Goal: Task Accomplishment & Management: Manage account settings

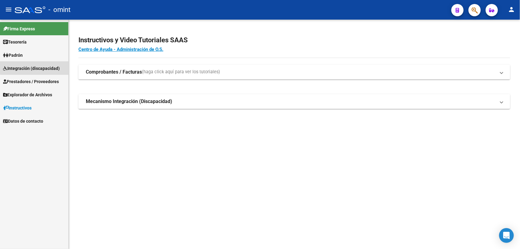
click at [44, 67] on span "Integración (discapacidad)" at bounding box center [31, 68] width 57 height 7
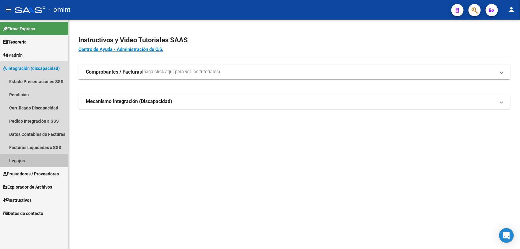
click at [37, 161] on link "Legajos" at bounding box center [34, 160] width 68 height 13
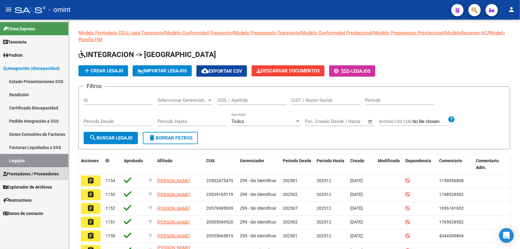
click at [34, 171] on span "Prestadores / Proveedores" at bounding box center [31, 173] width 56 height 7
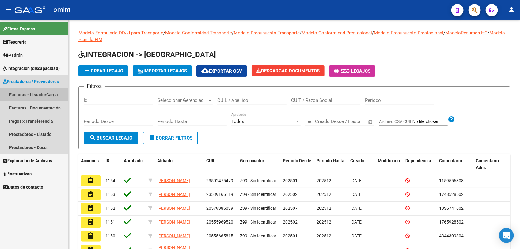
drag, startPoint x: 48, startPoint y: 94, endPoint x: 40, endPoint y: 94, distance: 7.4
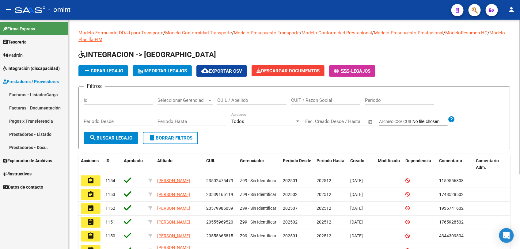
click at [225, 95] on div "CUIL / Apellido" at bounding box center [251, 98] width 69 height 13
click at [229, 97] on input "CUIL / Apellido" at bounding box center [251, 100] width 69 height 6
paste input "27466572999"
type input "27466572999"
click at [124, 138] on span "search Buscar Legajo" at bounding box center [110, 138] width 43 height 6
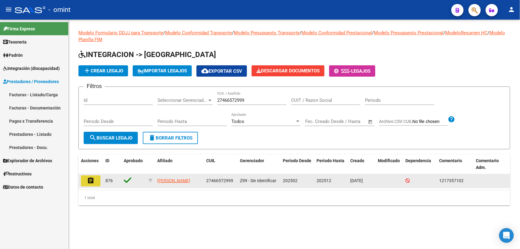
click at [92, 179] on mat-icon "assignment" at bounding box center [90, 180] width 7 height 7
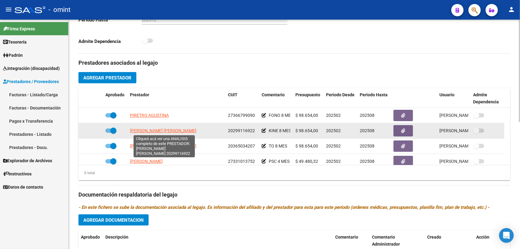
click at [181, 129] on span "GARRO FERNANDEZ PABLO DANIEL" at bounding box center [163, 130] width 66 height 5
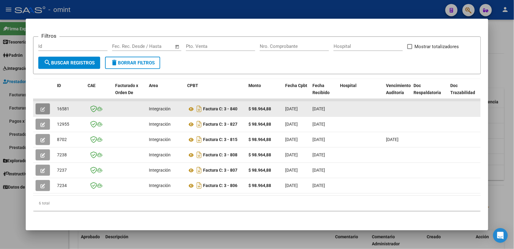
click at [40, 107] on icon "button" at bounding box center [42, 109] width 5 height 5
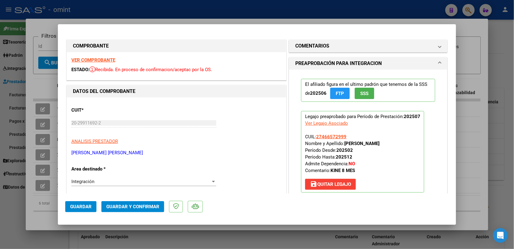
click at [105, 58] on strong "VER COMPROBANTE" at bounding box center [93, 60] width 44 height 6
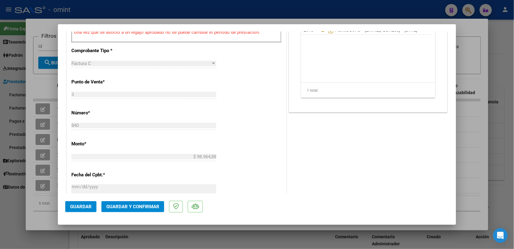
scroll to position [162, 0]
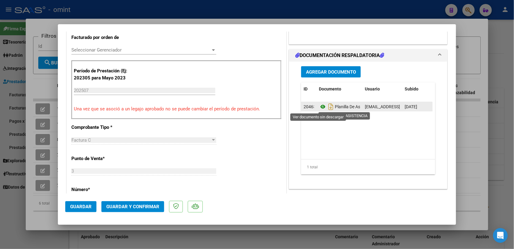
click at [319, 106] on icon at bounding box center [323, 106] width 8 height 7
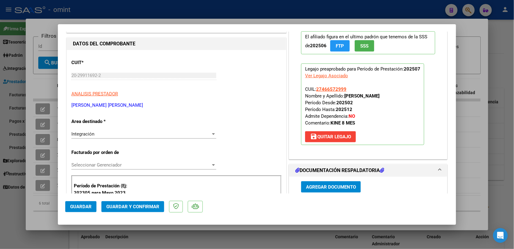
scroll to position [0, 0]
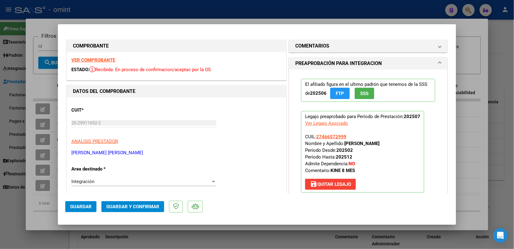
click at [335, 7] on div at bounding box center [257, 124] width 514 height 249
type input "$ 0,00"
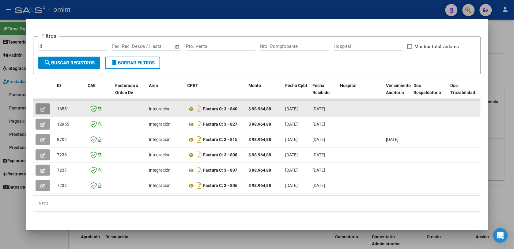
click at [43, 103] on button "button" at bounding box center [43, 108] width 14 height 11
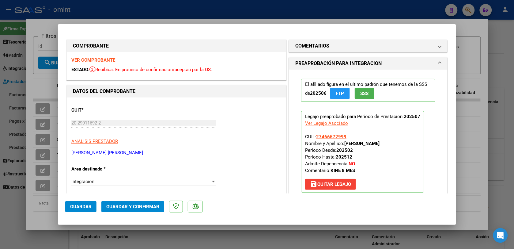
click at [87, 61] on strong "VER COMPROBANTE" at bounding box center [93, 60] width 44 height 6
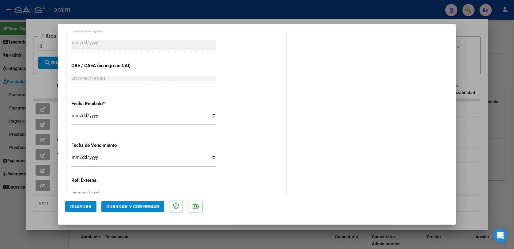
scroll to position [430, 0]
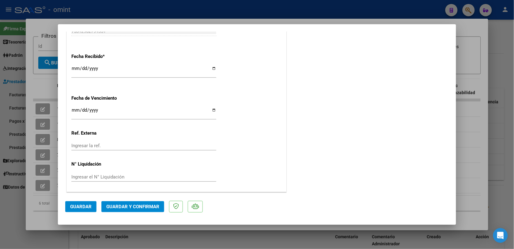
click at [146, 205] on span "Guardar y Confirmar" at bounding box center [132, 207] width 53 height 6
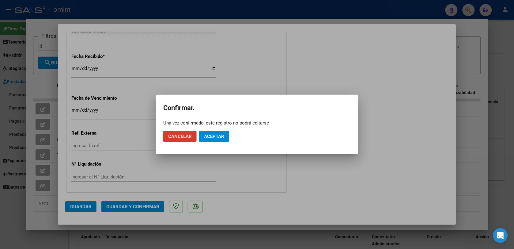
click at [215, 135] on span "Aceptar" at bounding box center [214, 137] width 20 height 6
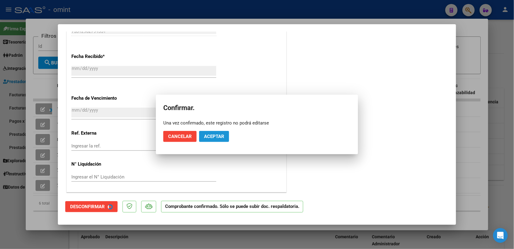
scroll to position [392, 0]
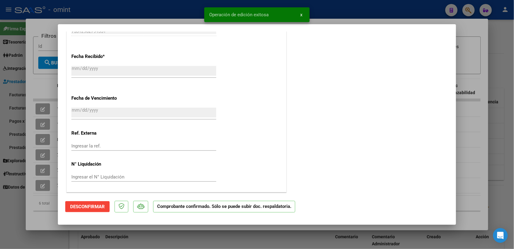
click at [154, 13] on div at bounding box center [257, 124] width 514 height 249
type input "$ 0,00"
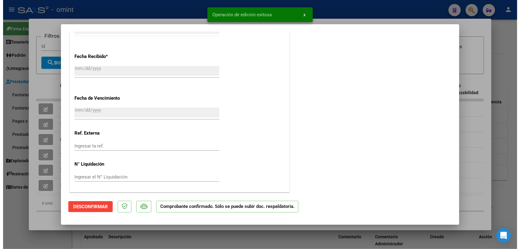
scroll to position [0, 0]
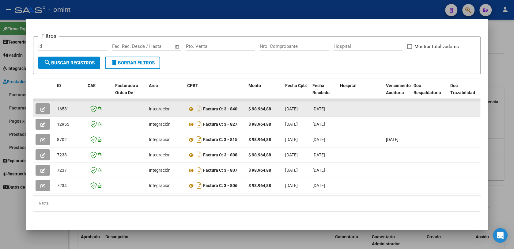
drag, startPoint x: 66, startPoint y: 104, endPoint x: 54, endPoint y: 104, distance: 12.6
click at [55, 104] on datatable-body-cell "16581" at bounding box center [70, 108] width 31 height 15
drag, startPoint x: 54, startPoint y: 104, endPoint x: 58, endPoint y: 103, distance: 4.4
copy span "16581"
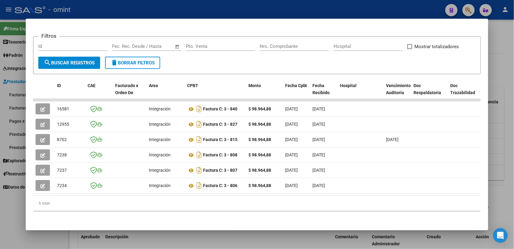
click at [131, 8] on div at bounding box center [257, 124] width 514 height 249
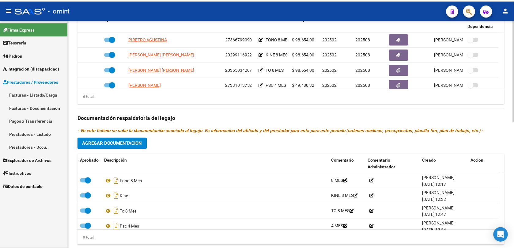
scroll to position [230, 0]
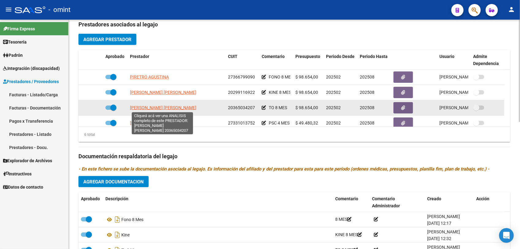
click at [177, 108] on span "MAGNO OCHUZZI JORGE RAFAEL" at bounding box center [163, 107] width 66 height 5
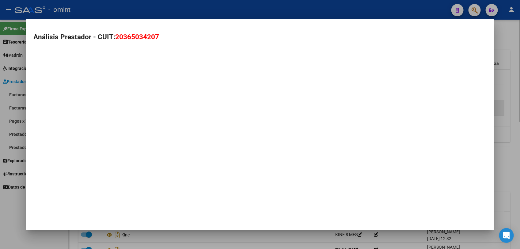
type textarea "20365034207"
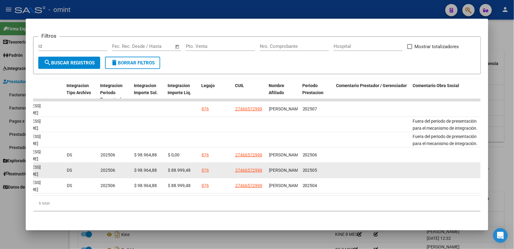
scroll to position [9, 0]
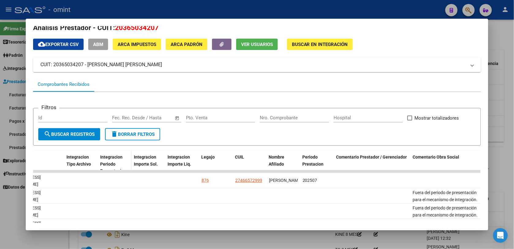
drag, startPoint x: 275, startPoint y: 171, endPoint x: 95, endPoint y: 163, distance: 180.2
click at [95, 163] on div "ID CAE Facturado x Orden De Area CPBT Monto Fecha Cpbt Fecha Recibido Hospital …" at bounding box center [257, 216] width 448 height 132
drag, startPoint x: 79, startPoint y: 171, endPoint x: 26, endPoint y: 171, distance: 52.4
click at [26, 171] on mat-dialog-content "Análisis Prestador - CUIT: 20365034207 cloud_download Exportar CSV ABM ARCA Imp…" at bounding box center [257, 124] width 462 height 197
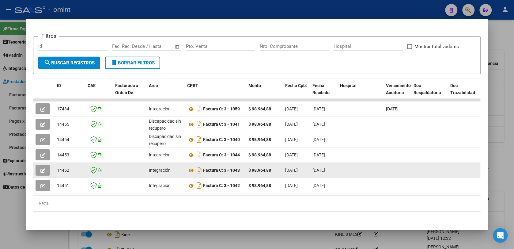
scroll to position [0, 0]
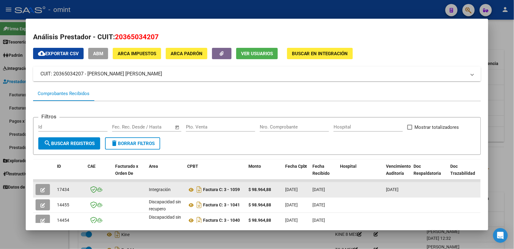
click at [40, 188] on icon "button" at bounding box center [42, 189] width 5 height 5
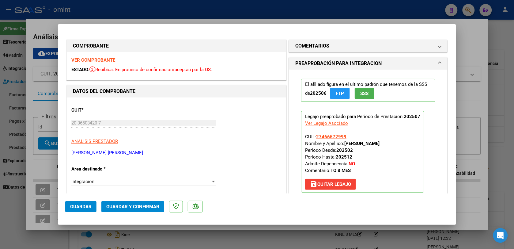
click at [108, 59] on strong "VER COMPROBANTE" at bounding box center [93, 60] width 44 height 6
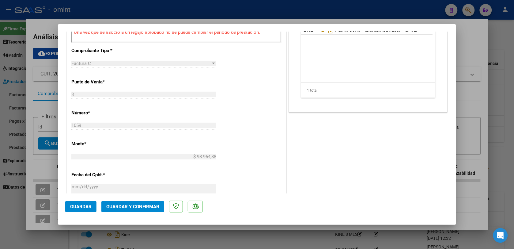
scroll to position [124, 0]
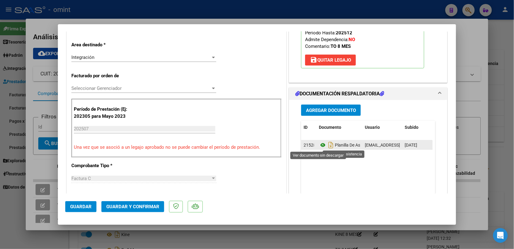
click at [319, 145] on icon at bounding box center [323, 144] width 8 height 7
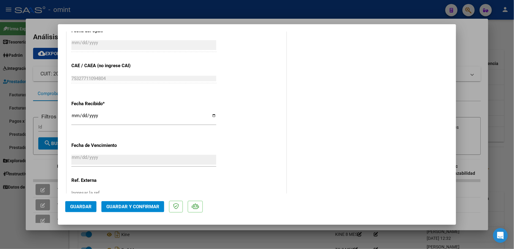
scroll to position [430, 0]
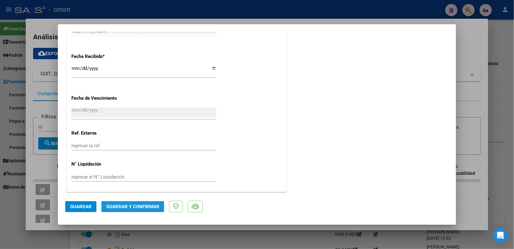
click at [131, 204] on span "Guardar y Confirmar" at bounding box center [132, 207] width 53 height 6
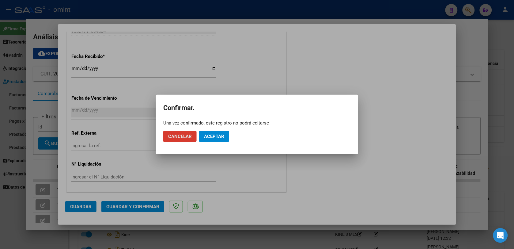
click at [212, 138] on span "Aceptar" at bounding box center [214, 137] width 20 height 6
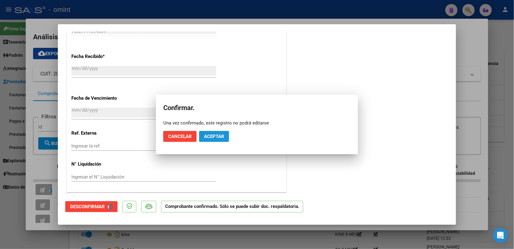
scroll to position [392, 0]
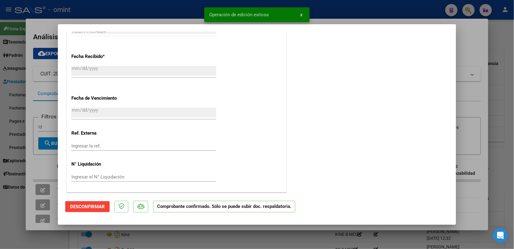
click at [180, 16] on div at bounding box center [257, 124] width 514 height 249
type input "$ 0,00"
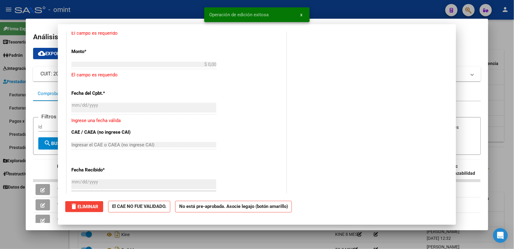
scroll to position [0, 0]
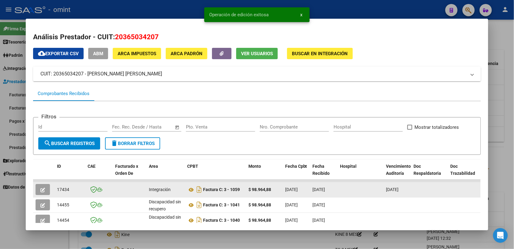
drag, startPoint x: 68, startPoint y: 188, endPoint x: 55, endPoint y: 188, distance: 12.3
click at [57, 188] on div "17434" at bounding box center [70, 189] width 26 height 7
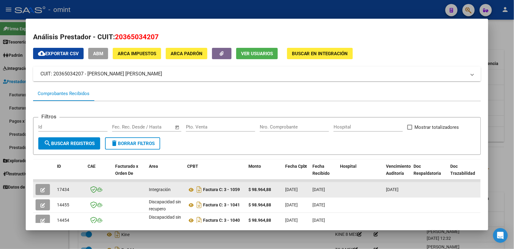
drag, startPoint x: 55, startPoint y: 188, endPoint x: 59, endPoint y: 189, distance: 3.7
copy span "17434"
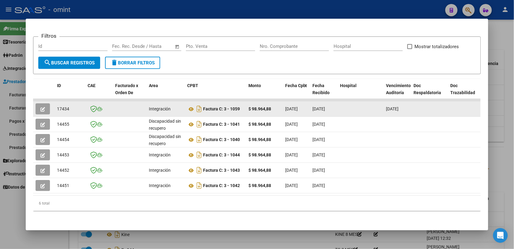
click at [43, 103] on button "button" at bounding box center [43, 108] width 14 height 11
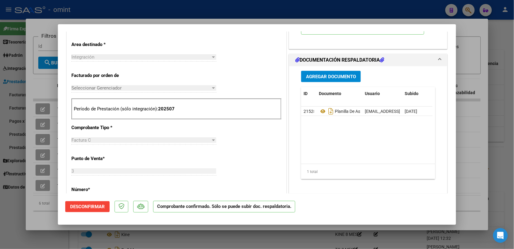
scroll to position [86, 0]
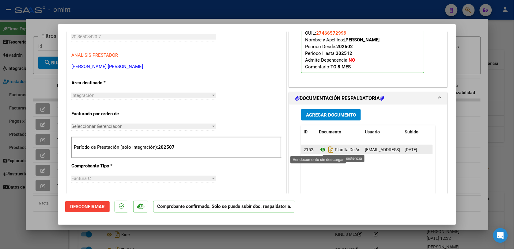
click at [320, 149] on icon at bounding box center [323, 149] width 8 height 7
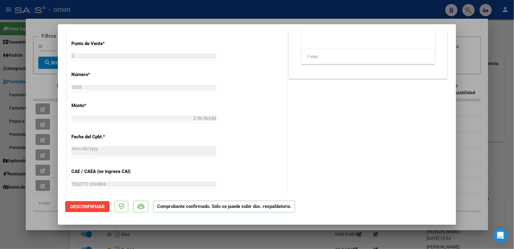
scroll to position [392, 0]
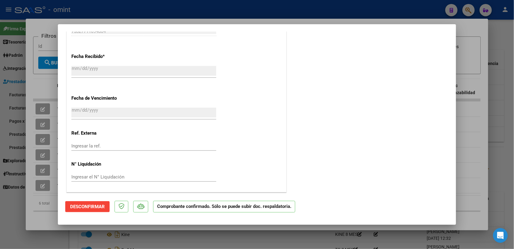
click at [117, 19] on div at bounding box center [257, 124] width 514 height 249
type input "$ 0,00"
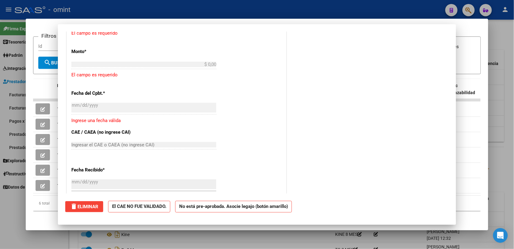
scroll to position [0, 0]
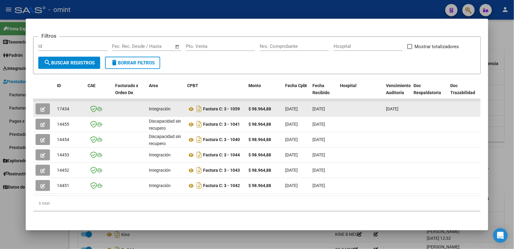
drag, startPoint x: 66, startPoint y: 101, endPoint x: 54, endPoint y: 104, distance: 12.4
click at [57, 105] on div "17434" at bounding box center [70, 108] width 26 height 7
copy span "17434"
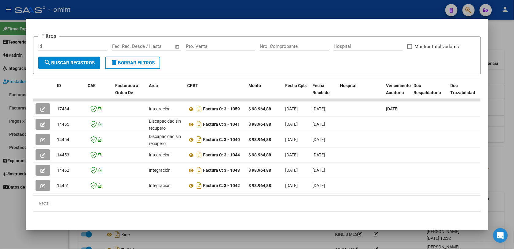
click at [82, 9] on div at bounding box center [257, 124] width 514 height 249
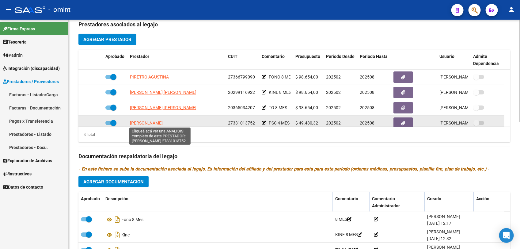
click at [163, 121] on span "LIZZARRO MARIANA MARLENE" at bounding box center [146, 122] width 33 height 5
type textarea "27331013752"
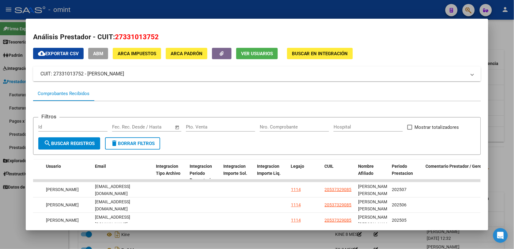
scroll to position [38, 0]
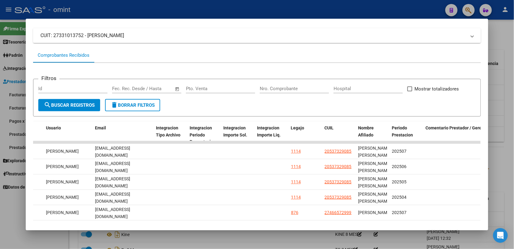
click at [351, 21] on mat-dialog-container "Análisis Prestador - CUIT: 27331013752 cloud_download Exportar CSV ABM ARCA Imp…" at bounding box center [257, 124] width 462 height 211
click at [263, 24] on mat-dialog-container "Análisis Prestador - CUIT: 27331013752 cloud_download Exportar CSV ABM ARCA Imp…" at bounding box center [257, 124] width 462 height 211
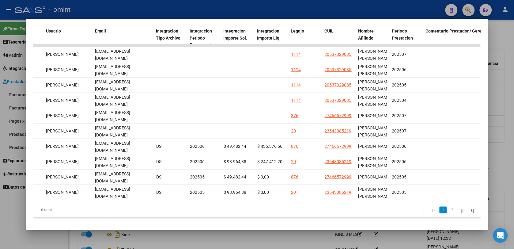
scroll to position [136, 0]
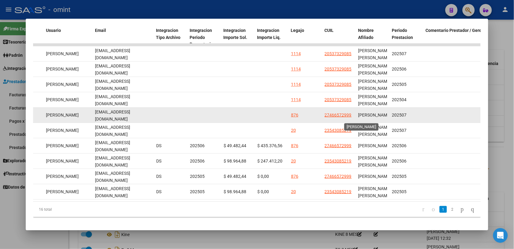
click at [358, 112] on span "MASSAGLIA JOSEFINA" at bounding box center [374, 114] width 33 height 5
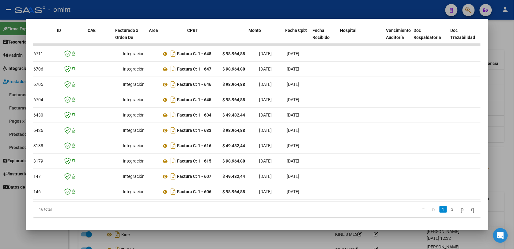
scroll to position [0, 0]
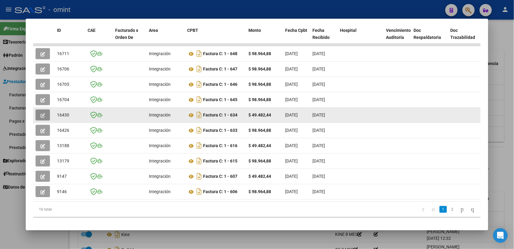
click at [42, 114] on button "button" at bounding box center [43, 114] width 14 height 11
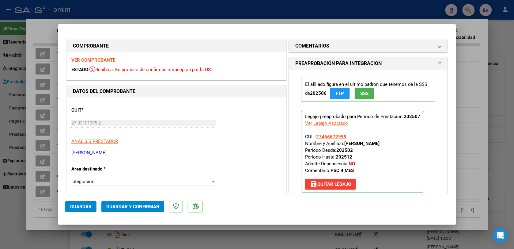
click at [99, 63] on div "VER COMPROBANTE ESTADO: Recibida. En proceso de confirmacion/aceptac por la OS." at bounding box center [176, 66] width 219 height 28
click at [99, 60] on strong "VER COMPROBANTE" at bounding box center [93, 60] width 44 height 6
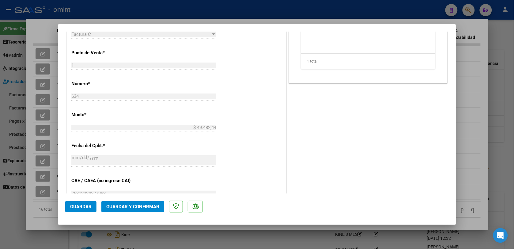
scroll to position [191, 0]
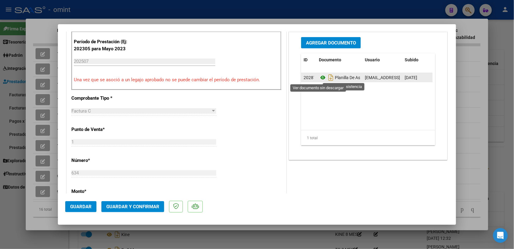
click at [319, 76] on icon at bounding box center [323, 77] width 8 height 7
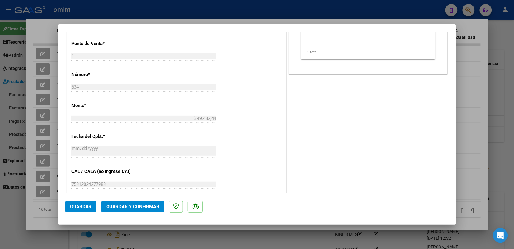
scroll to position [201, 0]
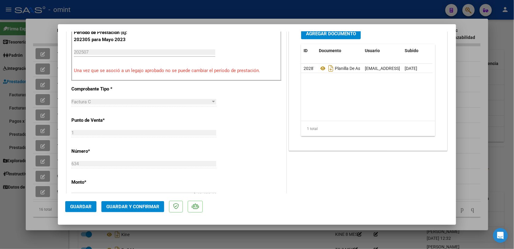
click at [146, 202] on button "Guardar y Confirmar" at bounding box center [132, 206] width 63 height 11
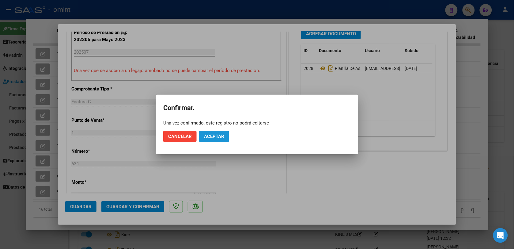
click at [215, 132] on button "Aceptar" at bounding box center [214, 136] width 30 height 11
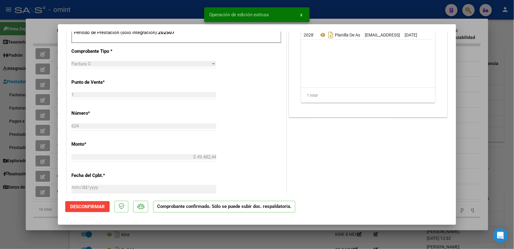
click at [155, 15] on div at bounding box center [257, 124] width 514 height 249
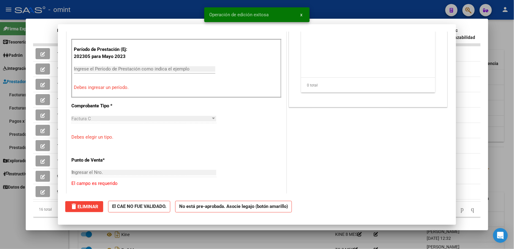
type input "$ 0,00"
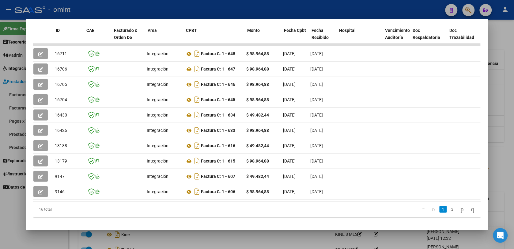
scroll to position [0, 0]
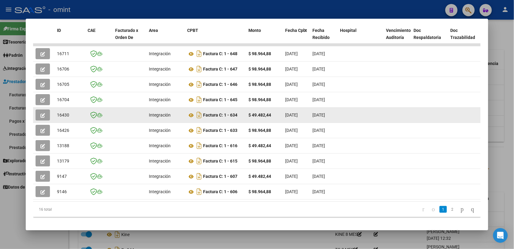
drag, startPoint x: 67, startPoint y: 114, endPoint x: 54, endPoint y: 113, distance: 13.2
click at [55, 113] on datatable-body-cell "16430" at bounding box center [70, 114] width 31 height 15
drag, startPoint x: 54, startPoint y: 113, endPoint x: 60, endPoint y: 112, distance: 6.2
copy span "16430"
click at [44, 117] on button "button" at bounding box center [43, 114] width 14 height 11
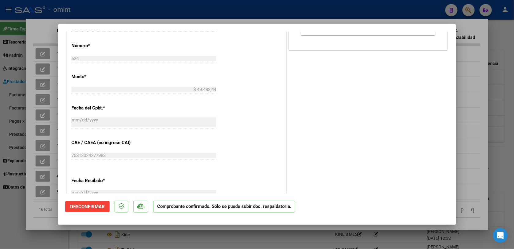
scroll to position [392, 0]
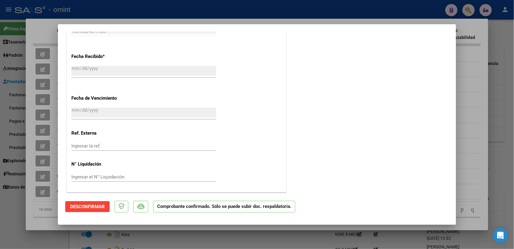
click at [232, 10] on div at bounding box center [257, 124] width 514 height 249
type input "$ 0,00"
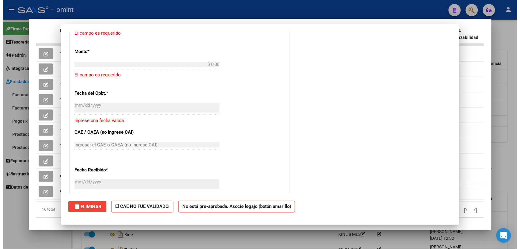
scroll to position [506, 0]
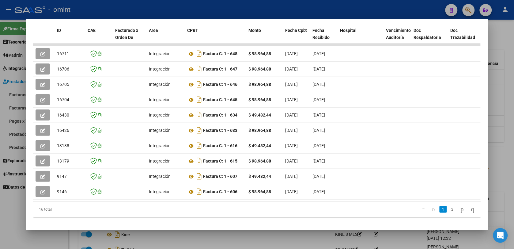
click at [217, 11] on div at bounding box center [257, 124] width 514 height 249
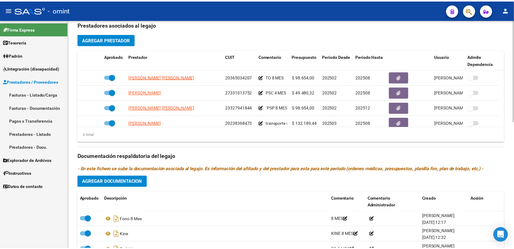
scroll to position [37, 0]
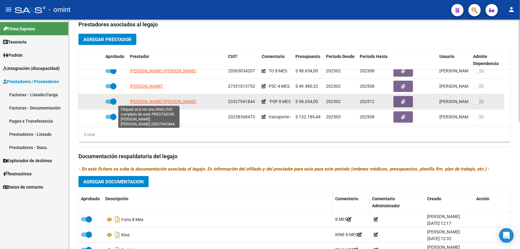
click at [159, 100] on span "BUERA FLAVIA INES" at bounding box center [163, 101] width 66 height 5
type textarea "23327941844"
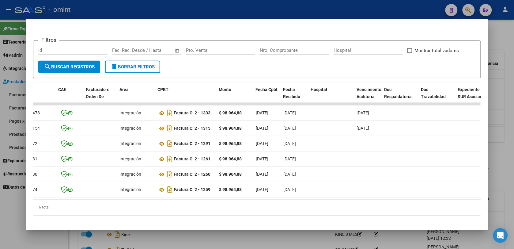
scroll to position [0, 0]
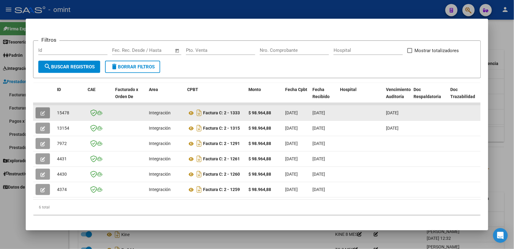
click at [42, 114] on icon "button" at bounding box center [42, 113] width 5 height 5
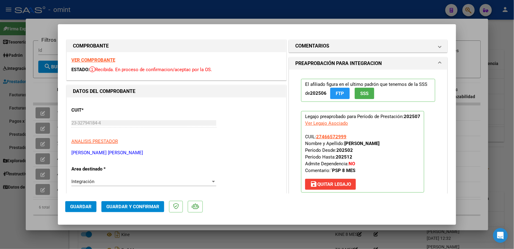
click at [111, 60] on strong "VER COMPROBANTE" at bounding box center [93, 60] width 44 height 6
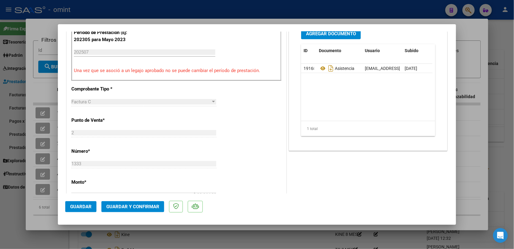
scroll to position [124, 0]
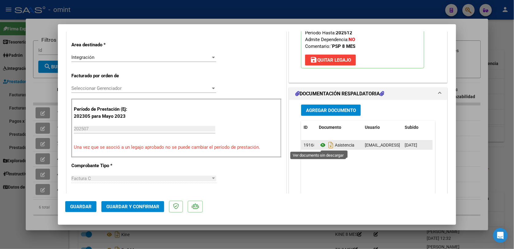
click at [319, 146] on icon at bounding box center [323, 144] width 8 height 7
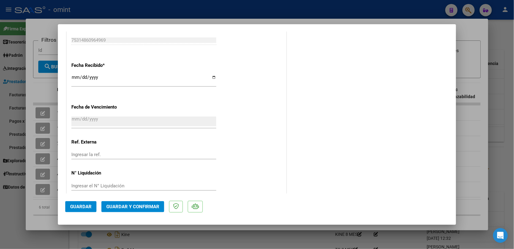
scroll to position [430, 0]
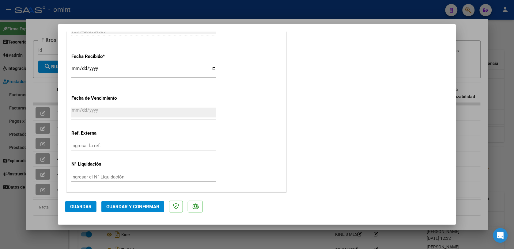
click at [113, 207] on span "Guardar y Confirmar" at bounding box center [132, 207] width 53 height 6
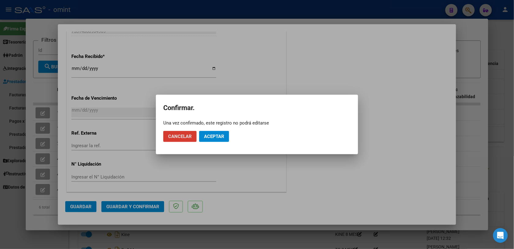
click at [201, 133] on button "Aceptar" at bounding box center [214, 136] width 30 height 11
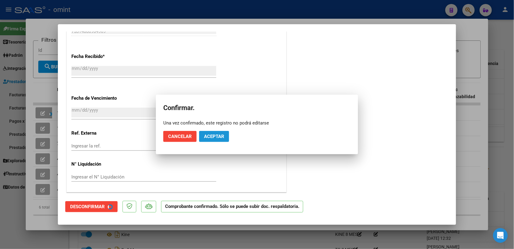
scroll to position [392, 0]
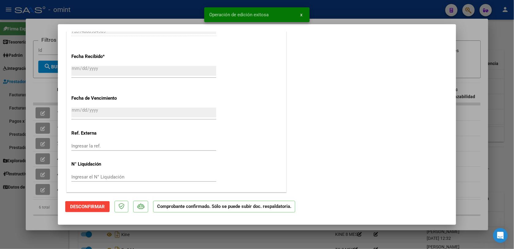
click at [153, 14] on div at bounding box center [257, 124] width 514 height 249
type input "$ 0,00"
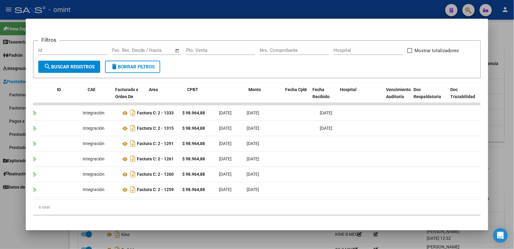
scroll to position [0, 0]
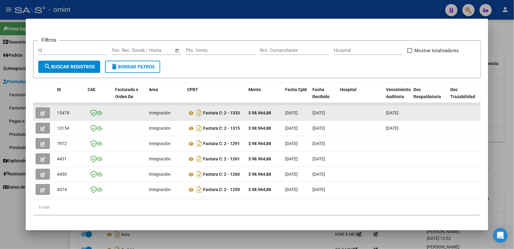
click at [41, 112] on icon "button" at bounding box center [42, 113] width 5 height 5
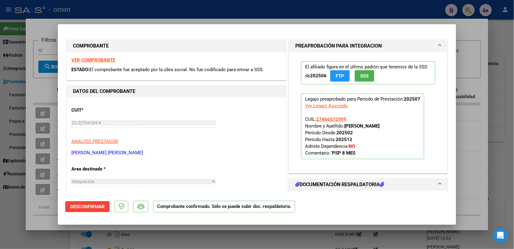
click at [241, 17] on div at bounding box center [257, 124] width 514 height 249
type input "$ 0,00"
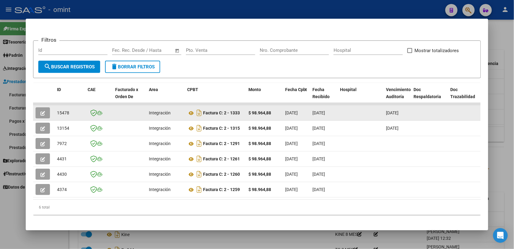
drag, startPoint x: 65, startPoint y: 112, endPoint x: 55, endPoint y: 111, distance: 10.0
click at [57, 111] on div "15478" at bounding box center [70, 112] width 26 height 7
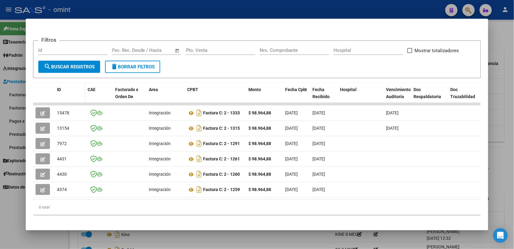
click at [62, 87] on div "ID" at bounding box center [70, 89] width 26 height 7
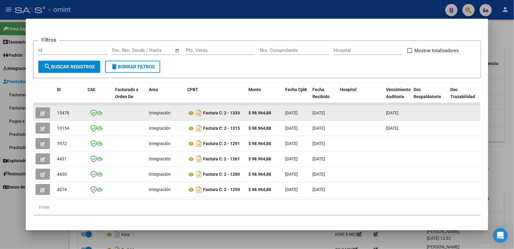
drag, startPoint x: 66, startPoint y: 111, endPoint x: 55, endPoint y: 113, distance: 10.9
click at [57, 113] on div "15478" at bounding box center [70, 112] width 26 height 7
drag, startPoint x: 55, startPoint y: 113, endPoint x: 59, endPoint y: 111, distance: 4.3
copy span "15478"
click at [40, 112] on icon "button" at bounding box center [42, 113] width 5 height 5
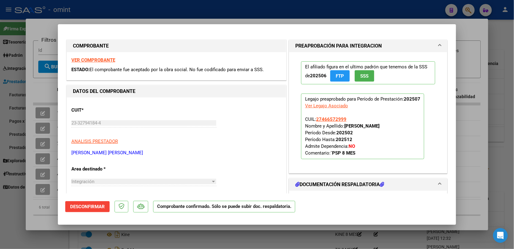
click at [140, 13] on div at bounding box center [257, 124] width 514 height 249
type input "$ 0,00"
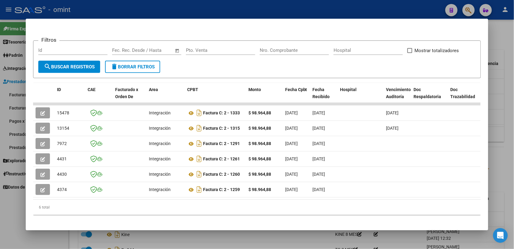
click at [140, 13] on div at bounding box center [257, 124] width 514 height 249
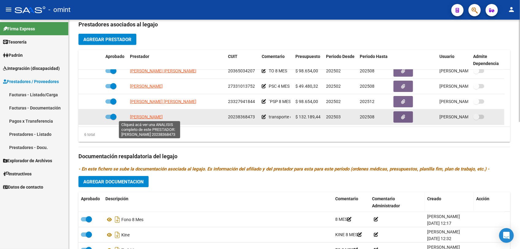
click at [162, 116] on span "GILI DARIO GABRIEL" at bounding box center [146, 116] width 33 height 5
type textarea "20238368473"
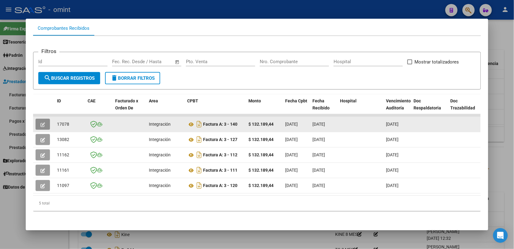
click at [42, 121] on span "button" at bounding box center [42, 124] width 5 height 6
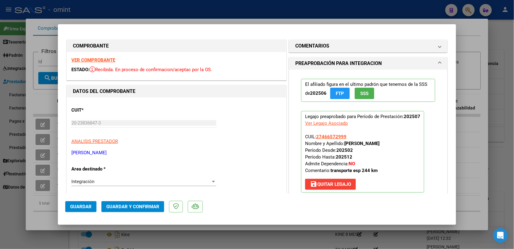
click at [79, 58] on strong "VER COMPROBANTE" at bounding box center [93, 60] width 44 height 6
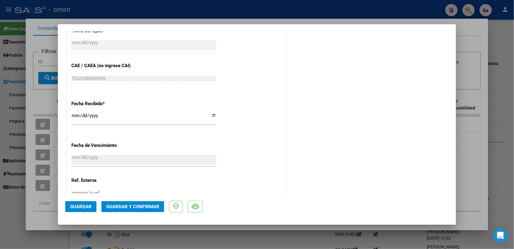
scroll to position [430, 0]
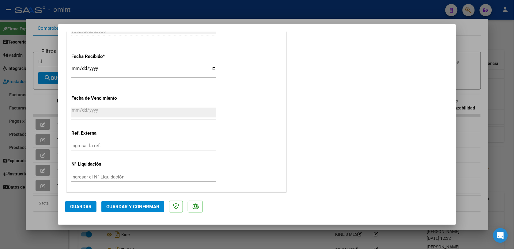
click at [153, 201] on button "Guardar y Confirmar" at bounding box center [132, 206] width 63 height 11
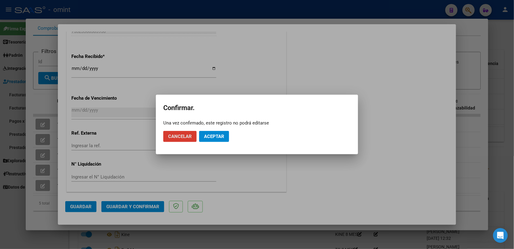
click at [218, 137] on span "Aceptar" at bounding box center [214, 137] width 20 height 6
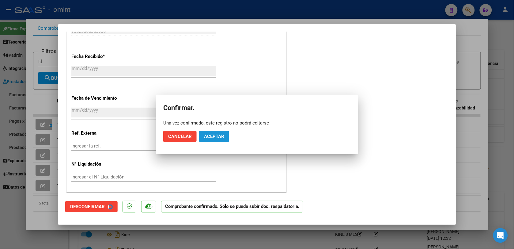
scroll to position [392, 0]
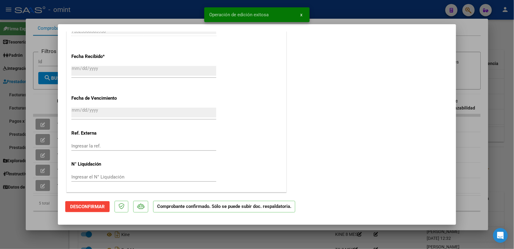
click at [175, 8] on div at bounding box center [257, 124] width 514 height 249
type input "$ 0,00"
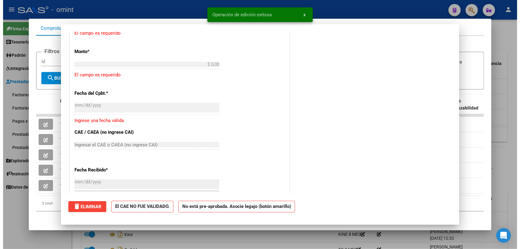
scroll to position [0, 0]
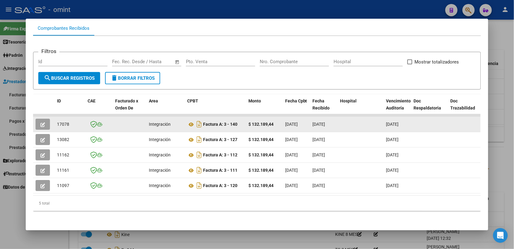
drag, startPoint x: 66, startPoint y: 119, endPoint x: 53, endPoint y: 118, distance: 13.5
click at [55, 118] on datatable-body-cell "17078" at bounding box center [70, 124] width 31 height 15
drag, startPoint x: 53, startPoint y: 118, endPoint x: 57, endPoint y: 118, distance: 3.7
copy span "17078"
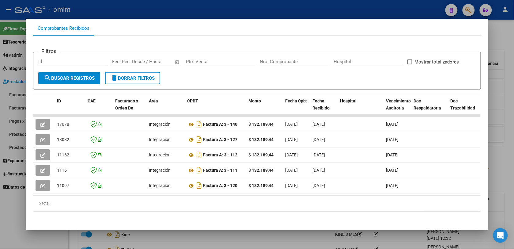
click at [99, 9] on div at bounding box center [257, 124] width 514 height 249
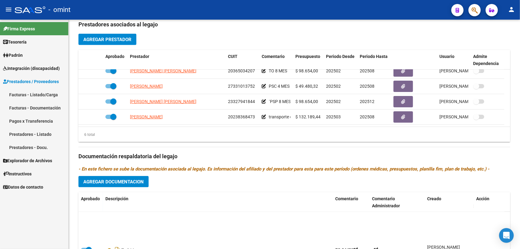
scroll to position [38, 0]
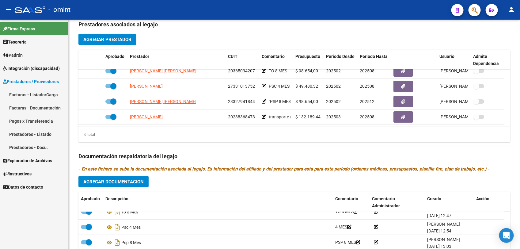
click at [28, 68] on span "Integración (discapacidad)" at bounding box center [31, 68] width 57 height 7
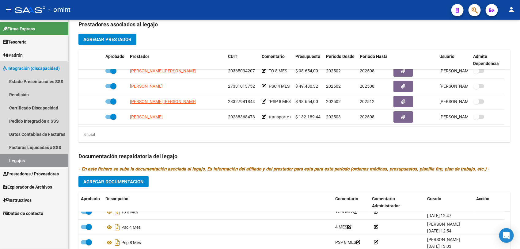
click at [32, 158] on link "Legajos" at bounding box center [34, 160] width 68 height 13
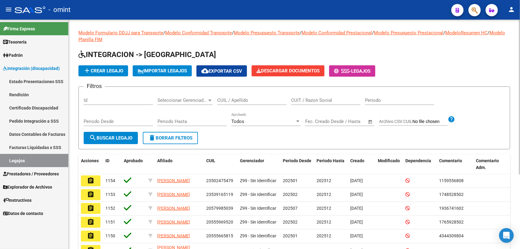
click at [226, 101] on input "CUIL / Apellido" at bounding box center [251, 100] width 69 height 6
paste input "1947254702"
click at [123, 140] on button "search Buscar Legajo" at bounding box center [111, 138] width 54 height 12
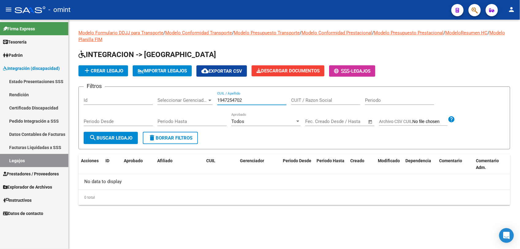
drag, startPoint x: 243, startPoint y: 99, endPoint x: 217, endPoint y: 100, distance: 25.4
click at [217, 100] on div "Filtros Id Seleccionar Gerenciador Seleccionar Gerenciador 1947254702 CUIL / Ap…" at bounding box center [294, 112] width 421 height 40
paste input "20491844869"
type input "20491844869"
click at [113, 133] on button "search Buscar Legajo" at bounding box center [111, 138] width 54 height 12
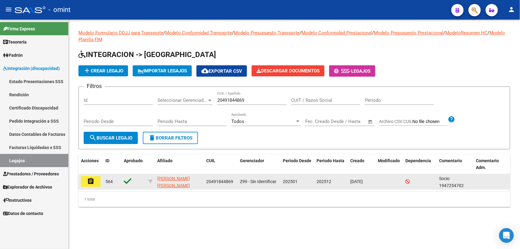
click at [88, 180] on mat-icon "assignment" at bounding box center [90, 180] width 7 height 7
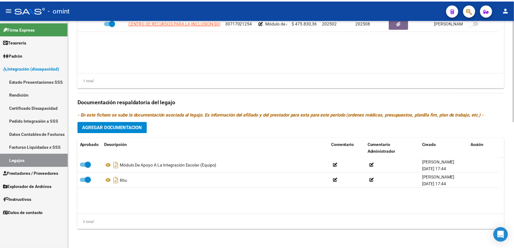
scroll to position [207, 0]
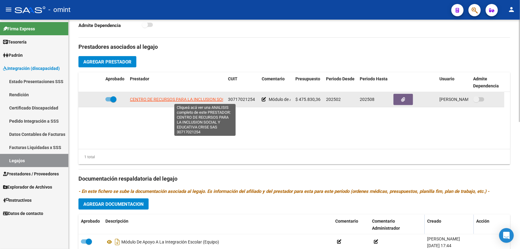
click at [171, 98] on span "CENTRO DE RECURSOS PARA LA INCLUSION SOCIAL Y EDUCATIVA CRISE SAS" at bounding box center [204, 99] width 149 height 5
type textarea "30717021254"
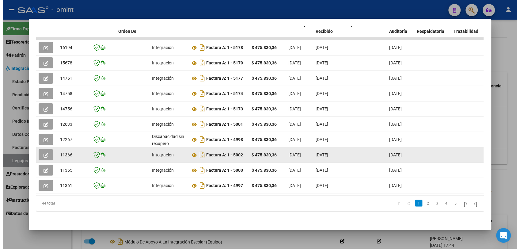
scroll to position [70, 0]
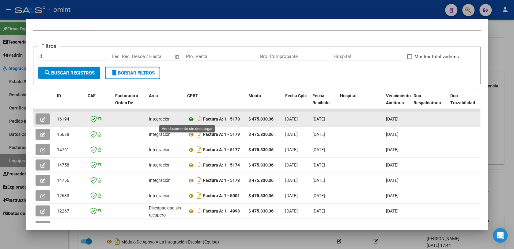
click at [187, 119] on icon at bounding box center [191, 118] width 8 height 7
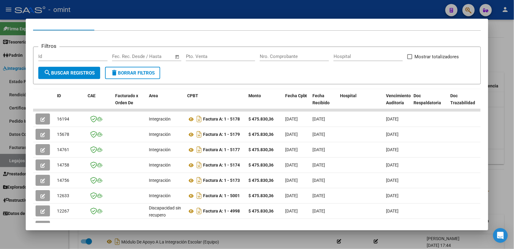
click at [391, 10] on div at bounding box center [257, 124] width 514 height 249
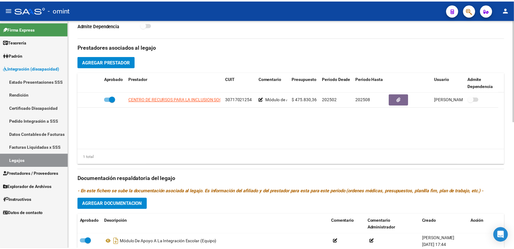
scroll to position [131, 0]
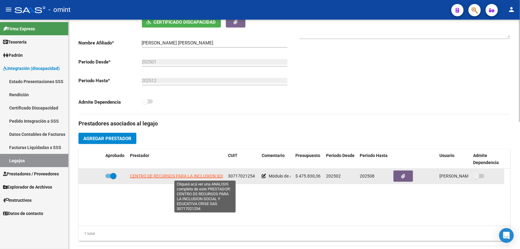
click at [189, 173] on span "CENTRO DE RECURSOS PARA LA INCLUSION SOCIAL Y EDUCATIVA CRISE SAS" at bounding box center [204, 175] width 149 height 5
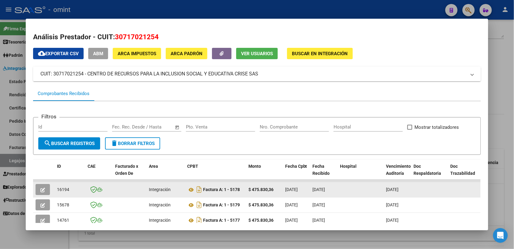
click at [40, 187] on icon "button" at bounding box center [42, 189] width 5 height 5
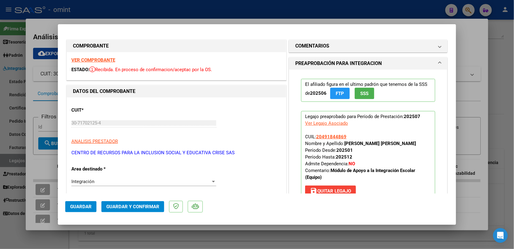
click at [82, 61] on strong "VER COMPROBANTE" at bounding box center [93, 60] width 44 height 6
click at [439, 47] on span at bounding box center [440, 45] width 2 height 7
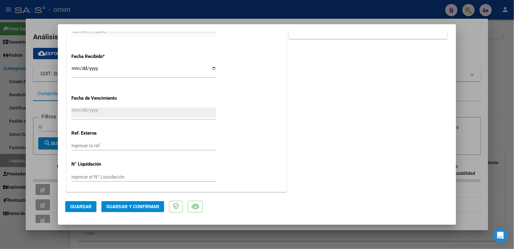
scroll to position [201, 0]
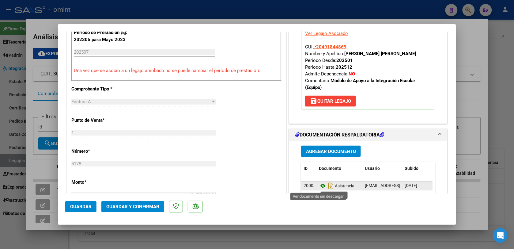
click at [321, 186] on icon at bounding box center [323, 185] width 8 height 7
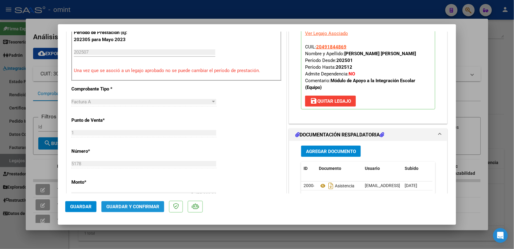
click at [141, 204] on span "Guardar y Confirmar" at bounding box center [132, 207] width 53 height 6
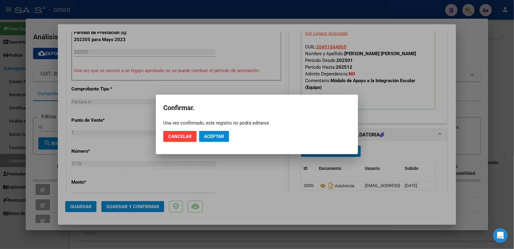
click at [239, 168] on div at bounding box center [257, 124] width 514 height 249
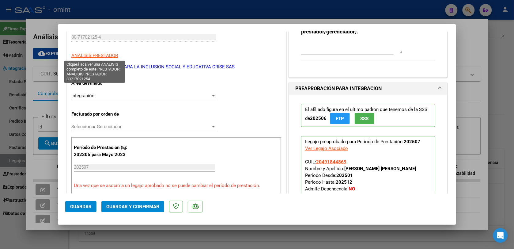
scroll to position [0, 0]
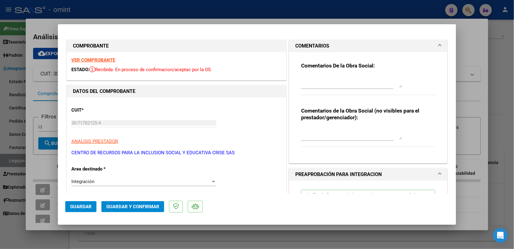
click at [104, 59] on strong "VER COMPROBANTE" at bounding box center [93, 60] width 44 height 6
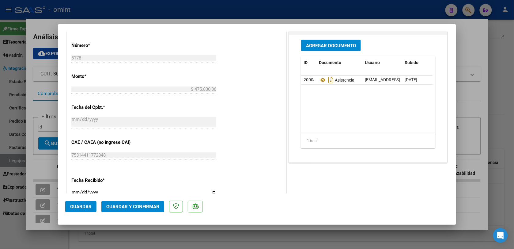
scroll to position [430, 0]
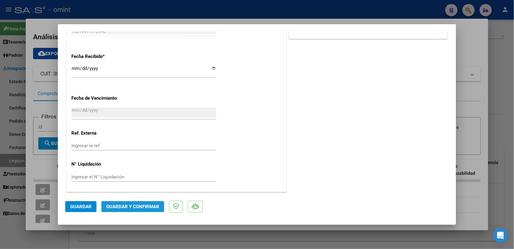
click at [145, 205] on span "Guardar y Confirmar" at bounding box center [132, 207] width 53 height 6
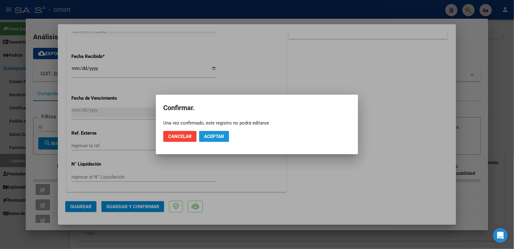
click at [208, 138] on span "Aceptar" at bounding box center [214, 137] width 20 height 6
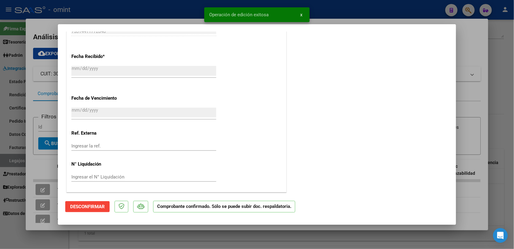
click at [123, 3] on div at bounding box center [257, 124] width 514 height 249
type input "$ 0,00"
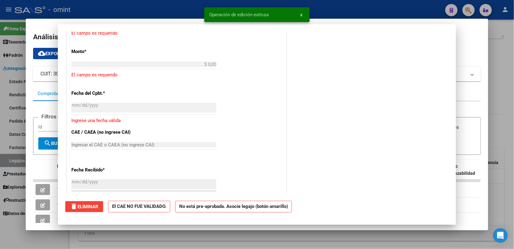
scroll to position [0, 0]
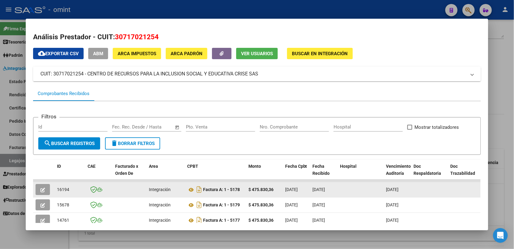
drag, startPoint x: 65, startPoint y: 191, endPoint x: 54, endPoint y: 191, distance: 11.0
click at [57, 191] on div "16194" at bounding box center [70, 189] width 26 height 7
drag, startPoint x: 54, startPoint y: 191, endPoint x: 58, endPoint y: 189, distance: 4.6
copy span "16194"
click at [40, 188] on icon "button" at bounding box center [42, 189] width 5 height 5
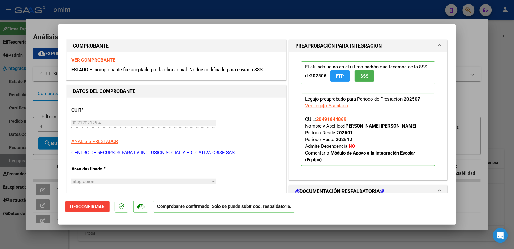
scroll to position [77, 0]
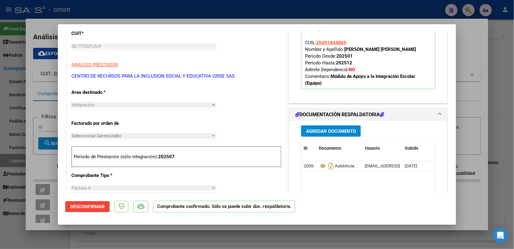
click at [167, 13] on div at bounding box center [257, 124] width 514 height 249
type input "$ 0,00"
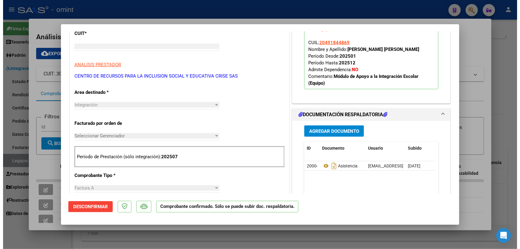
scroll to position [0, 0]
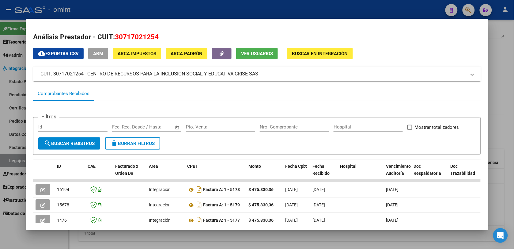
click at [126, 8] on div at bounding box center [257, 124] width 514 height 249
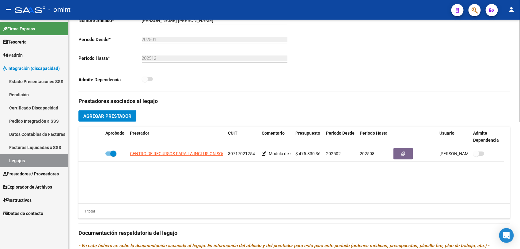
scroll to position [191, 0]
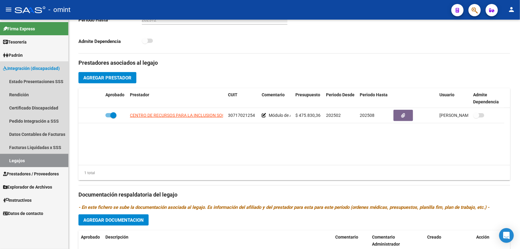
click at [48, 161] on link "Legajos" at bounding box center [34, 160] width 68 height 13
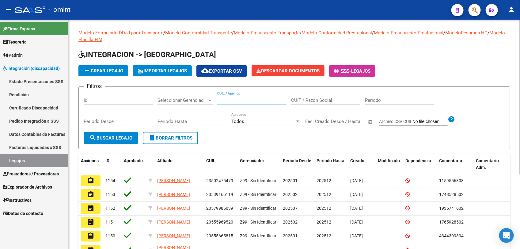
click at [250, 97] on input "CUIL / Apellido" at bounding box center [251, 100] width 69 height 6
paste input "27492653964"
type input "27492653964"
click at [122, 136] on span "search Buscar Legajo" at bounding box center [110, 138] width 43 height 6
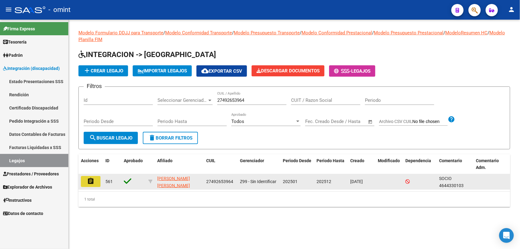
click at [98, 180] on button "assignment" at bounding box center [91, 181] width 20 height 11
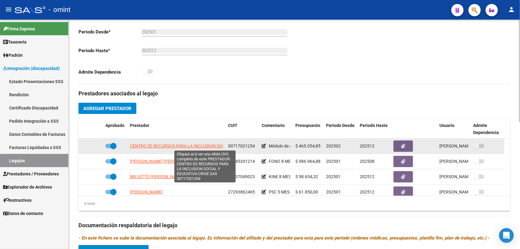
click at [168, 146] on span "CENTRO DE RECURSOS PARA LA INCLUSION SOCIAL Y EDUCATIVA CRISE SAS" at bounding box center [204, 145] width 149 height 5
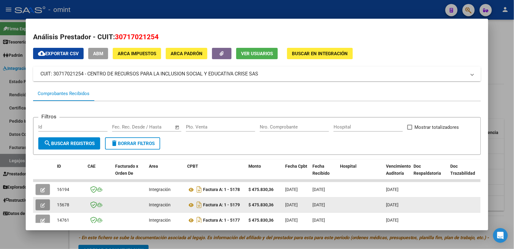
click at [40, 205] on icon "button" at bounding box center [42, 205] width 5 height 5
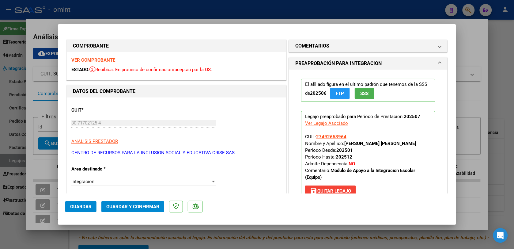
click at [91, 59] on strong "VER COMPROBANTE" at bounding box center [93, 60] width 44 height 6
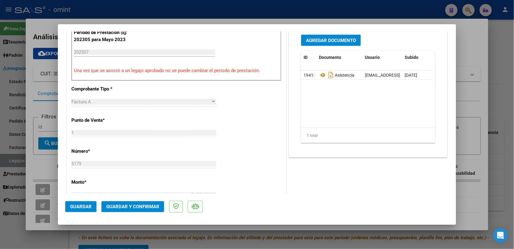
scroll to position [162, 0]
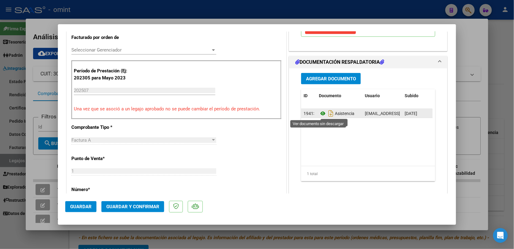
click at [319, 112] on icon at bounding box center [323, 113] width 8 height 7
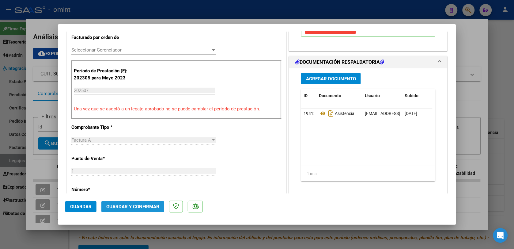
click at [131, 207] on span "Guardar y Confirmar" at bounding box center [132, 207] width 53 height 6
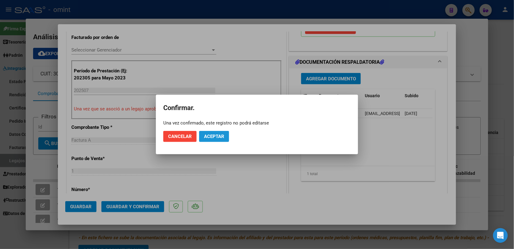
click at [223, 138] on span "Aceptar" at bounding box center [214, 137] width 20 height 6
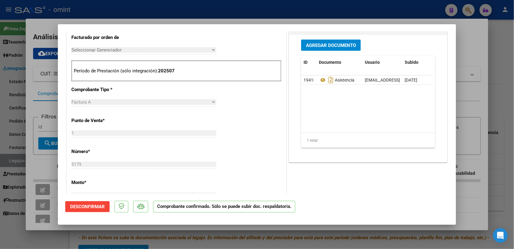
click at [155, 12] on div at bounding box center [257, 124] width 514 height 249
type input "$ 0,00"
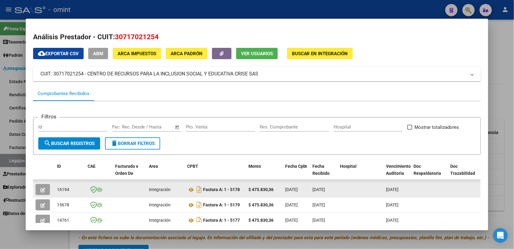
drag, startPoint x: 66, startPoint y: 189, endPoint x: 54, endPoint y: 189, distance: 12.6
click at [57, 189] on div "16194" at bounding box center [70, 189] width 26 height 7
copy span "16194"
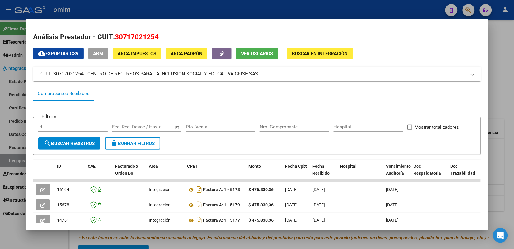
click at [129, 10] on div at bounding box center [257, 124] width 514 height 249
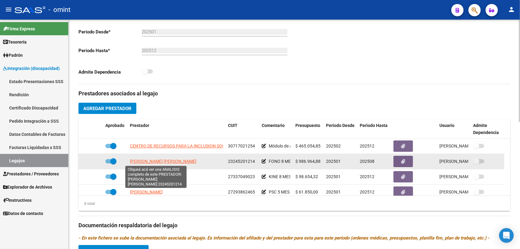
click at [153, 162] on span "COTRONA SILVANA LAURA" at bounding box center [163, 161] width 66 height 5
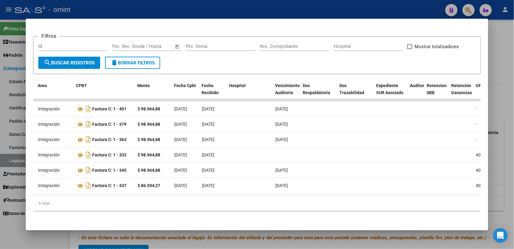
scroll to position [0, 0]
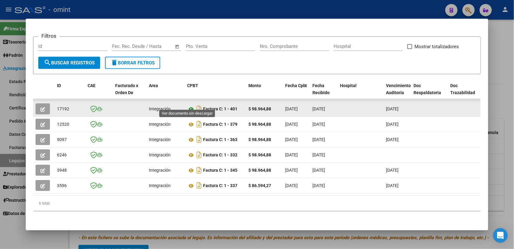
click at [188, 105] on icon at bounding box center [191, 108] width 8 height 7
click at [41, 107] on icon "button" at bounding box center [42, 109] width 5 height 5
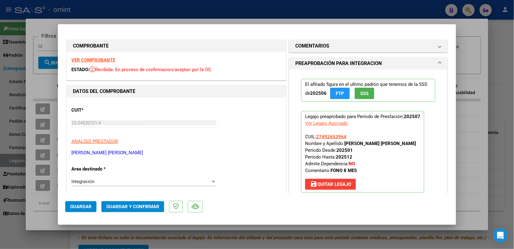
click at [106, 62] on strong "VER COMPROBANTE" at bounding box center [93, 60] width 44 height 6
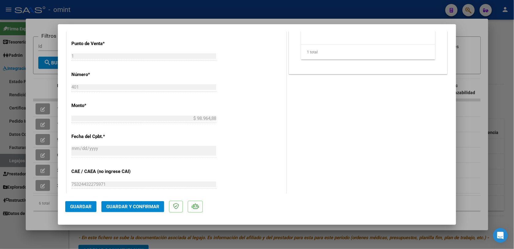
scroll to position [201, 0]
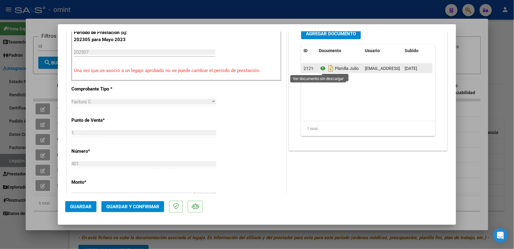
click at [319, 68] on icon at bounding box center [323, 68] width 8 height 7
click at [319, 69] on icon at bounding box center [323, 68] width 8 height 7
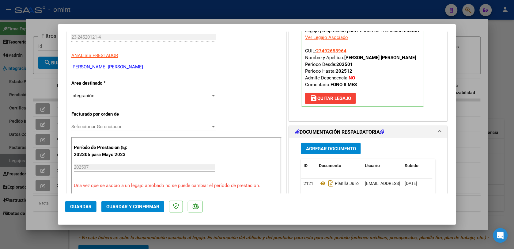
scroll to position [9, 0]
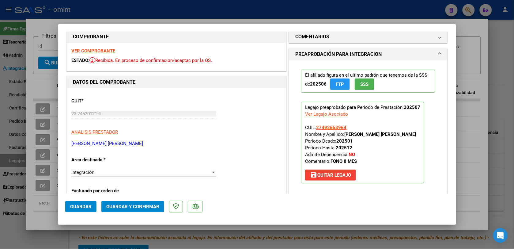
click at [103, 49] on strong "VER COMPROBANTE" at bounding box center [93, 51] width 44 height 6
click at [147, 203] on button "Guardar y Confirmar" at bounding box center [132, 206] width 63 height 11
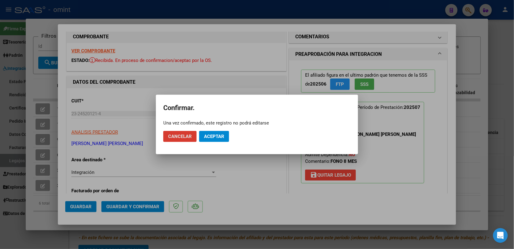
click at [201, 138] on button "Aceptar" at bounding box center [214, 136] width 30 height 11
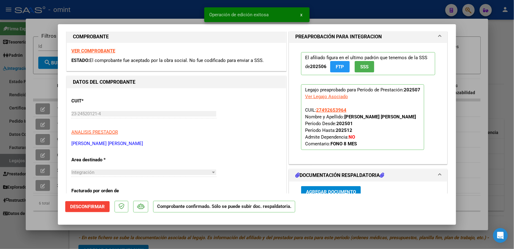
click at [178, 6] on div at bounding box center [257, 124] width 514 height 249
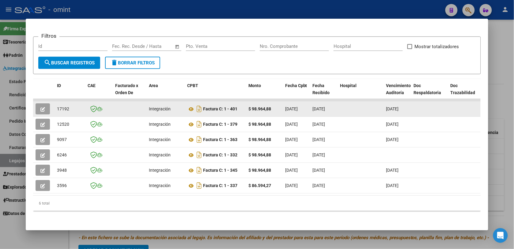
drag, startPoint x: 66, startPoint y: 103, endPoint x: 51, endPoint y: 101, distance: 14.8
click at [55, 101] on datatable-body-cell "17192" at bounding box center [70, 108] width 31 height 15
drag, startPoint x: 51, startPoint y: 101, endPoint x: 56, endPoint y: 103, distance: 4.5
copy span "17192"
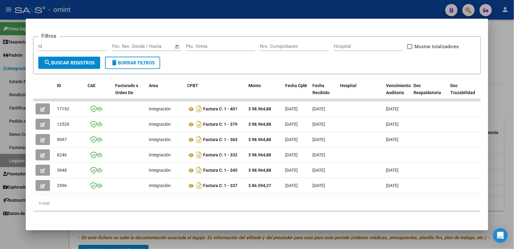
click at [105, 10] on div at bounding box center [257, 124] width 514 height 249
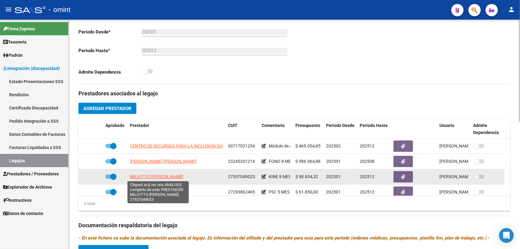
click at [175, 175] on span "MILIOTTO MARIA FERNANDA" at bounding box center [156, 176] width 53 height 5
type textarea "27337049023"
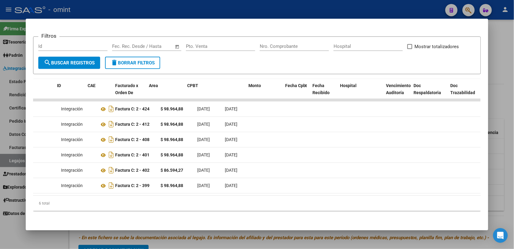
scroll to position [0, 0]
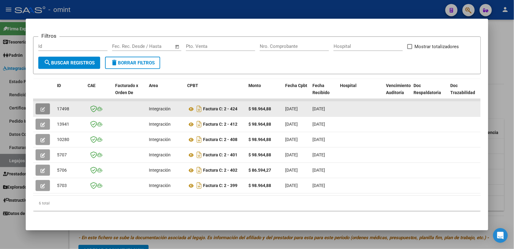
click at [42, 103] on button "button" at bounding box center [43, 108] width 14 height 11
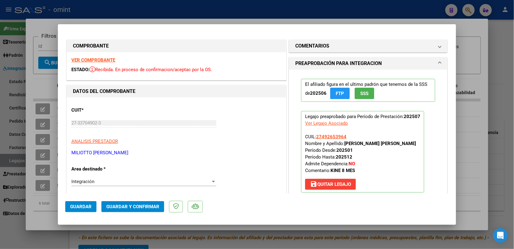
click at [109, 58] on strong "VER COMPROBANTE" at bounding box center [93, 60] width 44 height 6
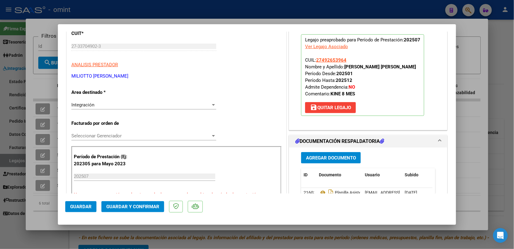
scroll to position [92, 0]
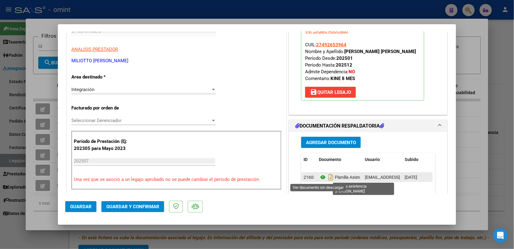
click at [320, 178] on icon at bounding box center [323, 176] width 8 height 7
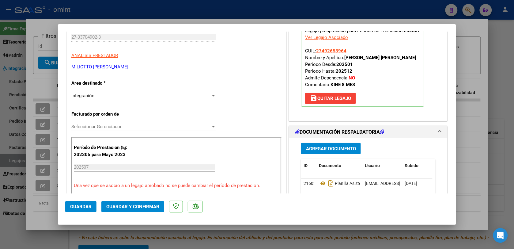
scroll to position [47, 0]
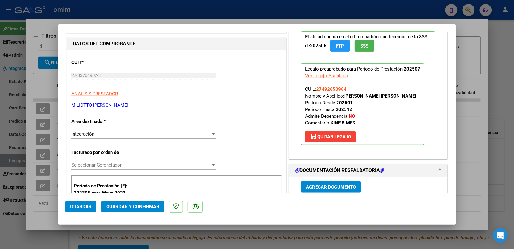
click at [140, 206] on span "Guardar y Confirmar" at bounding box center [132, 207] width 53 height 6
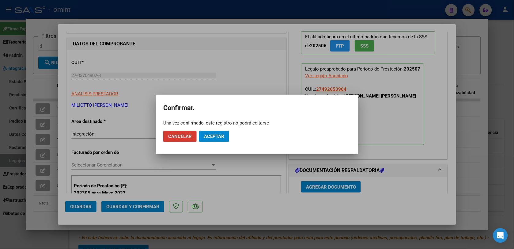
click at [217, 135] on span "Aceptar" at bounding box center [214, 137] width 20 height 6
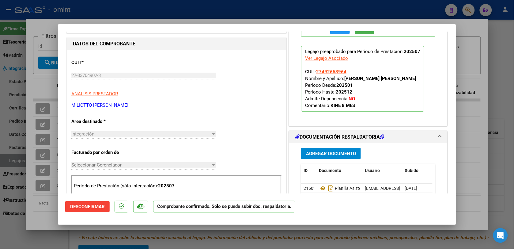
click at [330, 17] on div at bounding box center [257, 124] width 514 height 249
type input "$ 0,00"
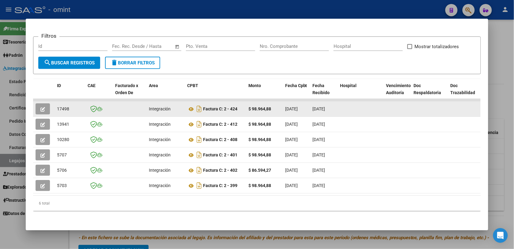
drag, startPoint x: 66, startPoint y: 104, endPoint x: 52, endPoint y: 105, distance: 14.2
click at [55, 105] on datatable-body-cell "17498" at bounding box center [70, 108] width 31 height 15
click at [189, 105] on icon at bounding box center [191, 108] width 8 height 7
copy span "17498"
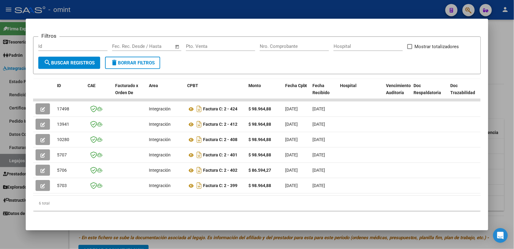
click at [96, 5] on div at bounding box center [257, 124] width 514 height 249
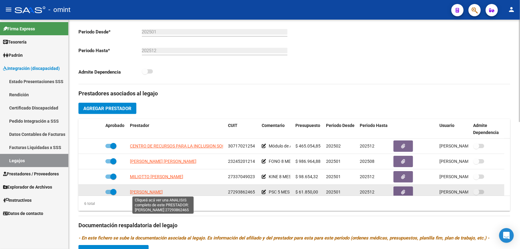
click at [163, 190] on span "CAMPIGOTTO VERONICA ANDREA" at bounding box center [146, 191] width 33 height 5
type textarea "27293862465"
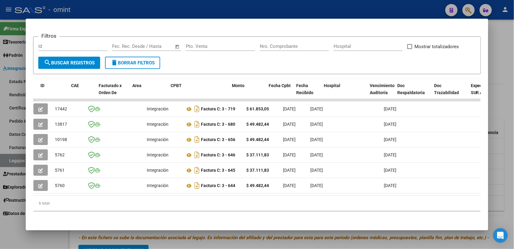
scroll to position [0, 0]
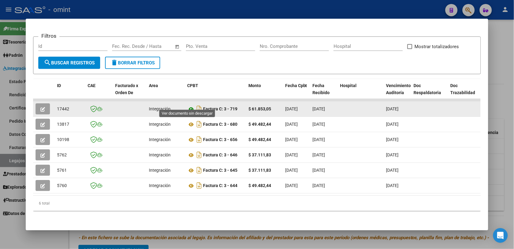
click at [189, 105] on icon at bounding box center [191, 108] width 8 height 7
click at [187, 105] on icon at bounding box center [191, 108] width 8 height 7
click at [43, 103] on button "button" at bounding box center [43, 108] width 14 height 11
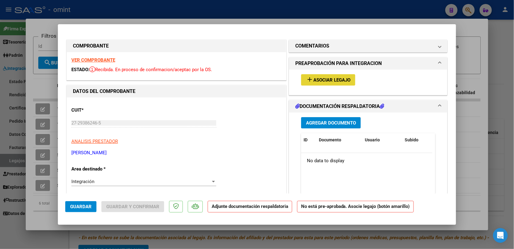
click at [337, 80] on span "Asociar Legajo" at bounding box center [331, 80] width 37 height 6
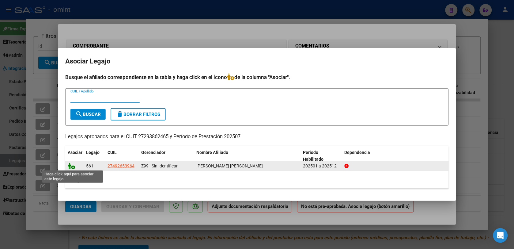
click at [73, 167] on icon at bounding box center [71, 165] width 7 height 7
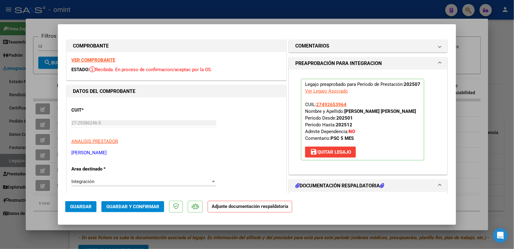
click at [109, 59] on strong "VER COMPROBANTE" at bounding box center [93, 60] width 44 height 6
click at [348, 47] on mat-panel-title "COMENTARIOS" at bounding box center [364, 45] width 138 height 7
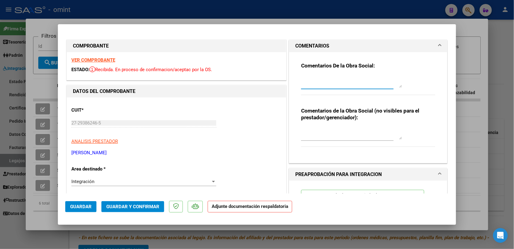
click at [328, 77] on textarea at bounding box center [351, 81] width 101 height 12
click at [303, 82] on textarea at bounding box center [351, 81] width 101 height 12
click at [314, 83] on textarea at bounding box center [351, 81] width 101 height 12
click at [317, 83] on textarea at bounding box center [351, 81] width 101 height 12
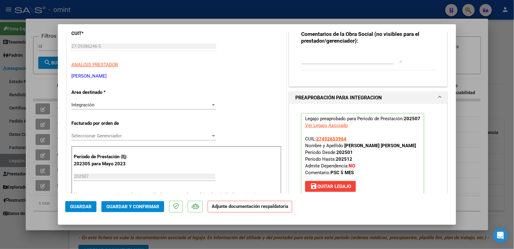
scroll to position [153, 0]
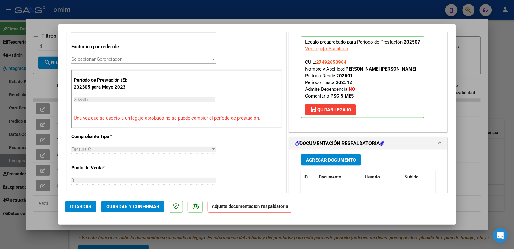
click at [292, 14] on div at bounding box center [257, 124] width 514 height 249
type input "$ 0,00"
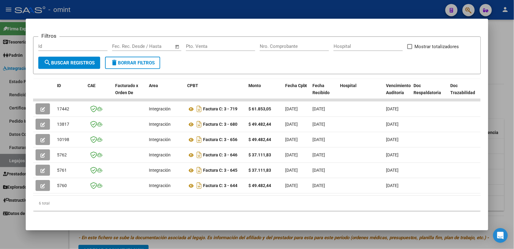
click at [376, 8] on div at bounding box center [257, 124] width 514 height 249
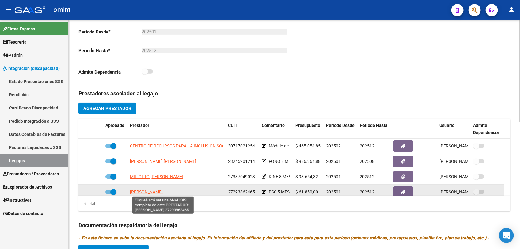
click at [163, 193] on span "CAMPIGOTTO VERONICA ANDREA" at bounding box center [146, 191] width 33 height 5
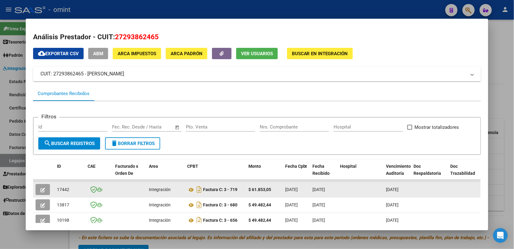
click at [42, 188] on icon "button" at bounding box center [42, 189] width 5 height 5
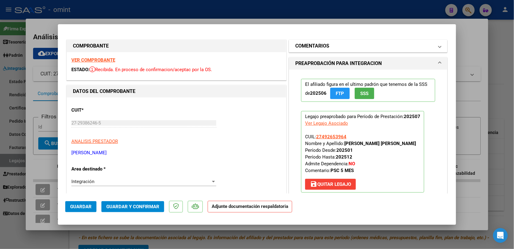
click at [393, 48] on mat-panel-title "COMENTARIOS" at bounding box center [364, 45] width 138 height 7
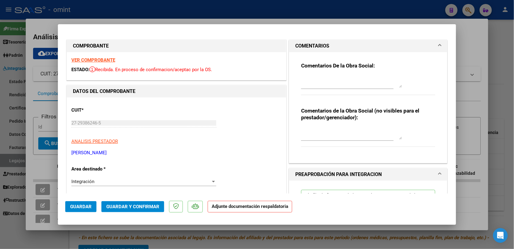
click at [361, 77] on textarea at bounding box center [351, 81] width 101 height 12
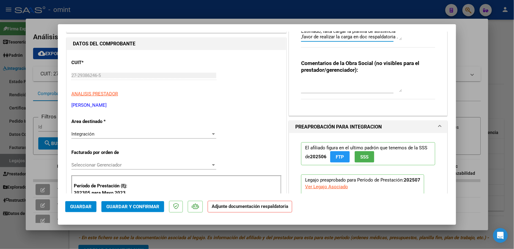
scroll to position [9, 0]
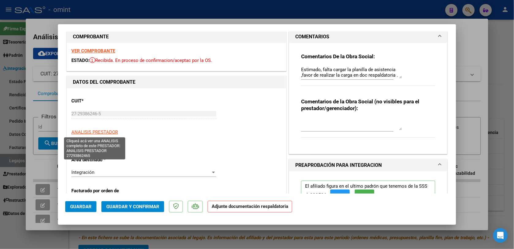
click at [102, 132] on span "ANALISIS PRESTADOR" at bounding box center [94, 132] width 47 height 6
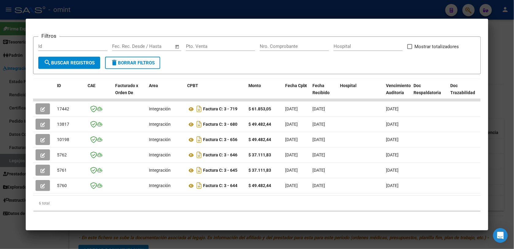
scroll to position [0, 0]
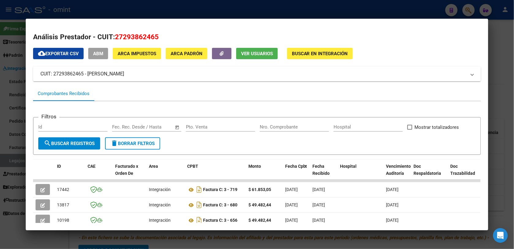
click at [169, 7] on div at bounding box center [257, 124] width 514 height 249
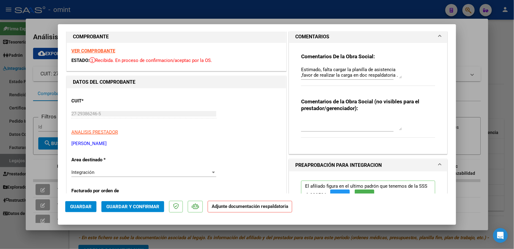
click at [153, 207] on span "Guardar y Confirmar" at bounding box center [132, 207] width 53 height 6
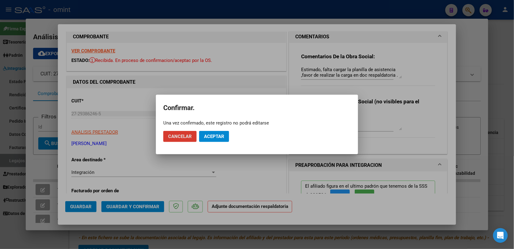
click at [184, 138] on span "Cancelar" at bounding box center [180, 137] width 24 height 6
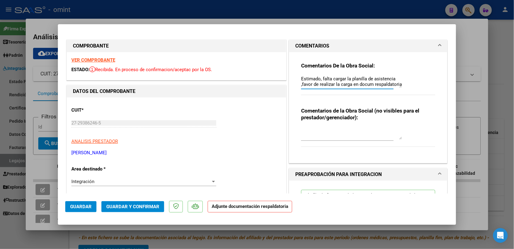
scroll to position [5, 0]
click at [368, 83] on textarea "Estimado, falta cargar la planilla de asistencia ,favor de realizar la carga en…" at bounding box center [351, 81] width 101 height 12
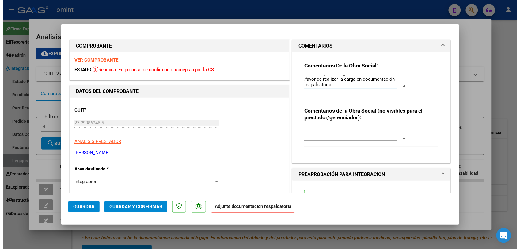
scroll to position [0, 0]
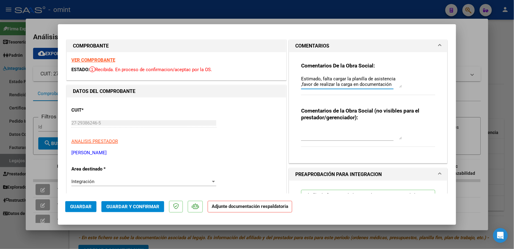
type textarea "Estimado, falta cargar la planilla de asistencia ,favor de realizar la carga en…"
click at [148, 206] on span "Guardar y Confirmar" at bounding box center [132, 207] width 53 height 6
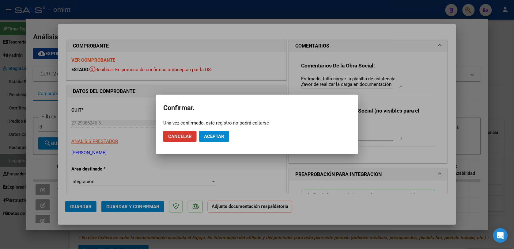
click at [215, 135] on span "Aceptar" at bounding box center [214, 137] width 20 height 6
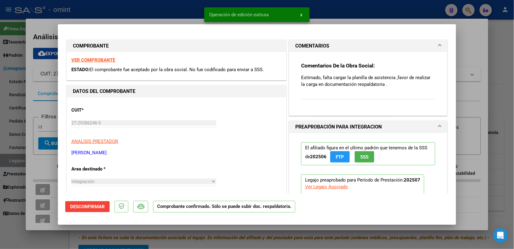
click at [169, 17] on div at bounding box center [257, 124] width 514 height 249
type input "$ 0,00"
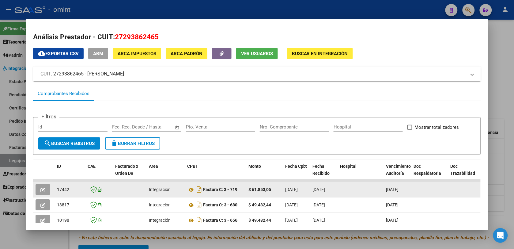
drag, startPoint x: 65, startPoint y: 188, endPoint x: 55, endPoint y: 187, distance: 9.8
click at [57, 187] on span "17442" at bounding box center [63, 189] width 12 height 5
drag, startPoint x: 55, startPoint y: 187, endPoint x: 65, endPoint y: 190, distance: 9.9
click at [65, 190] on span "17442" at bounding box center [63, 189] width 12 height 5
drag, startPoint x: 66, startPoint y: 187, endPoint x: 54, endPoint y: 190, distance: 12.6
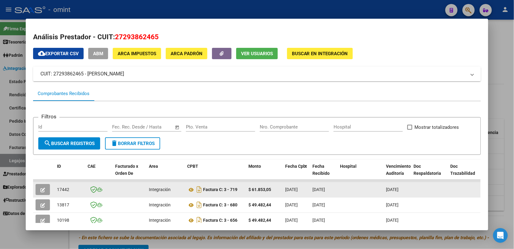
click at [57, 190] on div "17442" at bounding box center [70, 189] width 26 height 7
drag, startPoint x: 54, startPoint y: 190, endPoint x: 57, endPoint y: 187, distance: 3.9
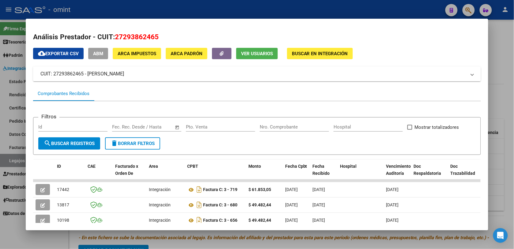
click at [177, 5] on div at bounding box center [257, 124] width 514 height 249
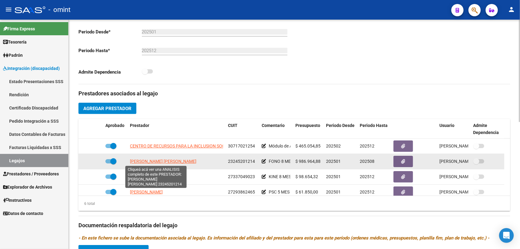
click at [179, 161] on span "COTRONA SILVANA LAURA" at bounding box center [163, 161] width 66 height 5
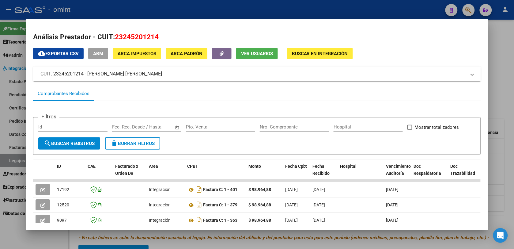
click at [176, 8] on div at bounding box center [257, 124] width 514 height 249
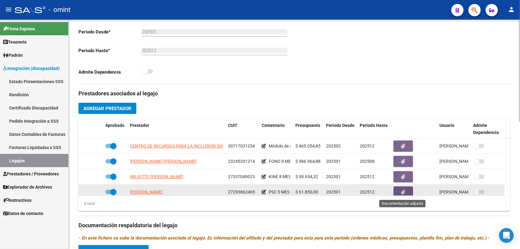
click at [401, 190] on icon "button" at bounding box center [403, 192] width 4 height 5
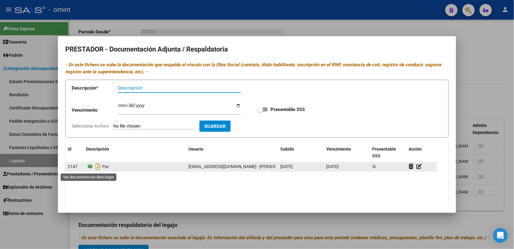
click at [91, 166] on icon at bounding box center [90, 166] width 8 height 7
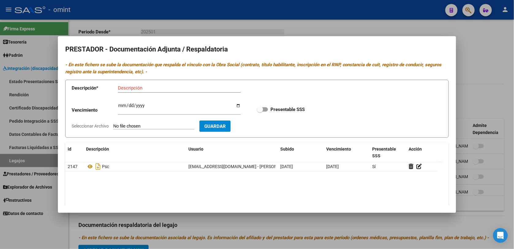
click at [325, 22] on div at bounding box center [257, 124] width 514 height 249
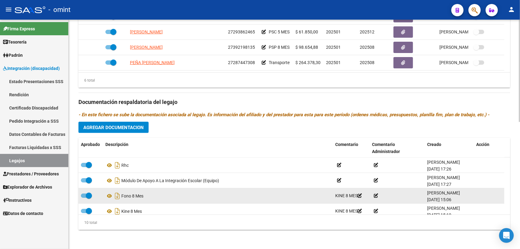
scroll to position [38, 0]
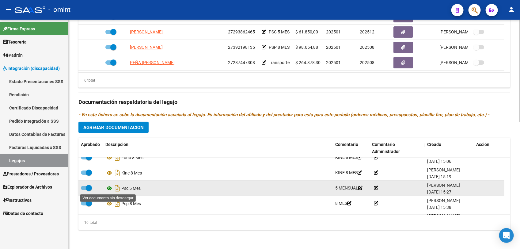
click at [110, 188] on icon at bounding box center [109, 187] width 8 height 7
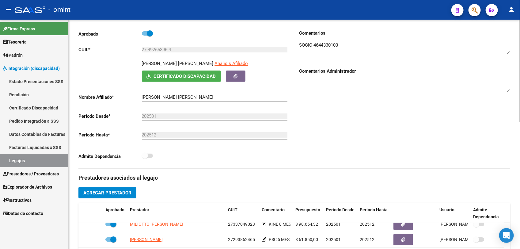
scroll to position [0, 0]
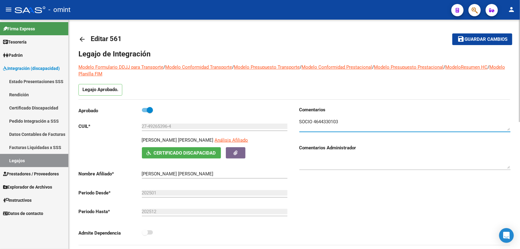
drag, startPoint x: 340, startPoint y: 122, endPoint x: 314, endPoint y: 120, distance: 26.1
click at [314, 120] on textarea at bounding box center [404, 124] width 211 height 12
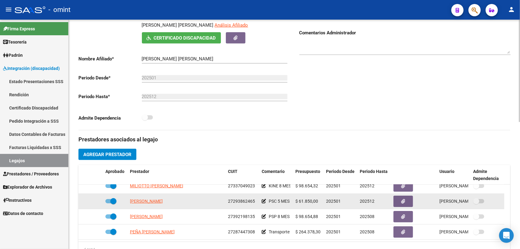
drag, startPoint x: 253, startPoint y: 198, endPoint x: 228, endPoint y: 198, distance: 24.2
click at [228, 198] on span "27293862465" at bounding box center [241, 200] width 27 height 5
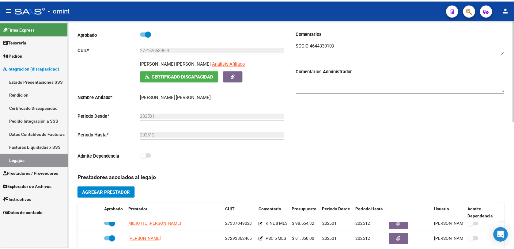
scroll to position [153, 0]
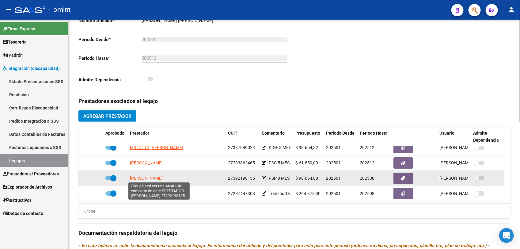
click at [163, 176] on span "GOMEZ MICAELA ALEJANDRA" at bounding box center [146, 177] width 33 height 5
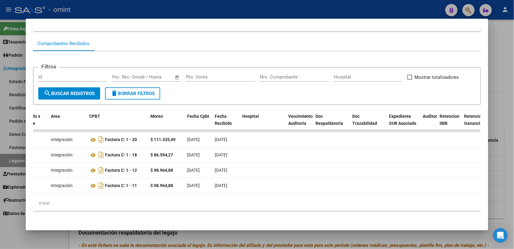
scroll to position [0, 0]
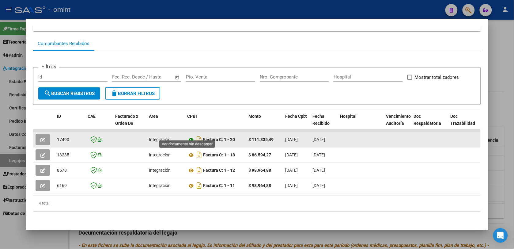
click at [188, 136] on icon at bounding box center [191, 139] width 8 height 7
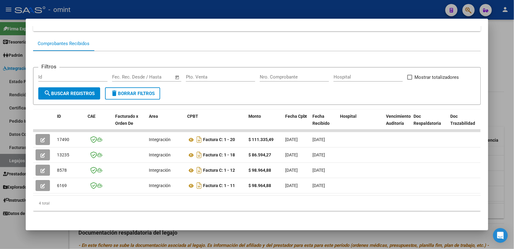
click at [100, 8] on div at bounding box center [257, 124] width 514 height 249
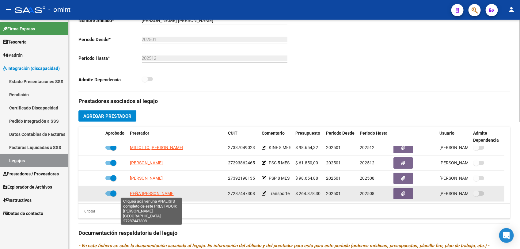
click at [162, 192] on span "PEÑA JESICA LORENA" at bounding box center [152, 193] width 45 height 5
type textarea "27287447308"
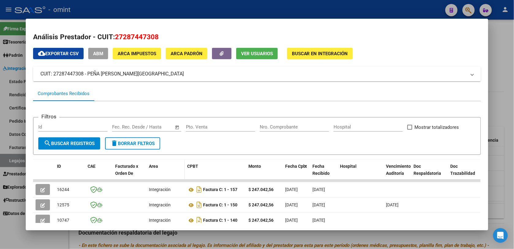
scroll to position [38, 0]
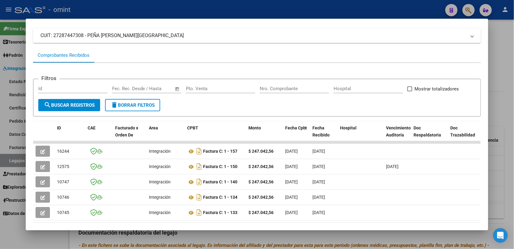
click at [193, 9] on div at bounding box center [257, 124] width 514 height 249
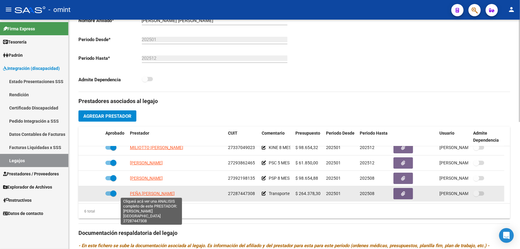
click at [153, 193] on span "PEÑA JESICA LORENA" at bounding box center [152, 193] width 45 height 5
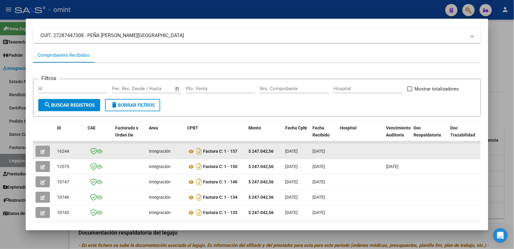
scroll to position [69, 0]
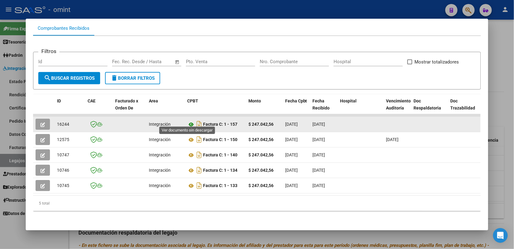
click at [189, 121] on icon at bounding box center [191, 124] width 8 height 7
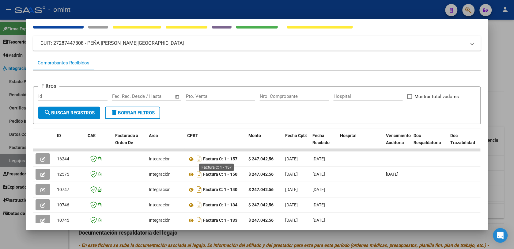
scroll to position [0, 0]
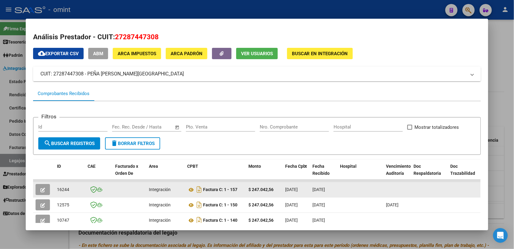
click at [43, 189] on button "button" at bounding box center [43, 189] width 14 height 11
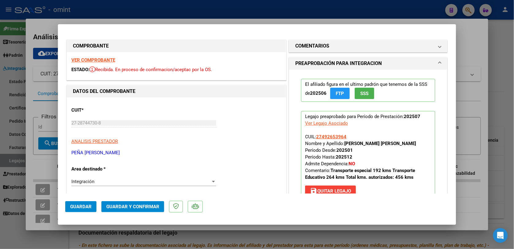
click at [129, 6] on div at bounding box center [257, 124] width 514 height 249
type input "$ 0,00"
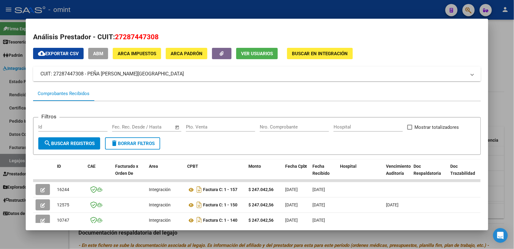
click at [171, 11] on div at bounding box center [257, 124] width 514 height 249
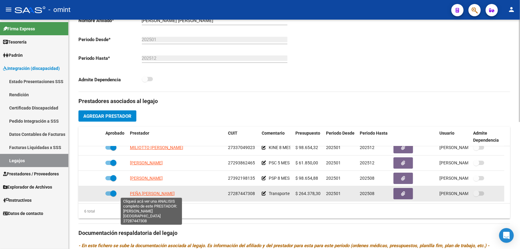
click at [161, 191] on span "PEÑA JESICA LORENA" at bounding box center [152, 193] width 45 height 5
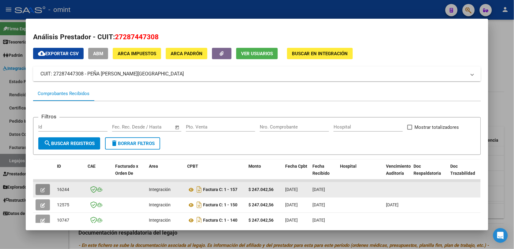
click at [43, 187] on button "button" at bounding box center [43, 189] width 14 height 11
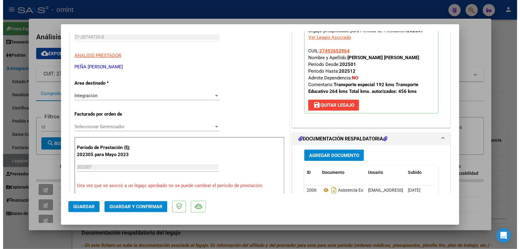
scroll to position [9, 0]
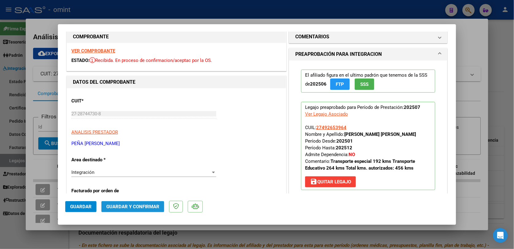
click at [139, 206] on span "Guardar y Confirmar" at bounding box center [132, 207] width 53 height 6
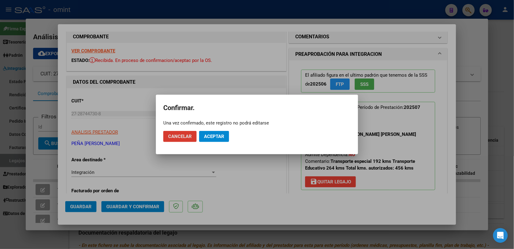
click at [220, 137] on span "Aceptar" at bounding box center [214, 137] width 20 height 6
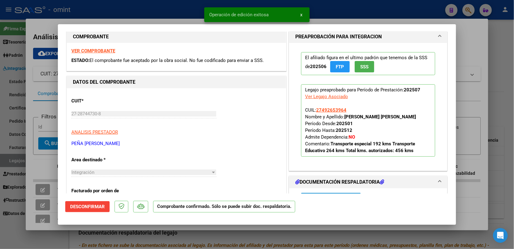
click at [159, 12] on div at bounding box center [257, 124] width 514 height 249
type input "$ 0,00"
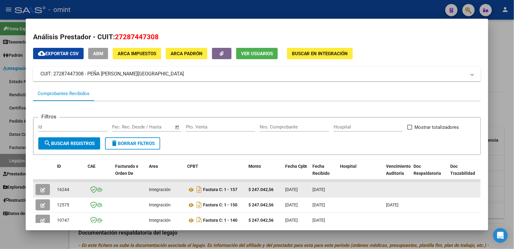
drag, startPoint x: 67, startPoint y: 189, endPoint x: 54, endPoint y: 189, distance: 12.9
click at [57, 189] on div "16244" at bounding box center [70, 189] width 26 height 7
drag, startPoint x: 54, startPoint y: 189, endPoint x: 58, endPoint y: 189, distance: 4.6
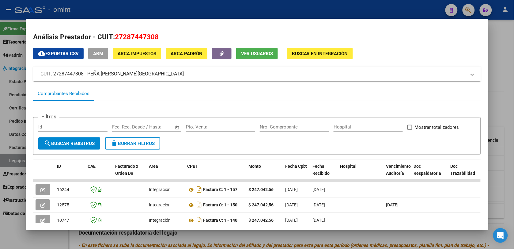
click at [132, 12] on div at bounding box center [257, 124] width 514 height 249
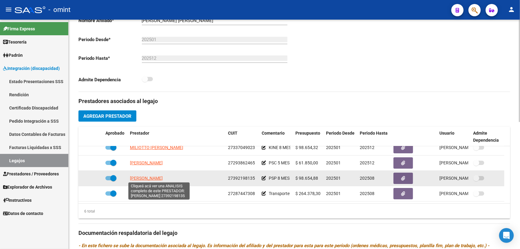
click at [163, 178] on span "GOMEZ MICAELA ALEJANDRA" at bounding box center [146, 177] width 33 height 5
type textarea "27392198135"
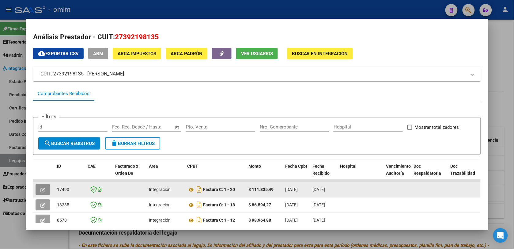
click at [42, 188] on button "button" at bounding box center [43, 189] width 14 height 11
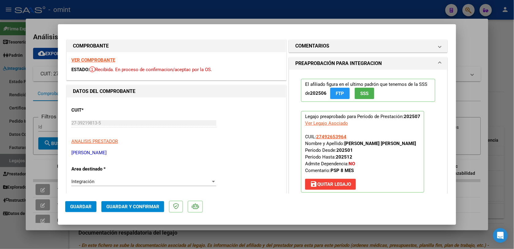
click at [90, 60] on strong "VER COMPROBANTE" at bounding box center [93, 60] width 44 height 6
click at [402, 17] on div at bounding box center [257, 124] width 514 height 249
type input "$ 0,00"
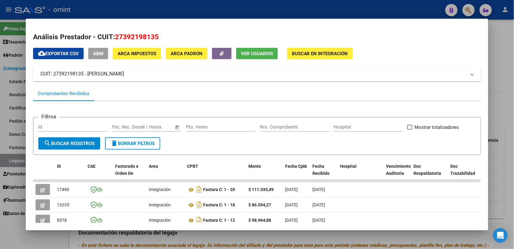
click at [500, 26] on div at bounding box center [257, 124] width 514 height 249
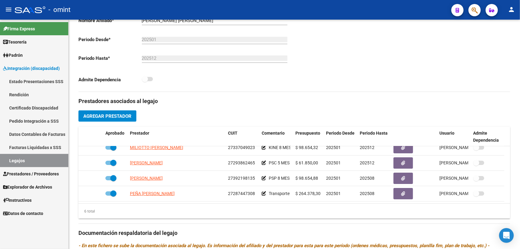
click at [29, 157] on link "Legajos" at bounding box center [34, 160] width 68 height 13
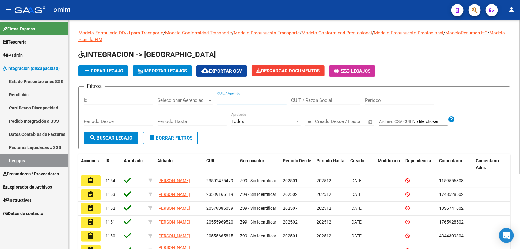
click at [227, 101] on input "CUIL / Apellido" at bounding box center [251, 100] width 69 height 6
type input "moralez bu"
click at [130, 135] on span "search Buscar Legajo" at bounding box center [110, 138] width 43 height 6
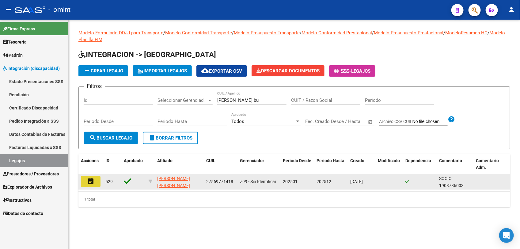
click at [88, 181] on mat-icon "assignment" at bounding box center [90, 180] width 7 height 7
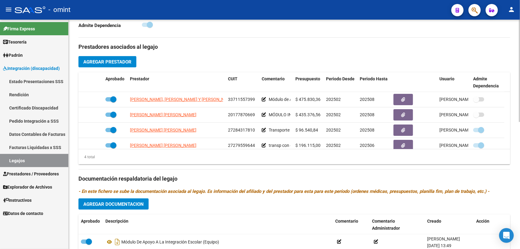
scroll to position [284, 0]
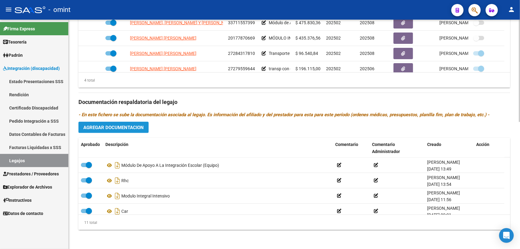
click at [107, 123] on button "Agregar Documentacion" at bounding box center [113, 127] width 70 height 11
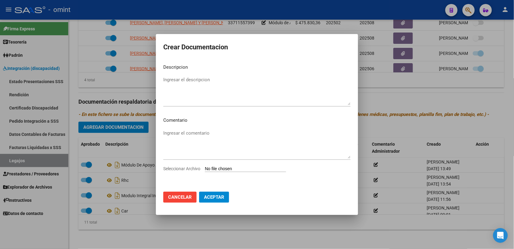
click at [198, 168] on span "Seleccionar Archivo" at bounding box center [181, 168] width 37 height 5
click at [205, 168] on input "Seleccionar Archivo" at bounding box center [245, 169] width 81 height 6
type input "C:\fakepath\inf sem.pdf"
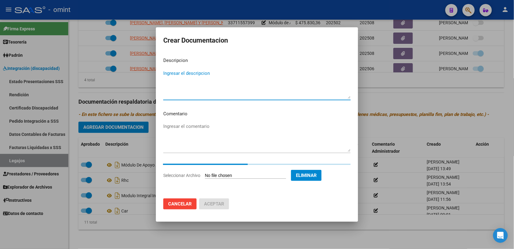
click at [230, 92] on textarea "Ingresar el descripcion" at bounding box center [256, 84] width 187 height 29
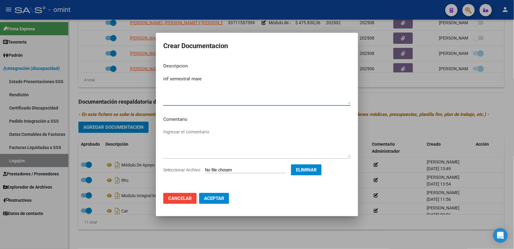
type textarea "inf semestral maie"
click at [221, 196] on span "Aceptar" at bounding box center [214, 198] width 20 height 6
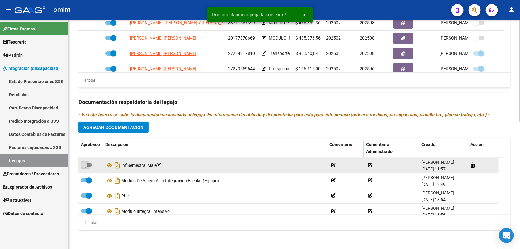
click at [90, 163] on span at bounding box center [86, 165] width 11 height 4
click at [84, 167] on input "checkbox" at bounding box center [84, 167] width 0 height 0
checkbox input "true"
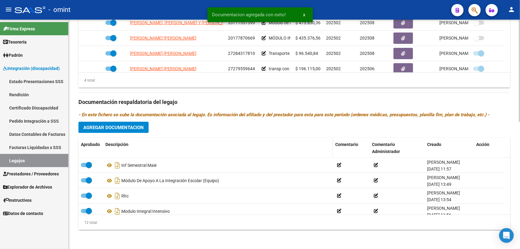
scroll to position [207, 0]
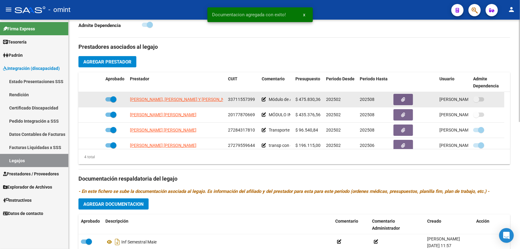
click at [110, 99] on span at bounding box center [113, 99] width 6 height 6
click at [108, 101] on input "checkbox" at bounding box center [108, 101] width 0 height 0
checkbox input "false"
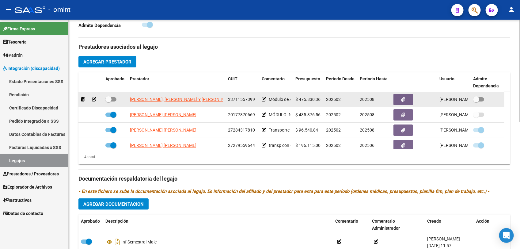
click at [92, 100] on icon at bounding box center [94, 99] width 4 height 4
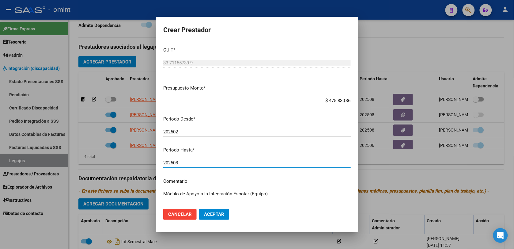
click at [183, 160] on input "202508" at bounding box center [256, 163] width 187 height 6
type input "202512"
click at [222, 213] on span "Aceptar" at bounding box center [214, 214] width 20 height 6
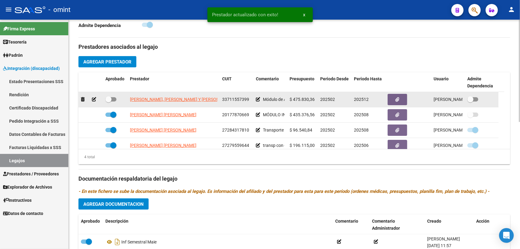
click at [114, 98] on span at bounding box center [110, 99] width 11 height 4
click at [108, 101] on input "checkbox" at bounding box center [108, 101] width 0 height 0
checkbox input "true"
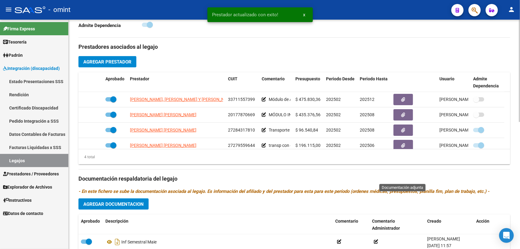
scroll to position [0, 0]
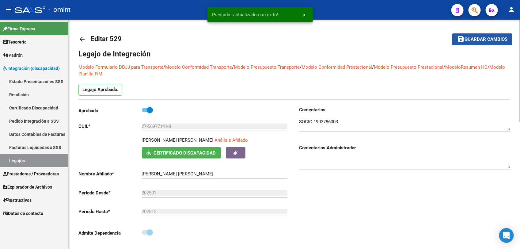
click at [493, 37] on span "Guardar cambios" at bounding box center [485, 40] width 43 height 6
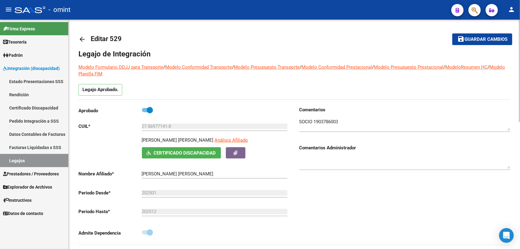
click at [486, 40] on span "Guardar cambios" at bounding box center [485, 40] width 43 height 6
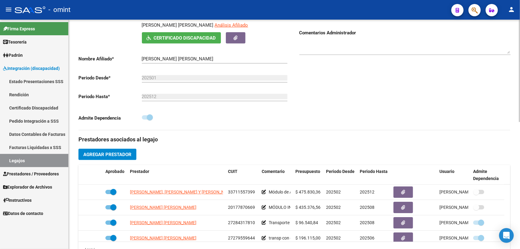
scroll to position [191, 0]
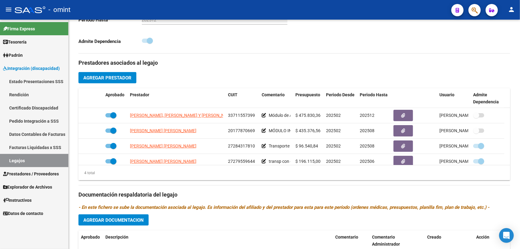
click at [19, 159] on link "Legajos" at bounding box center [34, 160] width 68 height 13
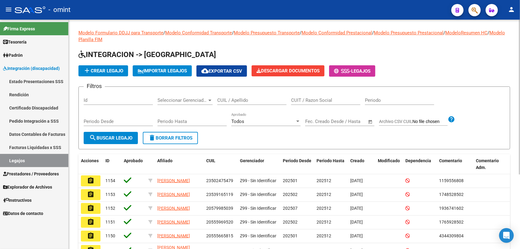
click at [221, 101] on input "CUIL / Apellido" at bounding box center [251, 100] width 69 height 6
type input "rinaldi"
click at [120, 133] on button "search Buscar Legajo" at bounding box center [111, 138] width 54 height 12
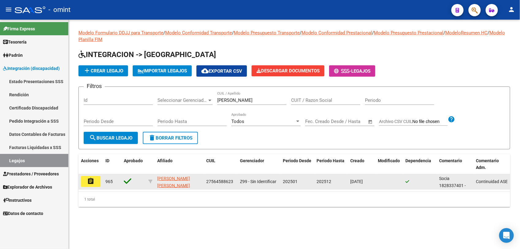
click at [88, 180] on mat-icon "assignment" at bounding box center [90, 180] width 7 height 7
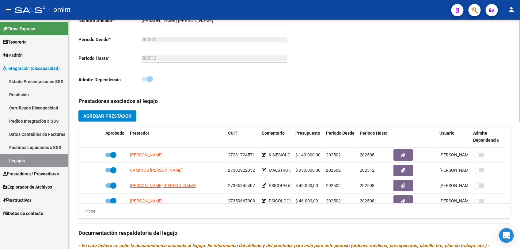
scroll to position [284, 0]
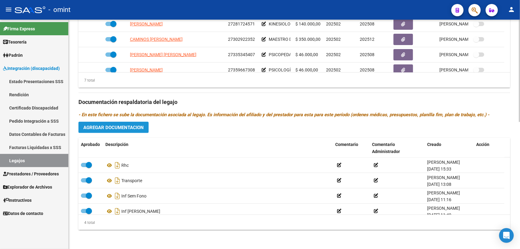
click at [141, 127] on span "Agregar Documentacion" at bounding box center [113, 128] width 60 height 6
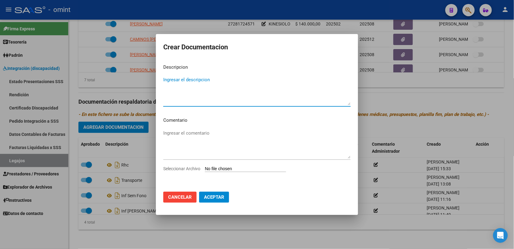
click at [190, 166] on span "Seleccionar Archivo" at bounding box center [181, 168] width 37 height 5
click at [205, 166] on input "Seleccionar Archivo" at bounding box center [245, 169] width 81 height 6
type input "C:\fakepath\1987228201_25072206530_form048.pdf"
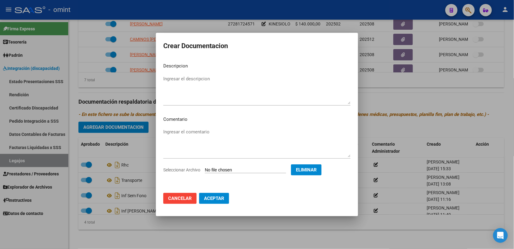
click at [196, 98] on textarea "Ingresar el descripcion" at bounding box center [256, 89] width 187 height 29
type textarea "informe sem to"
click at [186, 142] on textarea "Ingresar el comentario" at bounding box center [256, 142] width 187 height 29
type textarea "TO"
click at [224, 201] on button "Aceptar" at bounding box center [214, 198] width 30 height 11
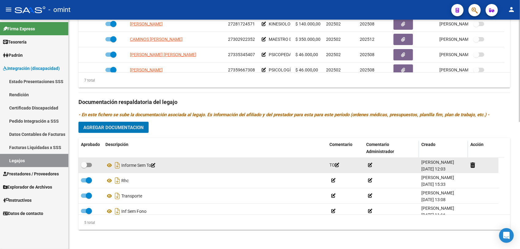
click at [91, 164] on span at bounding box center [86, 165] width 11 height 4
click at [84, 167] on input "checkbox" at bounding box center [84, 167] width 0 height 0
checkbox input "true"
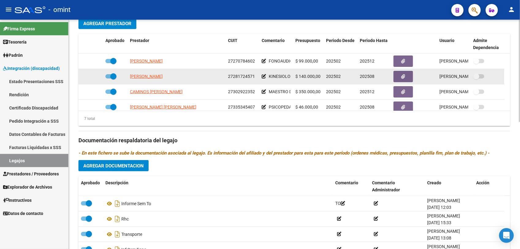
scroll to position [38, 0]
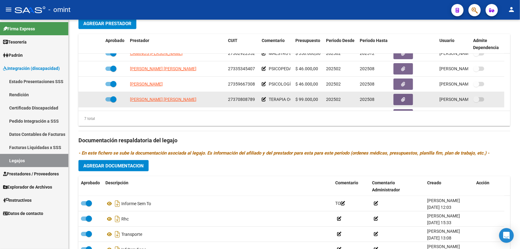
click at [110, 98] on span at bounding box center [113, 99] width 6 height 6
click at [108, 101] on input "checkbox" at bounding box center [108, 101] width 0 height 0
checkbox input "false"
click at [95, 97] on icon at bounding box center [94, 99] width 4 height 4
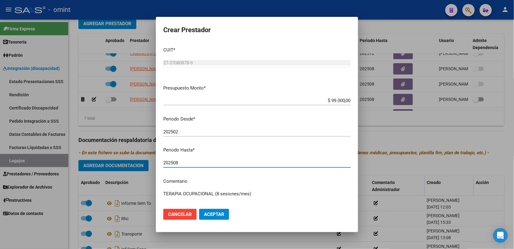
click at [191, 162] on input "202508" at bounding box center [256, 163] width 187 height 6
type input "202512"
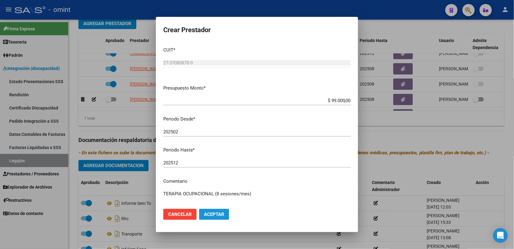
click at [217, 217] on span "Aceptar" at bounding box center [214, 214] width 20 height 6
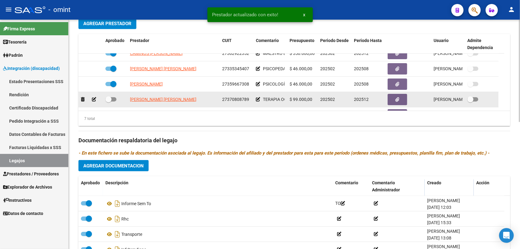
click at [114, 99] on span at bounding box center [110, 99] width 11 height 4
click at [108, 101] on input "checkbox" at bounding box center [108, 101] width 0 height 0
checkbox input "true"
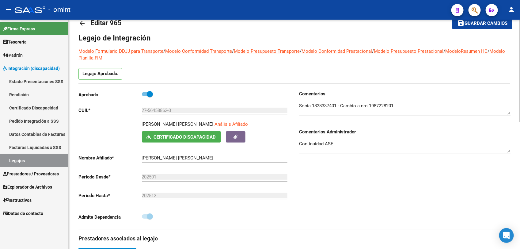
scroll to position [0, 0]
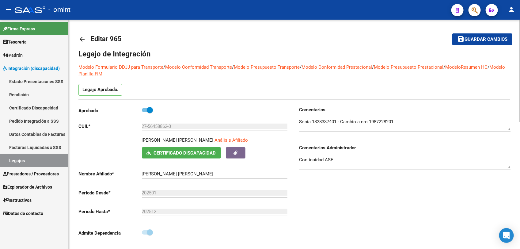
click at [481, 37] on span "Guardar cambios" at bounding box center [485, 40] width 43 height 6
click at [473, 41] on span "Guardar cambios" at bounding box center [485, 40] width 43 height 6
click at [476, 38] on span "Guardar cambios" at bounding box center [485, 40] width 43 height 6
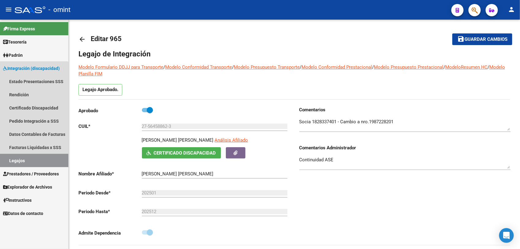
click at [24, 161] on link "Legajos" at bounding box center [34, 160] width 68 height 13
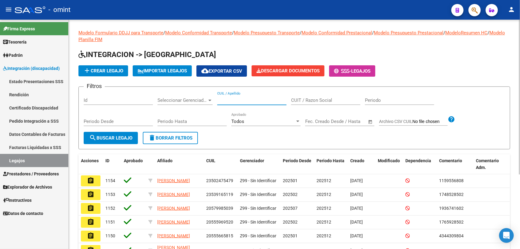
click at [247, 100] on input "CUIL / Apellido" at bounding box center [251, 100] width 69 height 6
type input "BOET"
click at [122, 135] on span "search Buscar Legajo" at bounding box center [110, 138] width 43 height 6
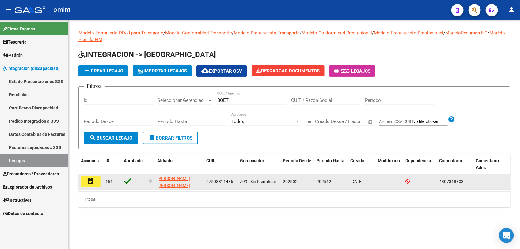
click at [83, 183] on button "assignment" at bounding box center [91, 181] width 20 height 11
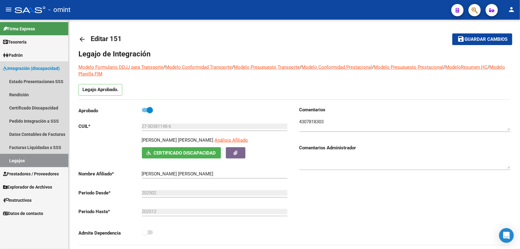
click at [25, 161] on link "Legajos" at bounding box center [34, 160] width 68 height 13
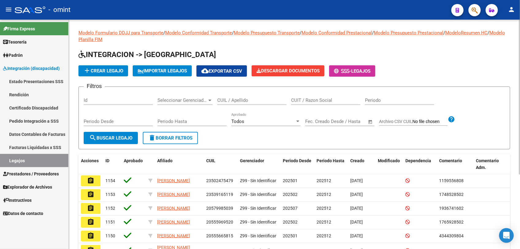
click at [240, 100] on input "CUIL / Apellido" at bounding box center [251, 100] width 69 height 6
type input "barrionuevo emilia"
click at [118, 133] on button "search Buscar Legajo" at bounding box center [111, 138] width 54 height 12
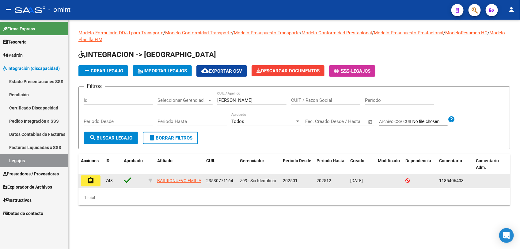
click at [96, 180] on button "assignment" at bounding box center [91, 180] width 20 height 11
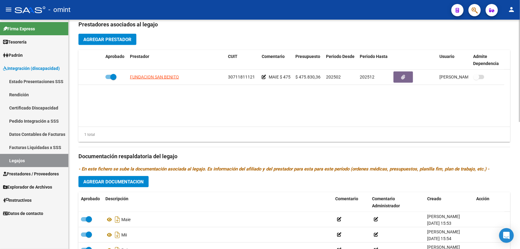
scroll to position [268, 0]
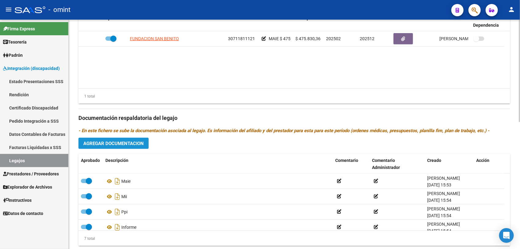
click at [126, 139] on button "Agregar Documentacion" at bounding box center [113, 142] width 70 height 11
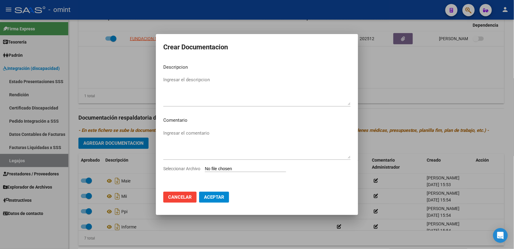
click at [194, 169] on span "Seleccionar Archivo" at bounding box center [181, 168] width 37 height 5
click at [205, 169] on input "Seleccionar Archivo" at bounding box center [245, 169] width 81 height 6
type input "C:\fakepath\1185406403_25073109200_inf-seg-eval-sem.pdf"
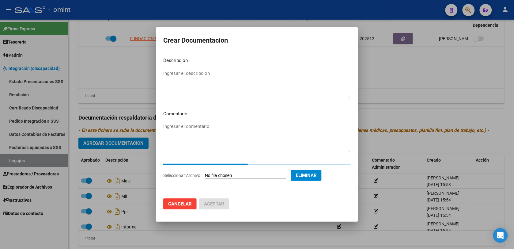
click at [183, 92] on textarea "Ingresar el descripcion" at bounding box center [256, 84] width 187 height 29
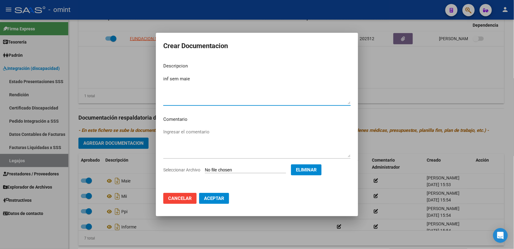
type textarea "inf sem maie"
click at [187, 141] on textarea "Ingresar el comentario" at bounding box center [256, 142] width 187 height 29
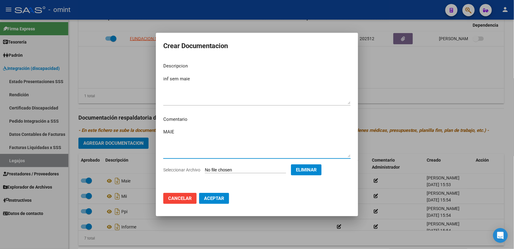
type textarea "MAIE"
click at [213, 195] on span "Aceptar" at bounding box center [214, 198] width 20 height 6
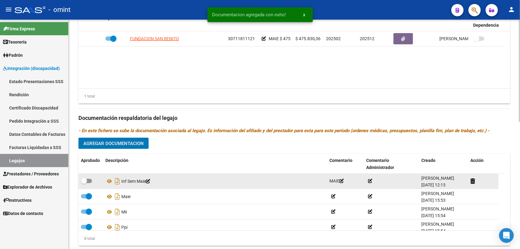
click at [89, 179] on span at bounding box center [86, 181] width 11 height 4
click at [84, 183] on input "checkbox" at bounding box center [84, 183] width 0 height 0
checkbox input "true"
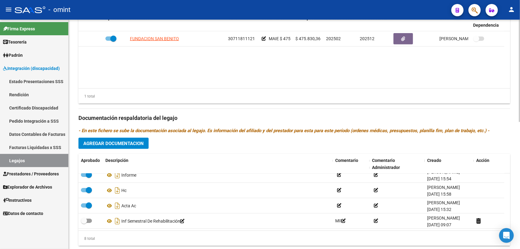
scroll to position [284, 0]
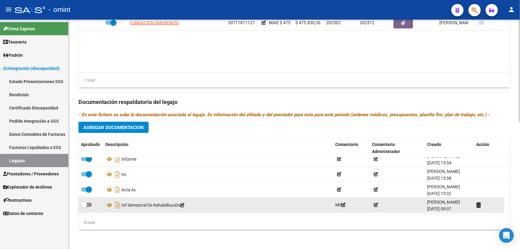
click at [89, 203] on span at bounding box center [86, 204] width 11 height 4
click at [84, 207] on input "checkbox" at bounding box center [84, 207] width 0 height 0
checkbox input "true"
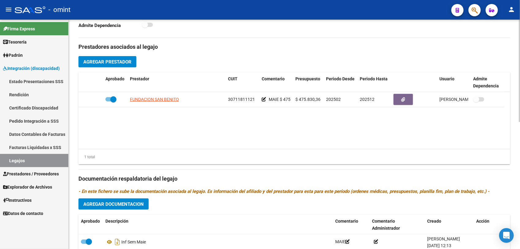
scroll to position [16, 0]
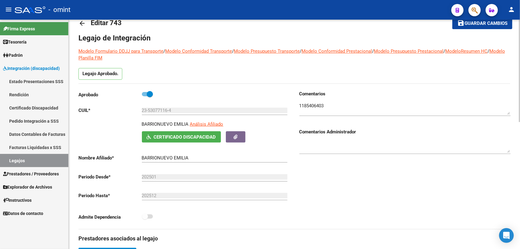
click at [498, 21] on span "Guardar cambios" at bounding box center [485, 24] width 43 height 6
click at [45, 159] on link "Legajos" at bounding box center [34, 160] width 68 height 13
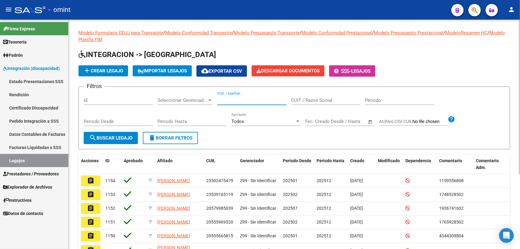
click at [233, 100] on input "CUIL / Apellido" at bounding box center [251, 100] width 69 height 6
click at [37, 161] on link "Legajos" at bounding box center [34, 160] width 68 height 13
click at [46, 171] on span "Prestadores / Proveedores" at bounding box center [31, 173] width 56 height 7
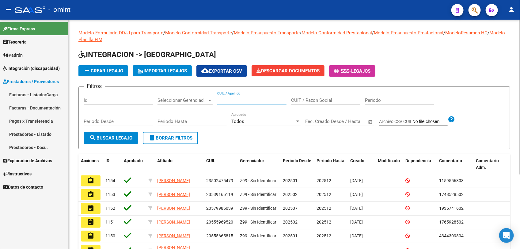
click at [225, 100] on input "CUIL / Apellido" at bounding box center [251, 100] width 69 height 6
paste input "27562434475"
type input "27562434475"
click at [118, 138] on span "search Buscar Legajo" at bounding box center [110, 138] width 43 height 6
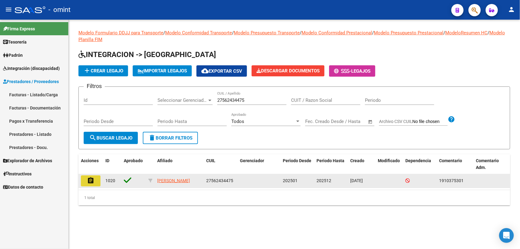
click at [93, 179] on mat-icon "assignment" at bounding box center [90, 180] width 7 height 7
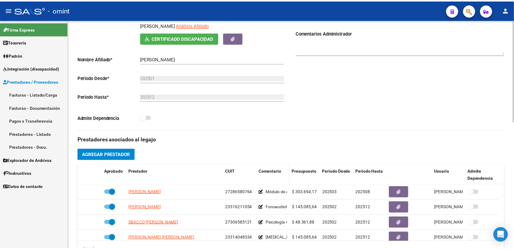
scroll to position [153, 0]
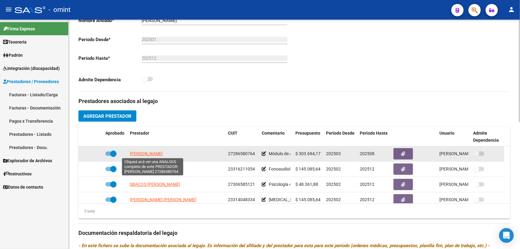
click at [161, 153] on span "[PERSON_NAME]" at bounding box center [146, 153] width 33 height 5
type textarea "27286580764"
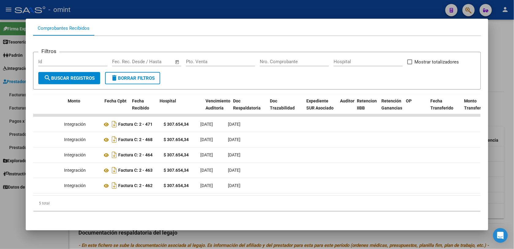
scroll to position [0, 0]
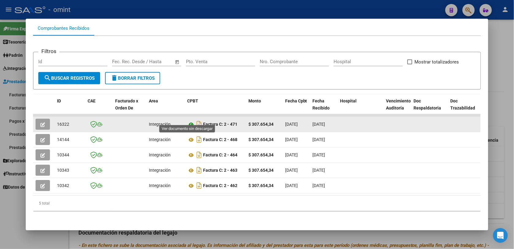
click at [187, 121] on icon at bounding box center [191, 124] width 8 height 7
click at [40, 119] on button "button" at bounding box center [43, 124] width 14 height 11
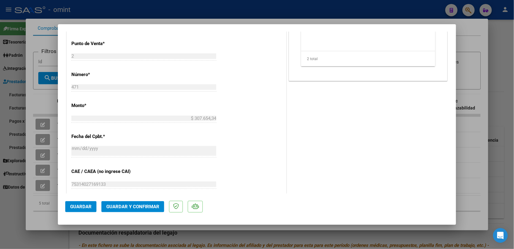
scroll to position [162, 0]
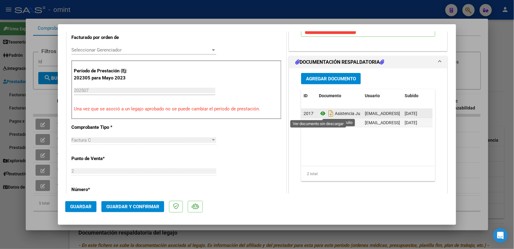
click at [321, 114] on icon at bounding box center [323, 113] width 8 height 7
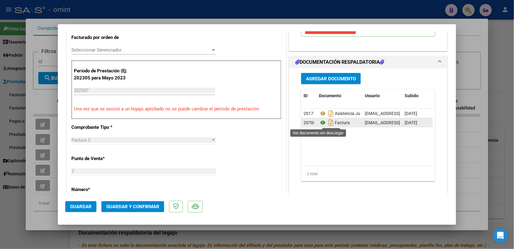
click at [320, 123] on icon at bounding box center [323, 122] width 8 height 7
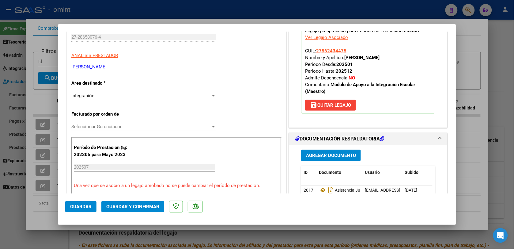
scroll to position [9, 0]
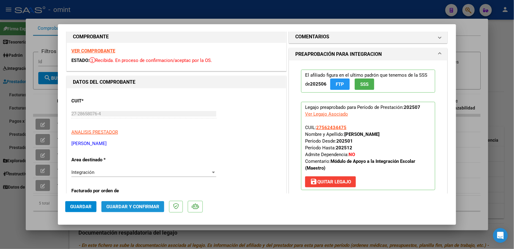
click at [127, 204] on span "Guardar y Confirmar" at bounding box center [132, 207] width 53 height 6
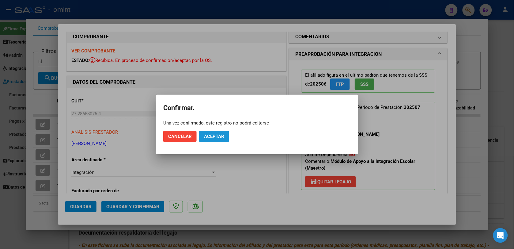
click at [213, 141] on button "Aceptar" at bounding box center [214, 136] width 30 height 11
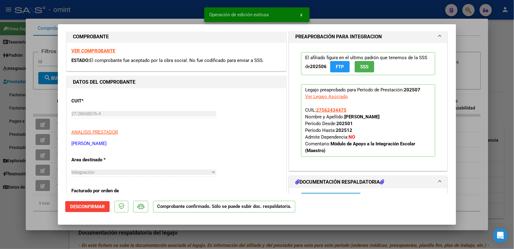
click at [183, 5] on div at bounding box center [257, 124] width 514 height 249
type input "$ 0,00"
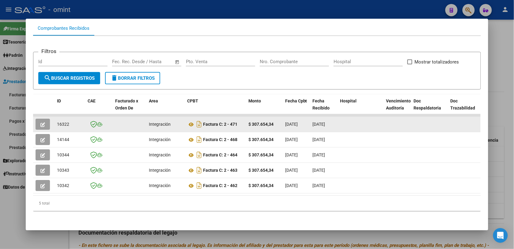
drag, startPoint x: 66, startPoint y: 117, endPoint x: 55, endPoint y: 119, distance: 12.0
click at [57, 121] on div "16322" at bounding box center [70, 124] width 26 height 7
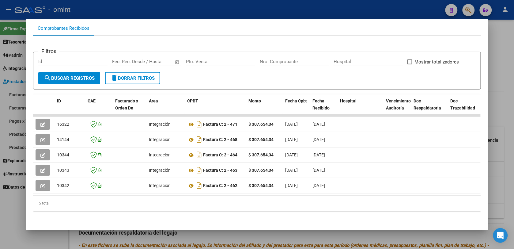
click at [109, 8] on div at bounding box center [257, 124] width 514 height 249
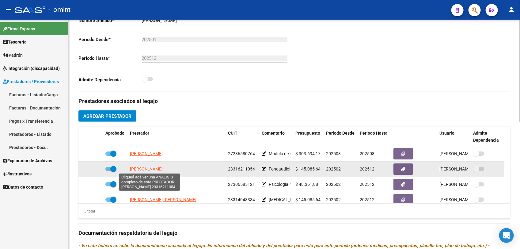
click at [143, 169] on span "[PERSON_NAME]" at bounding box center [146, 168] width 33 height 5
type textarea "23316211054"
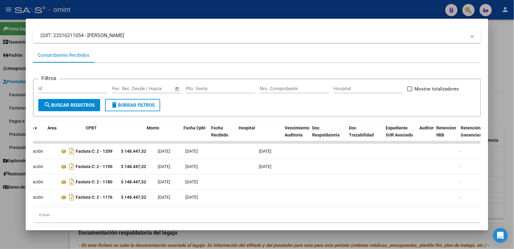
scroll to position [0, 0]
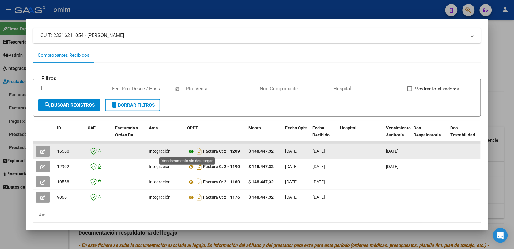
click at [188, 150] on icon at bounding box center [191, 151] width 8 height 7
click at [37, 149] on button "button" at bounding box center [43, 150] width 14 height 11
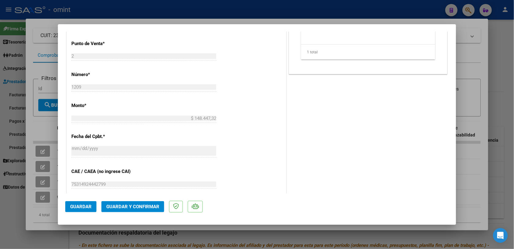
scroll to position [201, 0]
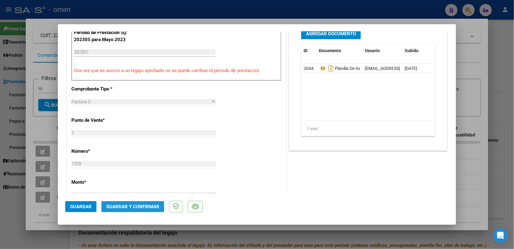
click at [145, 205] on span "Guardar y Confirmar" at bounding box center [132, 207] width 53 height 6
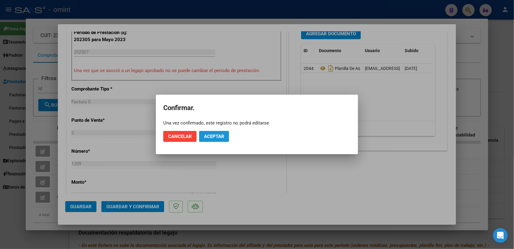
click at [210, 140] on button "Aceptar" at bounding box center [214, 136] width 30 height 11
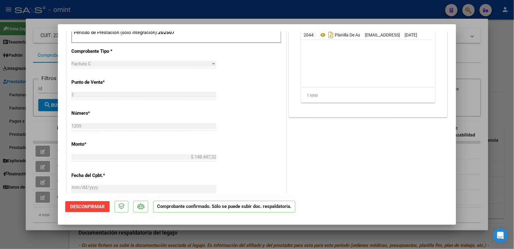
click at [158, 16] on div at bounding box center [257, 124] width 514 height 249
type input "$ 0,00"
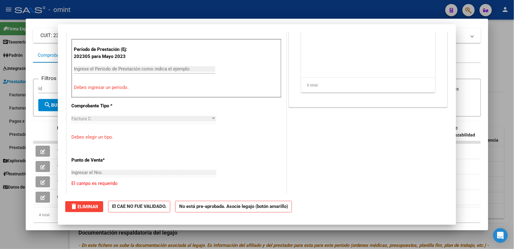
scroll to position [0, 0]
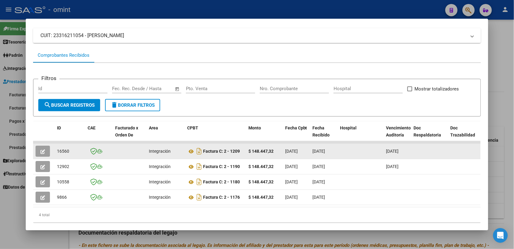
drag, startPoint x: 69, startPoint y: 152, endPoint x: 54, endPoint y: 152, distance: 14.7
click at [57, 152] on div "16560" at bounding box center [70, 151] width 26 height 7
drag, startPoint x: 54, startPoint y: 152, endPoint x: 58, endPoint y: 149, distance: 4.6
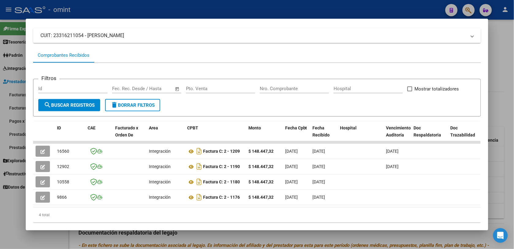
click at [118, 12] on div at bounding box center [257, 124] width 514 height 249
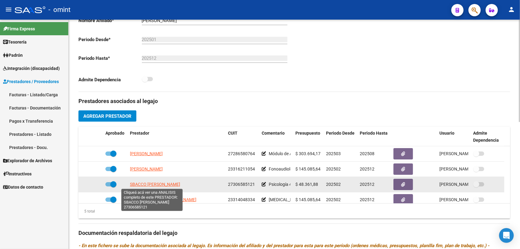
click at [164, 183] on span "SBACCO [PERSON_NAME]" at bounding box center [155, 184] width 50 height 5
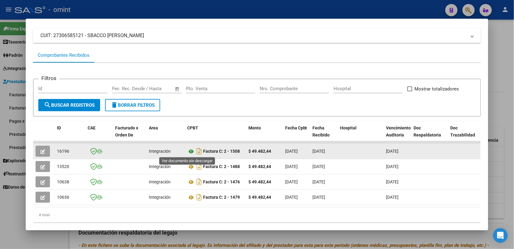
click at [189, 150] on icon at bounding box center [191, 151] width 8 height 7
click at [36, 151] on button "button" at bounding box center [43, 150] width 14 height 11
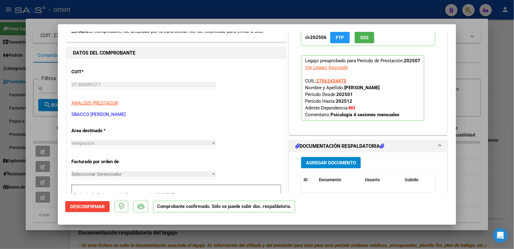
scroll to position [77, 0]
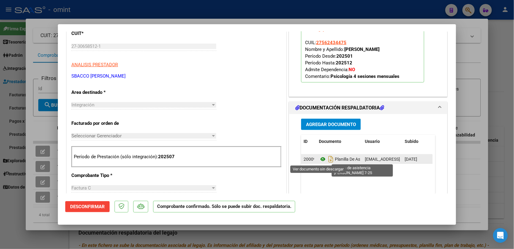
click at [319, 158] on icon at bounding box center [323, 158] width 8 height 7
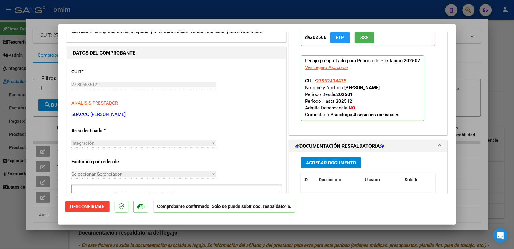
scroll to position [0, 0]
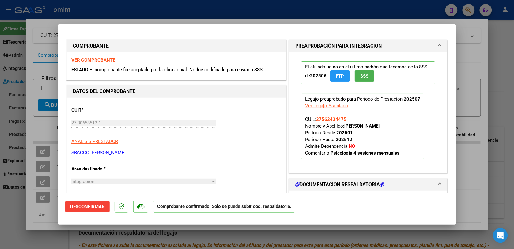
click at [102, 58] on strong "VER COMPROBANTE" at bounding box center [93, 60] width 44 height 6
click at [128, 12] on div at bounding box center [257, 124] width 514 height 249
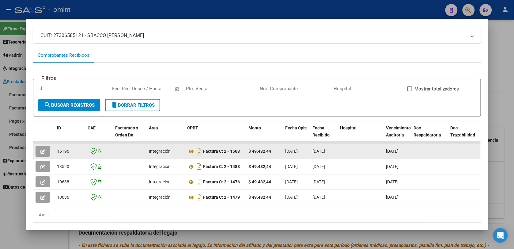
drag, startPoint x: 70, startPoint y: 149, endPoint x: 54, endPoint y: 152, distance: 15.7
click at [57, 152] on div "16196" at bounding box center [70, 151] width 26 height 7
drag, startPoint x: 54, startPoint y: 152, endPoint x: 59, endPoint y: 150, distance: 5.1
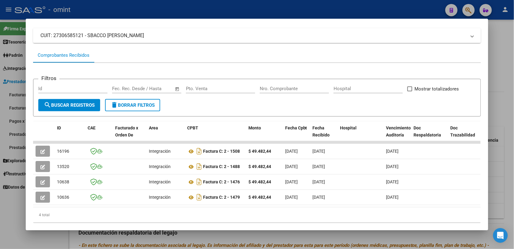
click at [98, 6] on div at bounding box center [257, 124] width 514 height 249
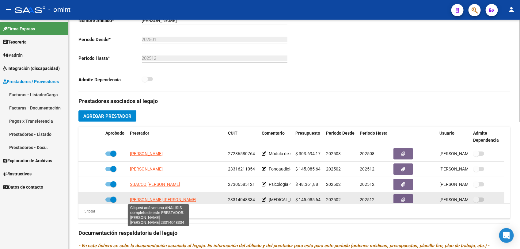
click at [178, 198] on span "[PERSON_NAME] [PERSON_NAME]" at bounding box center [163, 199] width 66 height 5
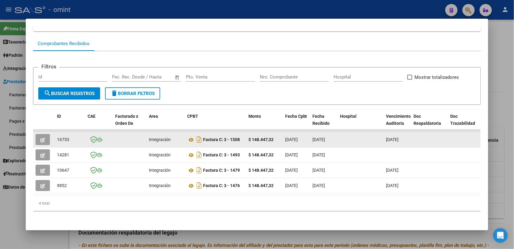
click at [42, 137] on icon "button" at bounding box center [42, 139] width 5 height 5
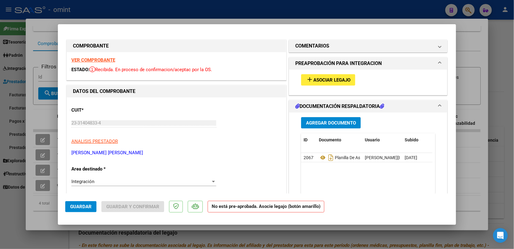
click at [182, 3] on div at bounding box center [257, 124] width 514 height 249
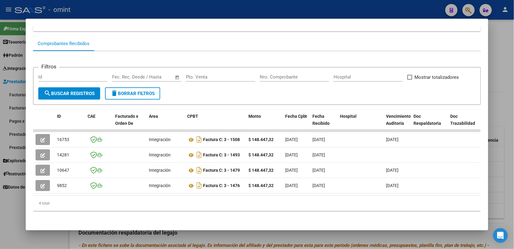
click at [182, 9] on div at bounding box center [257, 124] width 514 height 249
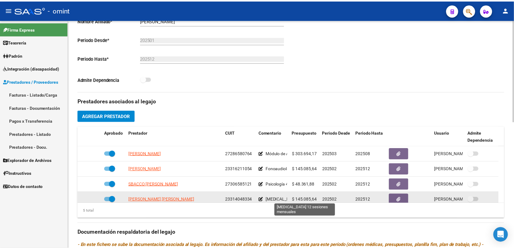
scroll to position [22, 0]
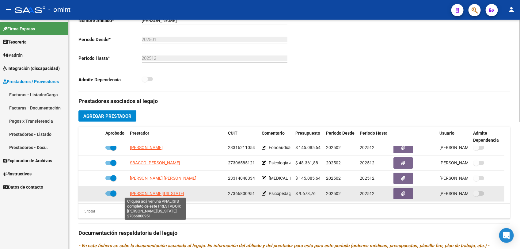
click at [165, 191] on span "[PERSON_NAME][US_STATE]" at bounding box center [157, 193] width 54 height 5
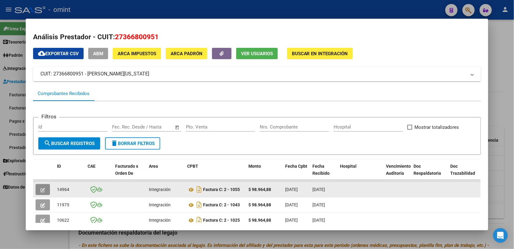
click at [40, 187] on icon "button" at bounding box center [42, 189] width 5 height 5
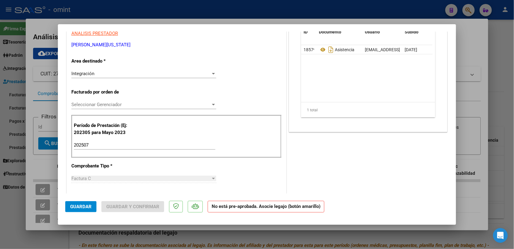
scroll to position [0, 0]
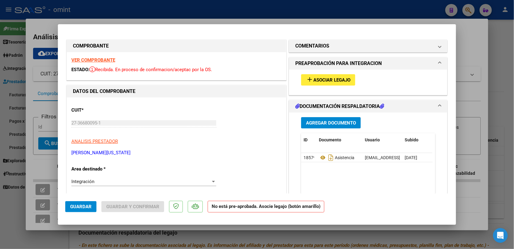
click at [317, 80] on span "Asociar Legajo" at bounding box center [331, 80] width 37 height 6
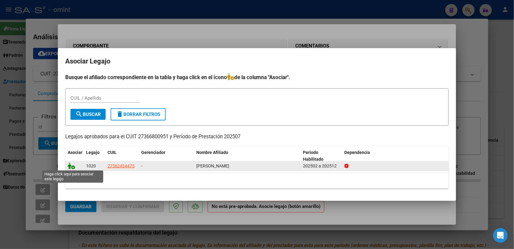
click at [70, 164] on icon at bounding box center [71, 165] width 7 height 7
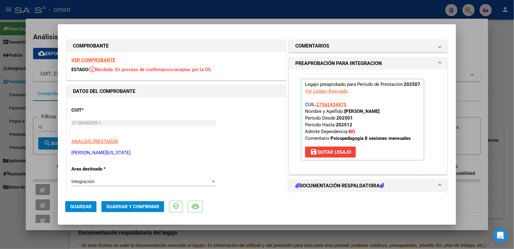
click at [103, 61] on strong "VER COMPROBANTE" at bounding box center [93, 60] width 44 height 6
click at [204, 14] on div at bounding box center [257, 124] width 514 height 249
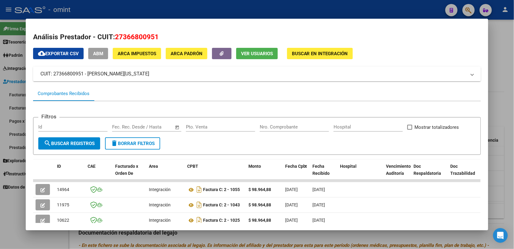
click at [384, 7] on div at bounding box center [257, 124] width 514 height 249
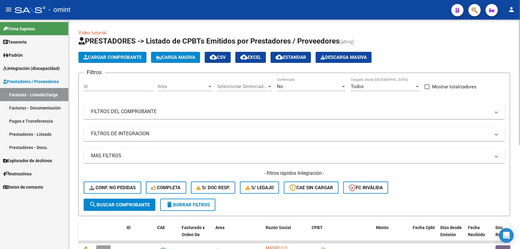
click at [93, 85] on input "Id" at bounding box center [118, 87] width 69 height 6
drag, startPoint x: 93, startPoint y: 85, endPoint x: 96, endPoint y: 83, distance: 3.2
paste input "16581"
type input "16581"
click at [134, 204] on span "search Buscar Comprobante" at bounding box center [119, 205] width 61 height 6
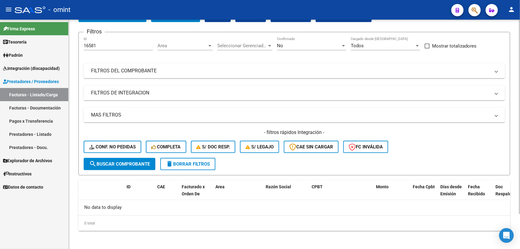
scroll to position [2, 0]
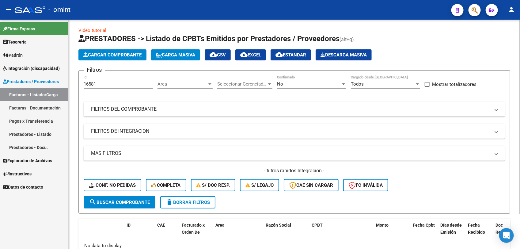
click at [285, 82] on div "No" at bounding box center [309, 84] width 64 height 6
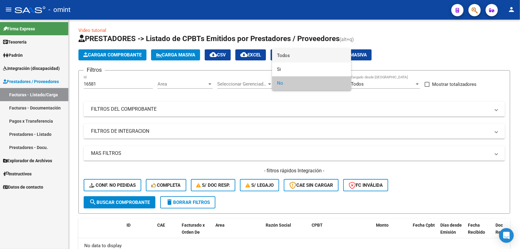
click at [284, 55] on span "Todos" at bounding box center [311, 56] width 69 height 14
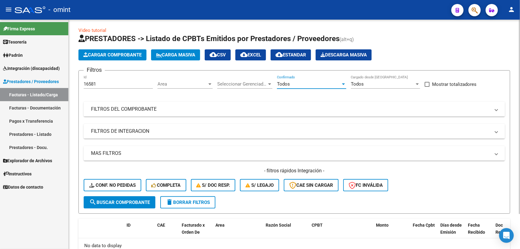
click at [126, 204] on button "search Buscar Comprobante" at bounding box center [120, 202] width 72 height 12
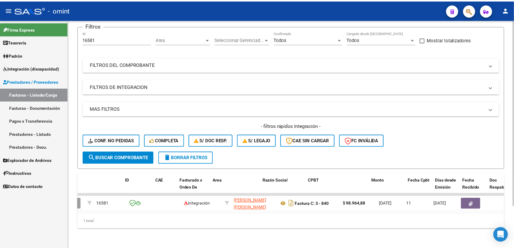
scroll to position [0, 0]
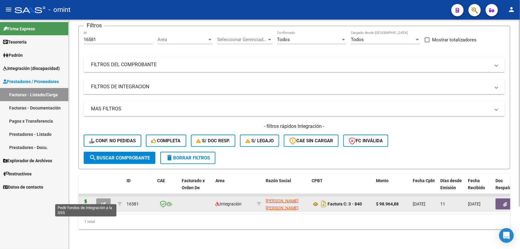
click at [85, 199] on icon at bounding box center [86, 203] width 10 height 9
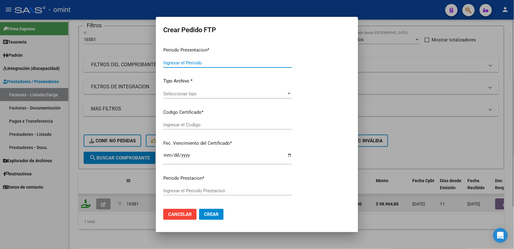
type input "202507"
type input "$ 98.964,88"
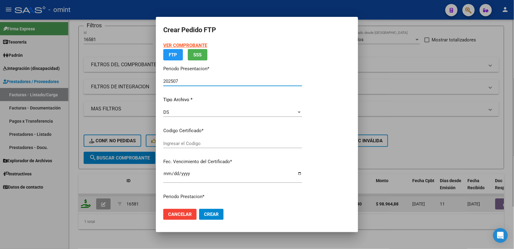
type input "2694859819"
type input "2027-07-18"
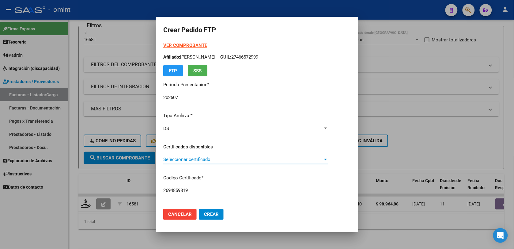
click at [205, 160] on span "Seleccionar certificado" at bounding box center [243, 159] width 160 height 6
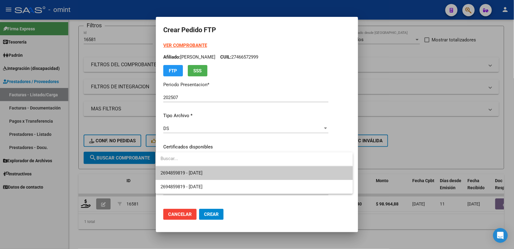
click at [256, 171] on span "2694859819 - 2027-07-18" at bounding box center [253, 173] width 187 height 14
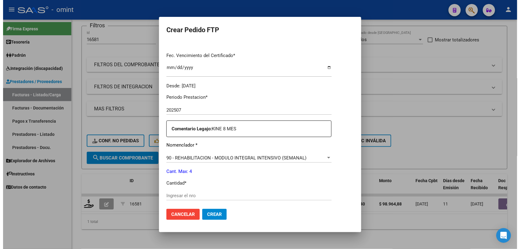
scroll to position [191, 0]
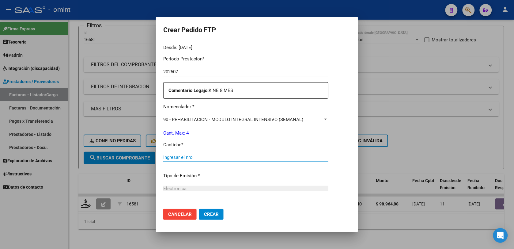
click at [192, 156] on input "Ingresar el nro" at bounding box center [245, 157] width 165 height 6
type input "4"
click at [212, 215] on span "Crear" at bounding box center [211, 214] width 15 height 6
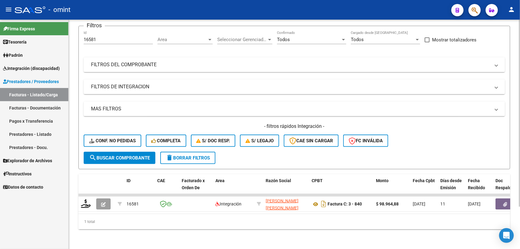
scroll to position [0, 0]
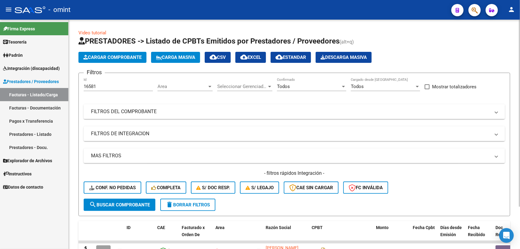
click at [418, 42] on h1 "PRESTADORES -> Listado de CPBTs Emitidos por Prestadores / Proveedores (alt+q)" at bounding box center [293, 41] width 431 height 11
click at [195, 25] on div "Video tutorial PRESTADORES -> Listado de CPBTs Emitidos por Prestadores / Prove…" at bounding box center [294, 158] width 451 height 276
drag, startPoint x: 98, startPoint y: 86, endPoint x: 83, endPoint y: 88, distance: 15.1
click at [84, 88] on input "16581" at bounding box center [118, 87] width 69 height 6
paste input "7434"
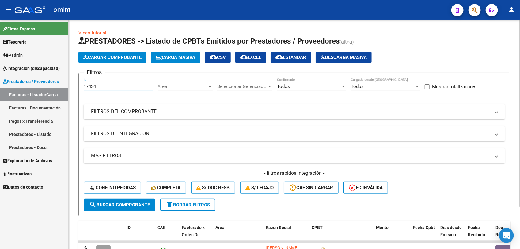
type input "17434"
click at [149, 205] on span "search Buscar Comprobante" at bounding box center [119, 205] width 61 height 6
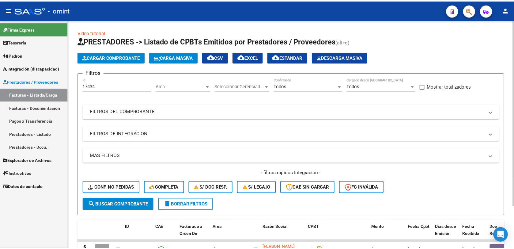
scroll to position [51, 0]
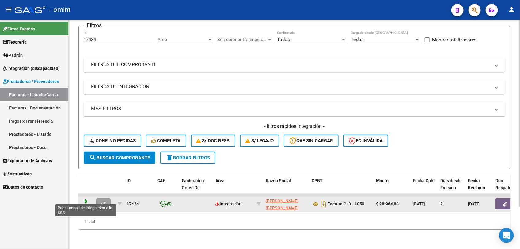
click at [86, 199] on icon at bounding box center [86, 203] width 10 height 9
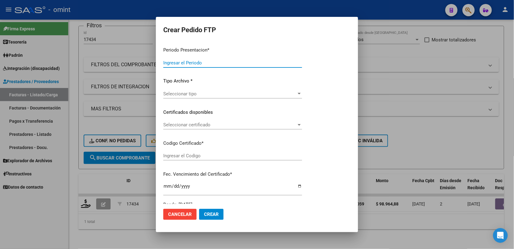
type input "202507"
type input "$ 98.964,88"
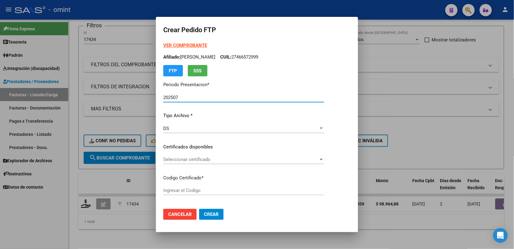
type input "2694859819"
type input "2027-07-18"
click at [205, 163] on div "Seleccionar certificado Seleccionar certificado" at bounding box center [243, 159] width 161 height 9
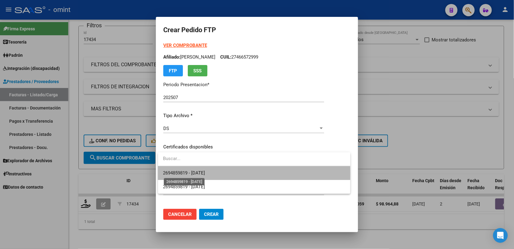
click at [205, 173] on span "2694859819 - 2027-07-18" at bounding box center [184, 173] width 42 height 6
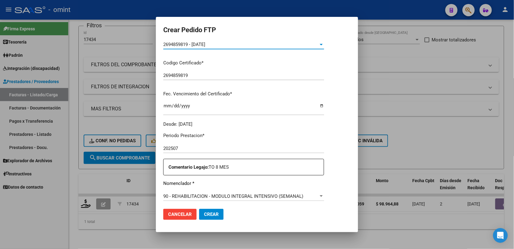
scroll to position [153, 0]
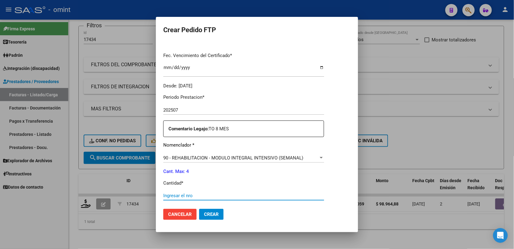
click at [197, 193] on input "Ingresar el nro" at bounding box center [243, 196] width 161 height 6
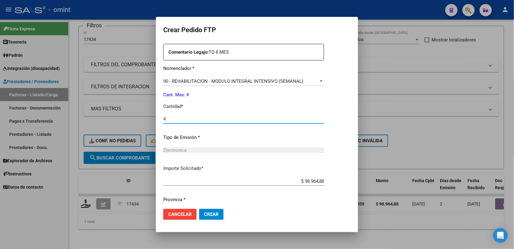
scroll to position [248, 0]
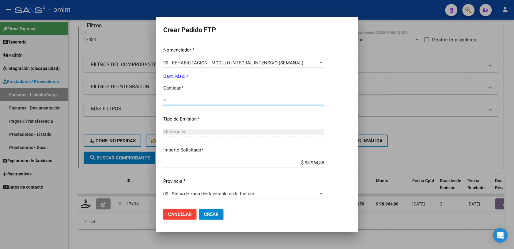
type input "4"
click at [213, 215] on span "Crear" at bounding box center [211, 214] width 15 height 6
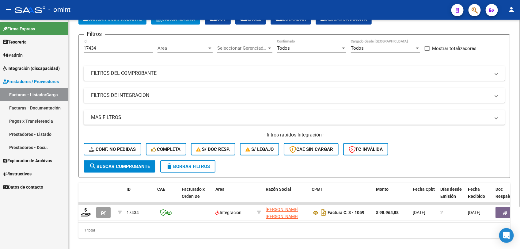
scroll to position [0, 0]
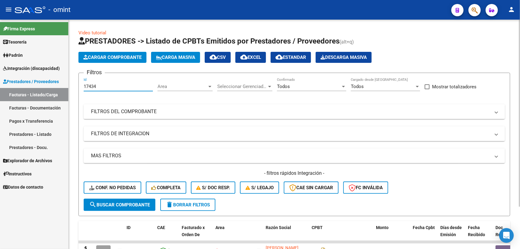
drag, startPoint x: 99, startPoint y: 85, endPoint x: 80, endPoint y: 85, distance: 18.7
click at [80, 85] on form "Filtros 17434 Id Area Area Seleccionar Gerenciador Seleccionar Gerenciador Todo…" at bounding box center [293, 144] width 431 height 143
paste input "6430"
type input "16430"
click at [130, 202] on span "search Buscar Comprobante" at bounding box center [119, 205] width 61 height 6
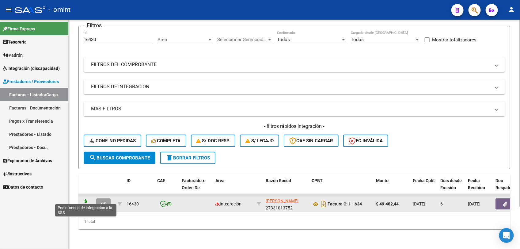
click at [86, 199] on icon at bounding box center [86, 203] width 10 height 9
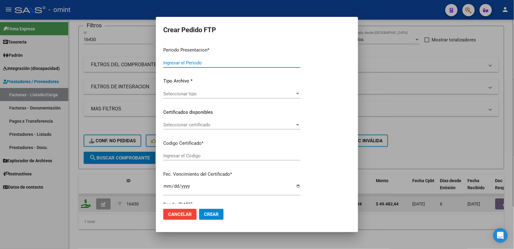
type input "202507"
type input "$ 49.482,44"
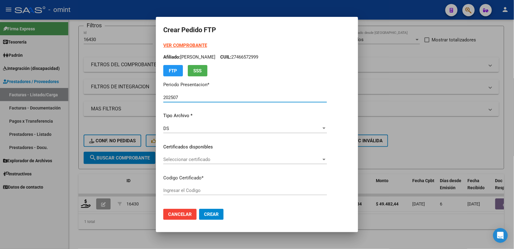
type input "2694859819"
type input "2027-07-18"
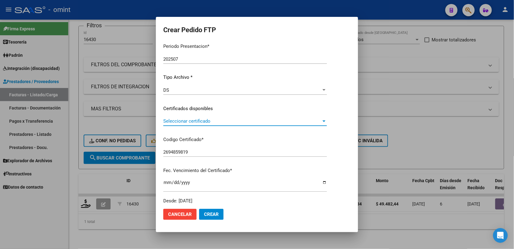
click at [261, 121] on span "Seleccionar certificado" at bounding box center [242, 121] width 158 height 6
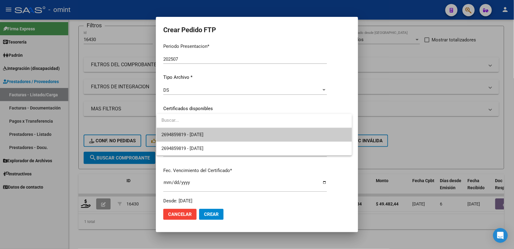
click at [235, 132] on span "2694859819 - 2027-07-18" at bounding box center [254, 135] width 186 height 14
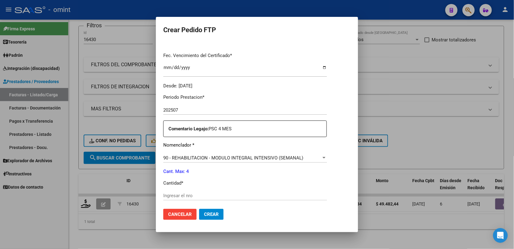
scroll to position [230, 0]
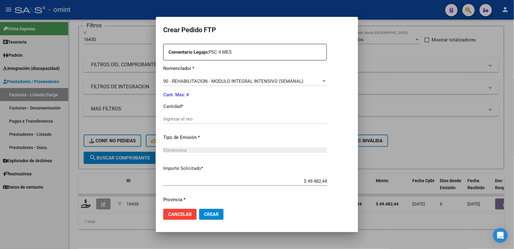
click at [199, 117] on input "Ingresar el nro" at bounding box center [245, 119] width 164 height 6
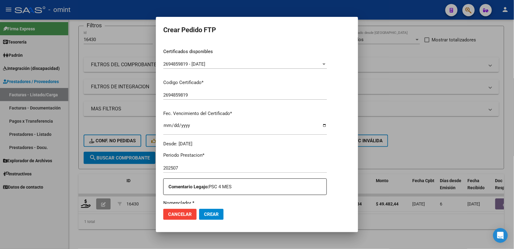
scroll to position [248, 0]
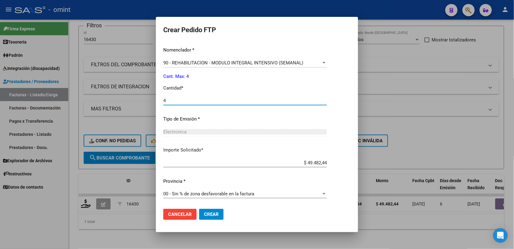
type input "4"
click at [213, 215] on span "Crear" at bounding box center [211, 214] width 15 height 6
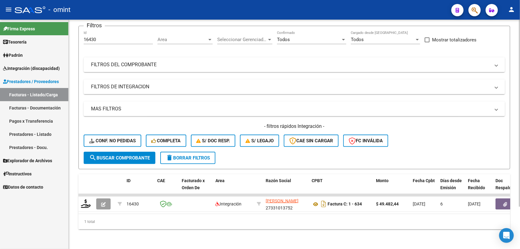
scroll to position [13, 0]
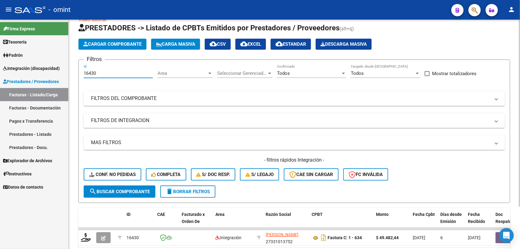
drag, startPoint x: 100, startPoint y: 71, endPoint x: 81, endPoint y: 74, distance: 18.3
click at [81, 74] on form "Filtros 16430 Id Area Area Seleccionar Gerenciador Seleccionar Gerenciador Todo…" at bounding box center [293, 130] width 431 height 143
paste input "5478"
type input "15478"
click at [130, 189] on span "search Buscar Comprobante" at bounding box center [119, 192] width 61 height 6
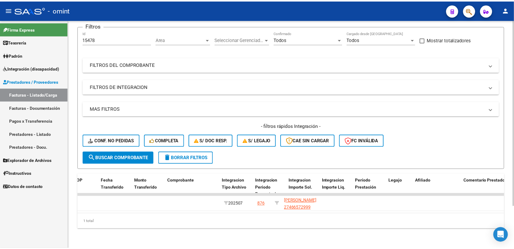
scroll to position [0, 0]
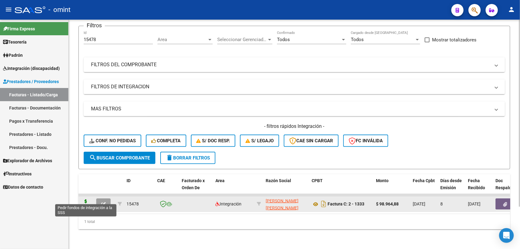
click at [86, 199] on icon at bounding box center [86, 203] width 10 height 9
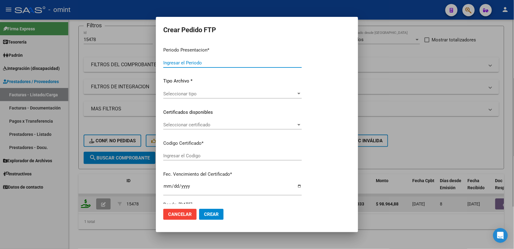
type input "202507"
type input "$ 98.964,88"
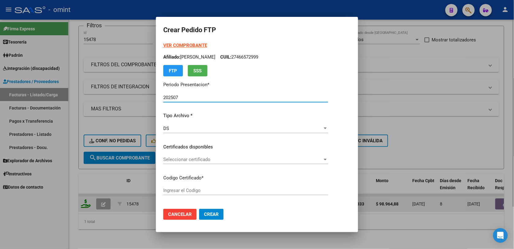
type input "2694859819"
type input "2027-07-18"
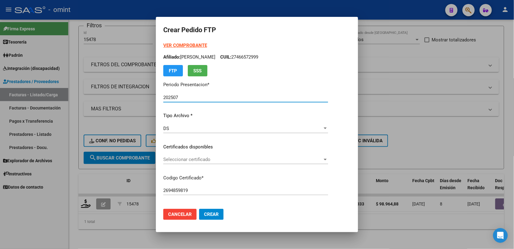
click at [209, 157] on span "Seleccionar certificado" at bounding box center [242, 159] width 159 height 6
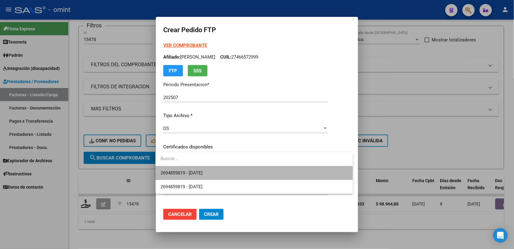
click at [215, 171] on span "2694859819 - 2027-07-18" at bounding box center [253, 173] width 187 height 14
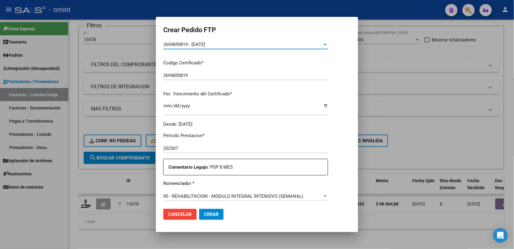
scroll to position [191, 0]
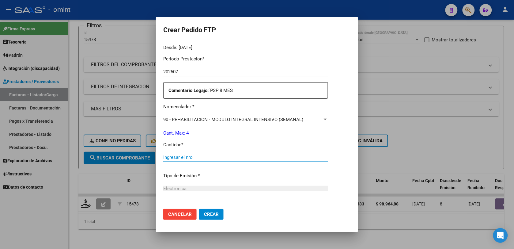
click at [189, 156] on input "Ingresar el nro" at bounding box center [245, 157] width 165 height 6
type input "4"
click at [215, 214] on span "Crear" at bounding box center [211, 214] width 15 height 6
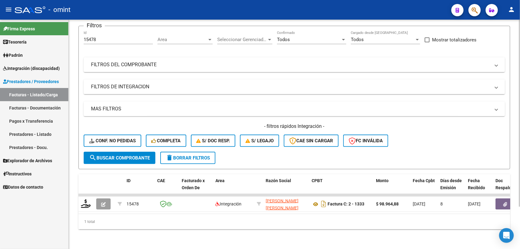
scroll to position [0, 0]
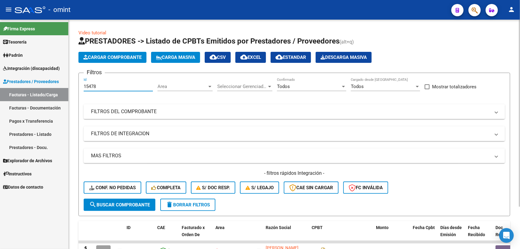
drag, startPoint x: 97, startPoint y: 85, endPoint x: 83, endPoint y: 86, distance: 14.4
click at [83, 86] on form "Filtros 15478 Id Area Area Seleccionar Gerenciador Seleccionar Gerenciador Todo…" at bounding box center [293, 144] width 431 height 143
paste input "70"
type input "17078"
click at [139, 205] on span "search Buscar Comprobante" at bounding box center [119, 205] width 61 height 6
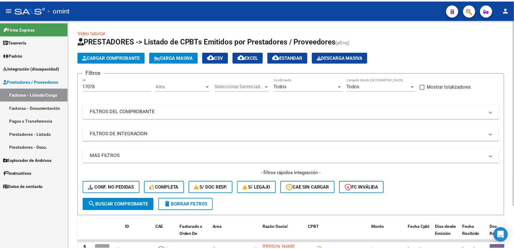
scroll to position [38, 0]
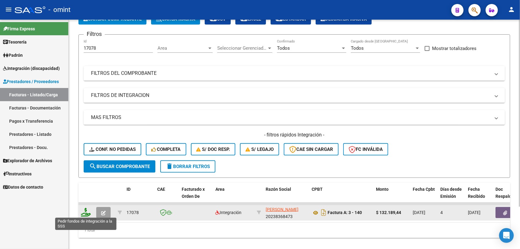
click at [85, 211] on icon at bounding box center [86, 212] width 10 height 9
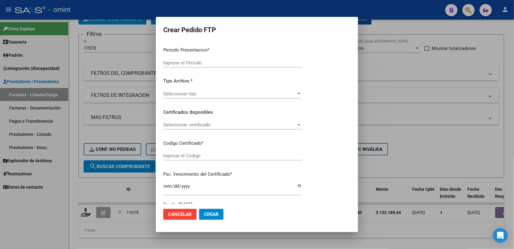
type input "202507"
type input "$ 132.189,44"
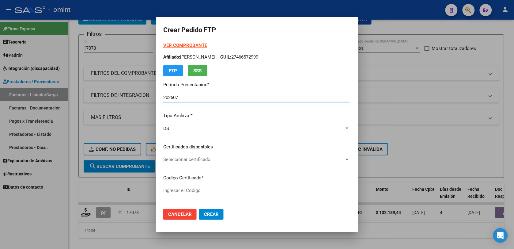
type input "2694859819"
type input "2027-07-18"
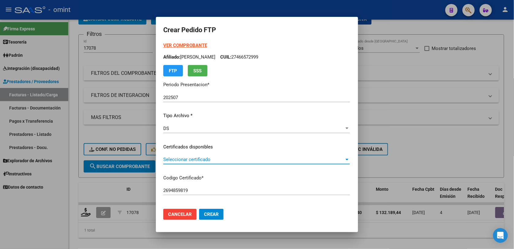
click at [170, 158] on span "Seleccionar certificado" at bounding box center [253, 159] width 181 height 6
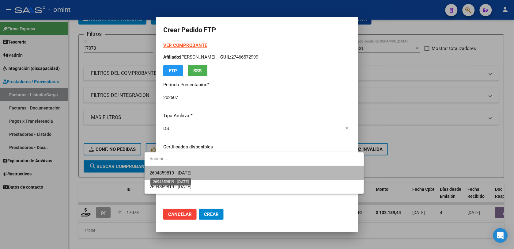
click at [176, 171] on span "2694859819 - 2027-07-18" at bounding box center [170, 173] width 42 height 6
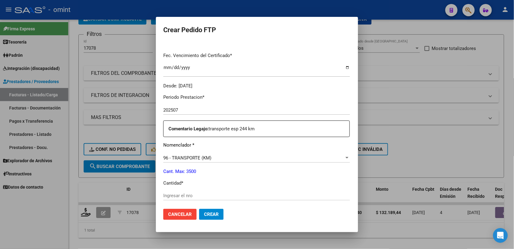
scroll to position [191, 0]
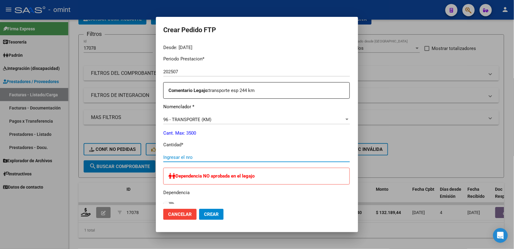
click at [165, 157] on input "Ingresar el nro" at bounding box center [256, 157] width 186 height 6
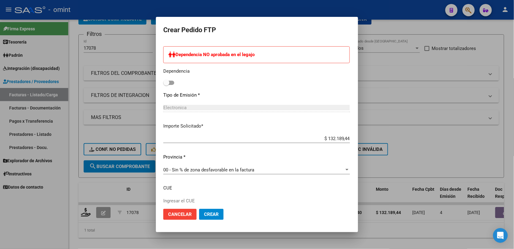
scroll to position [160, 0]
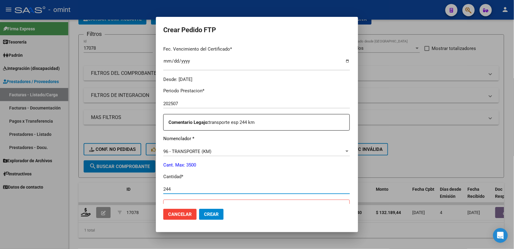
type input "244"
click at [201, 217] on button "Crear" at bounding box center [211, 214] width 24 height 11
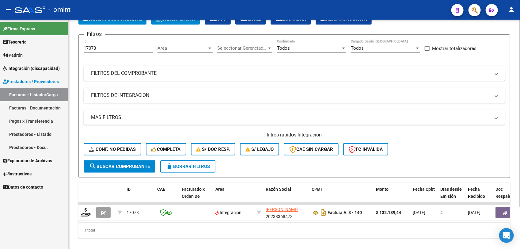
scroll to position [0, 0]
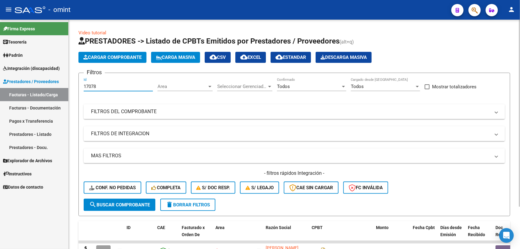
drag, startPoint x: 100, startPoint y: 87, endPoint x: 82, endPoint y: 90, distance: 18.8
click at [82, 90] on form "Filtros 17078 Id Area Area Seleccionar Gerenciador Seleccionar Gerenciador Todo…" at bounding box center [293, 144] width 431 height 143
paste input "6194"
type input "16194"
click at [137, 203] on span "search Buscar Comprobante" at bounding box center [119, 205] width 61 height 6
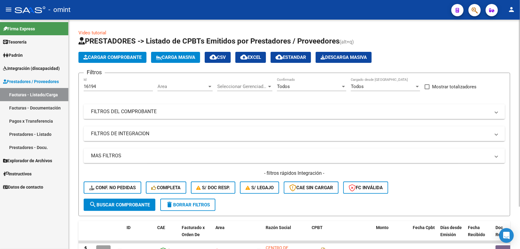
click at [130, 206] on button "search Buscar Comprobante" at bounding box center [120, 204] width 72 height 12
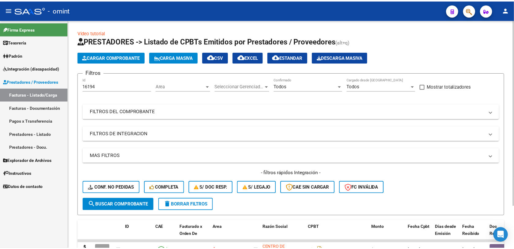
scroll to position [38, 0]
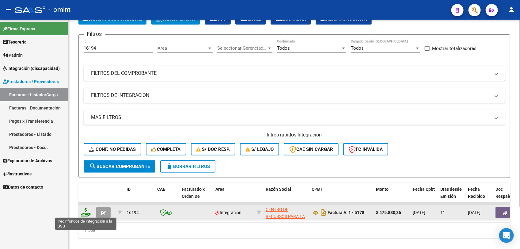
click at [86, 212] on icon at bounding box center [86, 212] width 10 height 9
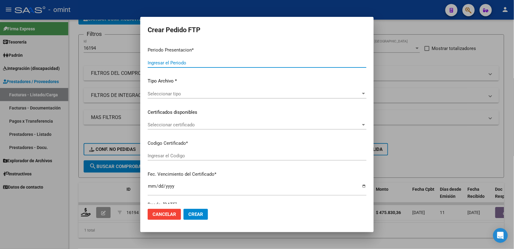
type input "202507"
type input "$ 475.830,36"
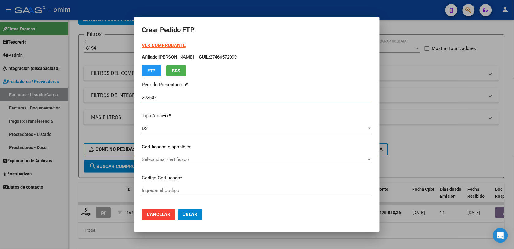
type input "2176078956"
type input "2029-12-20"
click at [169, 157] on span "Seleccionar certificado" at bounding box center [254, 159] width 225 height 6
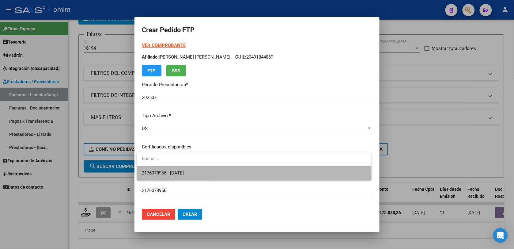
click at [175, 169] on span "2176078956 - 2029-12-20" at bounding box center [254, 173] width 224 height 14
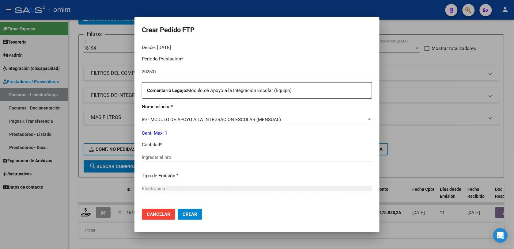
scroll to position [248, 0]
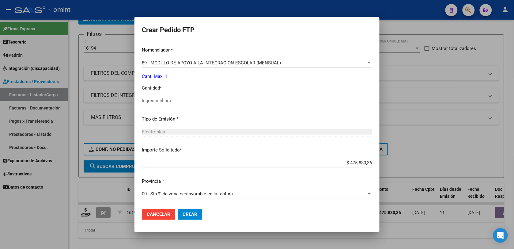
click at [162, 102] on input "Ingresar el nro" at bounding box center [257, 101] width 230 height 6
type input "1"
click at [257, 239] on div at bounding box center [257, 124] width 514 height 249
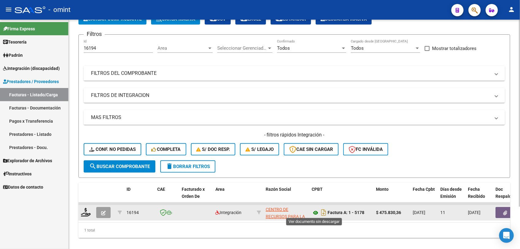
click at [316, 212] on icon at bounding box center [315, 212] width 8 height 7
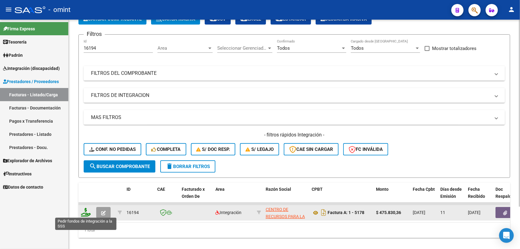
click at [86, 212] on icon at bounding box center [86, 212] width 10 height 9
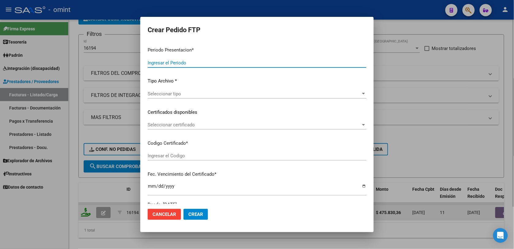
type input "202507"
type input "$ 475.830,36"
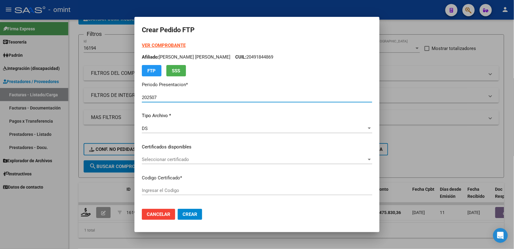
type input "2176078956"
type input "2029-12-20"
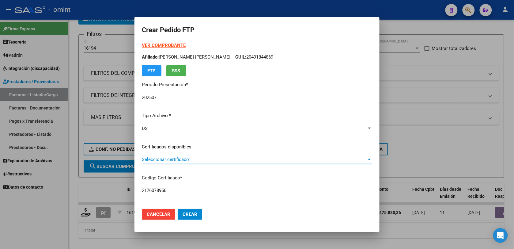
click at [187, 156] on span "Seleccionar certificado" at bounding box center [254, 159] width 225 height 6
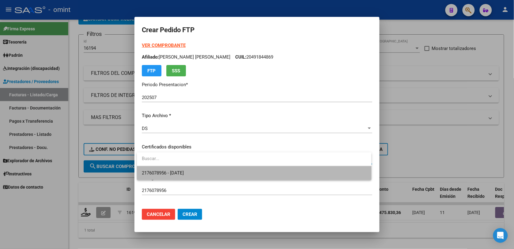
click at [194, 176] on span "2176078956 - 2029-12-20" at bounding box center [254, 173] width 224 height 14
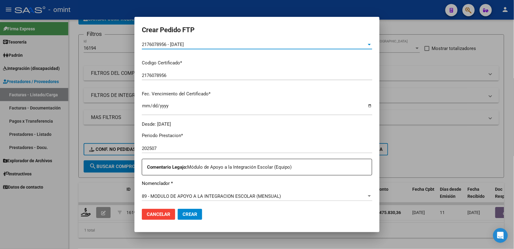
scroll to position [191, 0]
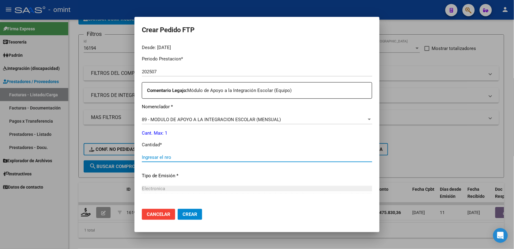
click at [161, 156] on input "Ingresar el nro" at bounding box center [257, 157] width 230 height 6
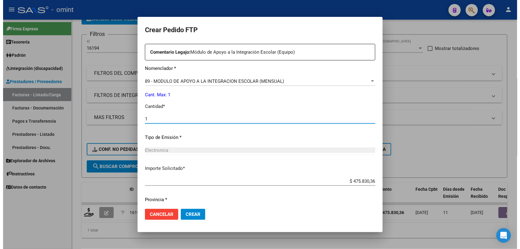
scroll to position [248, 0]
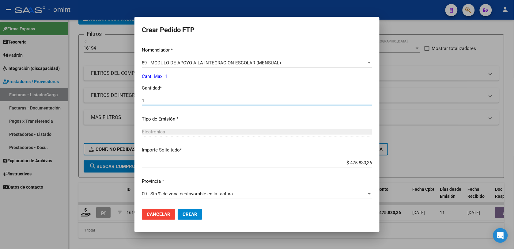
type input "1"
click at [195, 212] on span "Crear" at bounding box center [190, 214] width 15 height 6
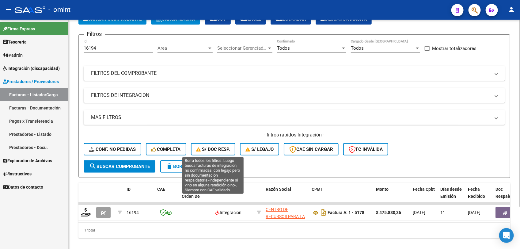
scroll to position [0, 0]
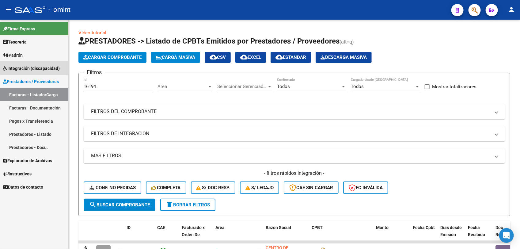
click at [51, 66] on span "Integración (discapacidad)" at bounding box center [31, 68] width 57 height 7
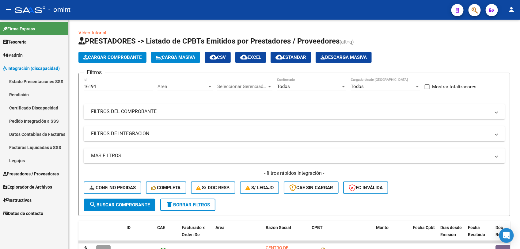
click at [26, 160] on link "Legajos" at bounding box center [34, 160] width 68 height 13
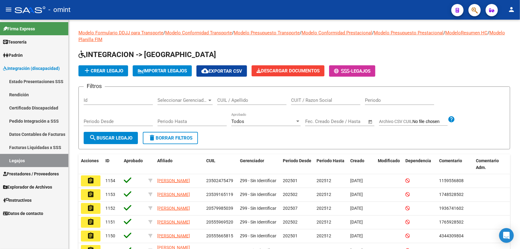
click at [36, 172] on span "Prestadores / Proveedores" at bounding box center [31, 173] width 56 height 7
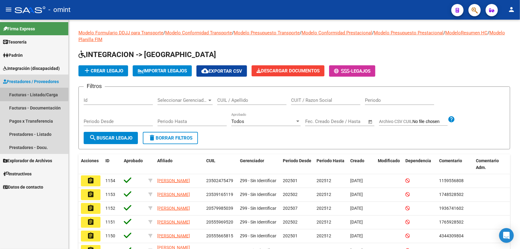
click at [31, 93] on link "Facturas - Listado/Carga" at bounding box center [34, 94] width 68 height 13
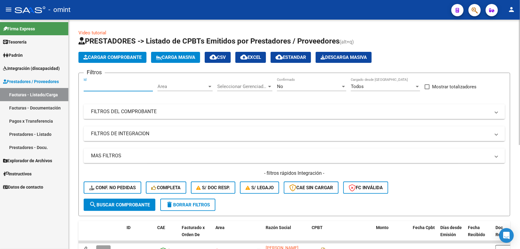
click at [100, 86] on input "Id" at bounding box center [118, 87] width 69 height 6
paste input "16194"
type input "16194"
click at [108, 203] on span "search Buscar Comprobante" at bounding box center [119, 205] width 61 height 6
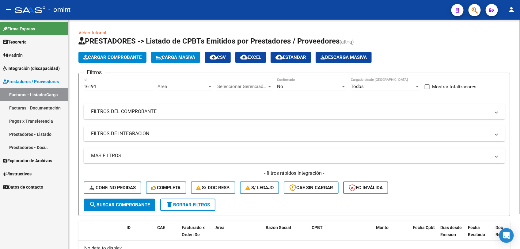
scroll to position [38, 0]
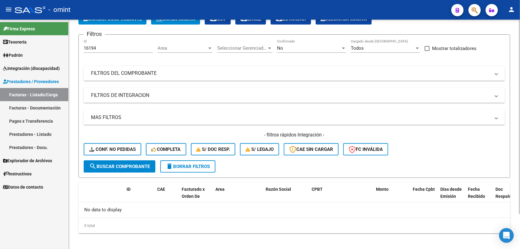
click at [280, 45] on span "No" at bounding box center [280, 48] width 6 height 6
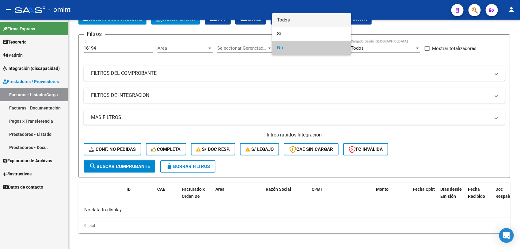
click at [290, 19] on span "Todos" at bounding box center [311, 20] width 69 height 14
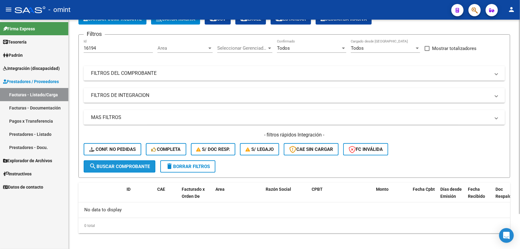
click at [130, 164] on span "search Buscar Comprobante" at bounding box center [119, 167] width 61 height 6
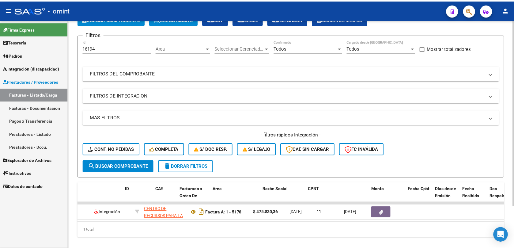
scroll to position [0, 0]
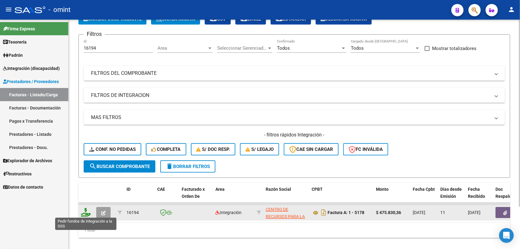
click at [85, 212] on icon at bounding box center [86, 212] width 10 height 9
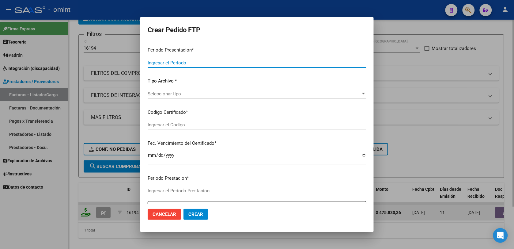
type input "202507"
type input "$ 475.830,36"
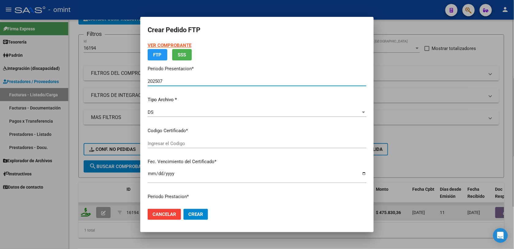
type input "2176078956"
type input "2029-12-20"
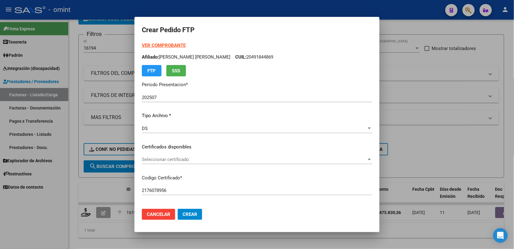
click at [175, 163] on div "Seleccionar certificado Seleccionar certificado" at bounding box center [257, 159] width 230 height 9
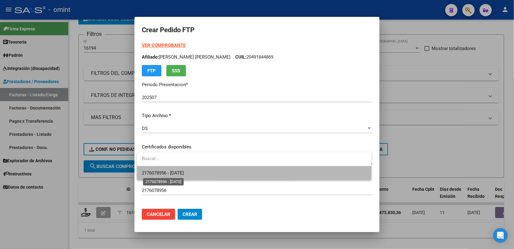
click at [177, 171] on span "2176078956 - 2029-12-20" at bounding box center [163, 173] width 42 height 6
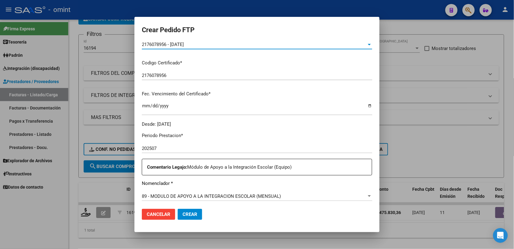
scroll to position [153, 0]
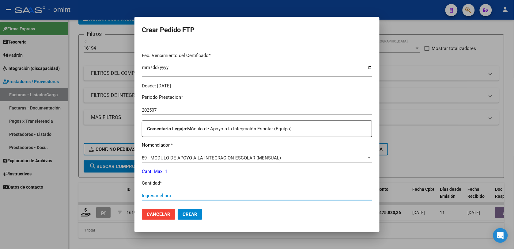
click at [168, 194] on input "Ingresar el nro" at bounding box center [257, 196] width 230 height 6
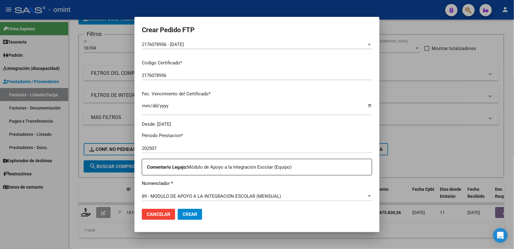
scroll to position [77, 0]
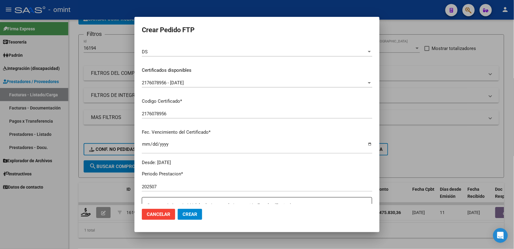
type input "1"
click at [184, 215] on span "Crear" at bounding box center [190, 214] width 15 height 6
click at [163, 211] on span "Cancelar" at bounding box center [159, 214] width 24 height 6
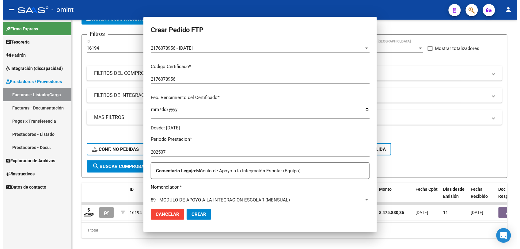
scroll to position [0, 0]
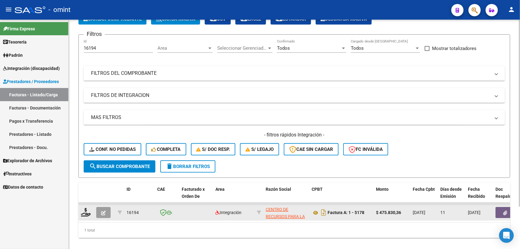
click at [105, 210] on icon "button" at bounding box center [103, 212] width 5 height 5
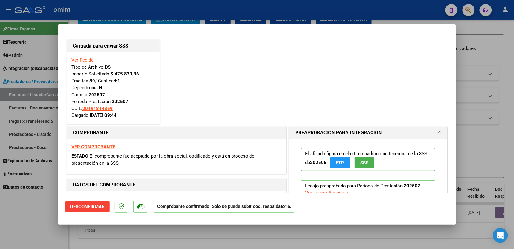
click at [253, 1] on div at bounding box center [257, 124] width 514 height 249
type input "$ 0,00"
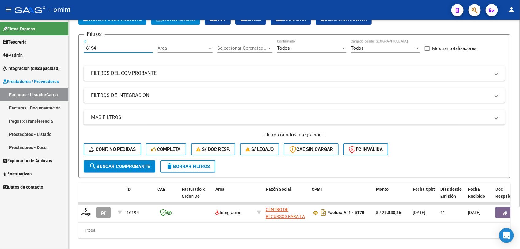
drag, startPoint x: 100, startPoint y: 47, endPoint x: 81, endPoint y: 52, distance: 20.4
click at [81, 52] on form "Filtros 16194 Id Area Area Seleccionar Gerenciador Seleccionar Gerenciador Todo…" at bounding box center [293, 105] width 431 height 143
paste input "7192"
type input "17192"
click at [126, 164] on span "search Buscar Comprobante" at bounding box center [119, 167] width 61 height 6
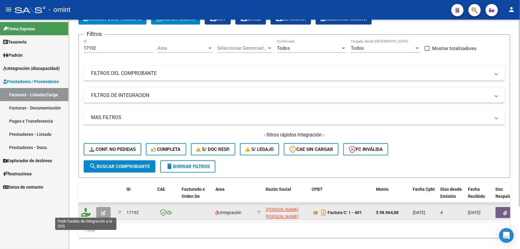
click at [87, 212] on icon at bounding box center [86, 212] width 10 height 9
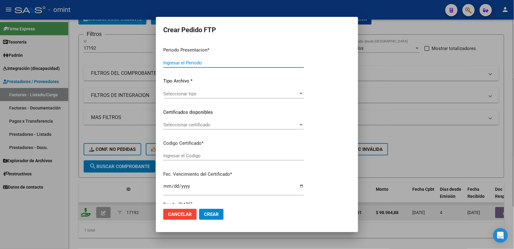
type input "202507"
type input "$ 98.964,88"
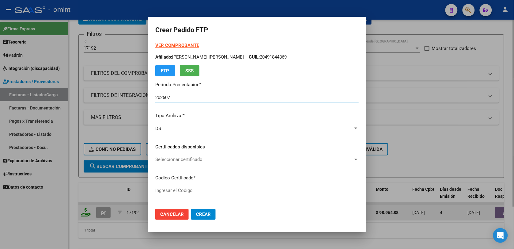
type input "9047395326"
type input "2030-01-08"
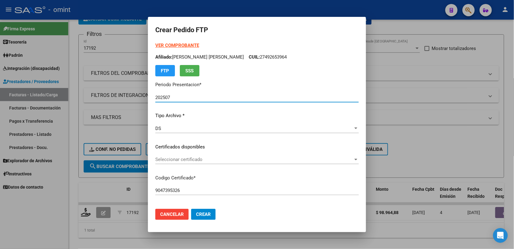
scroll to position [77, 0]
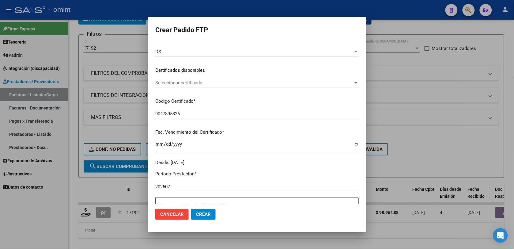
click at [180, 79] on div "Seleccionar certificado Seleccionar certificado" at bounding box center [256, 82] width 203 height 9
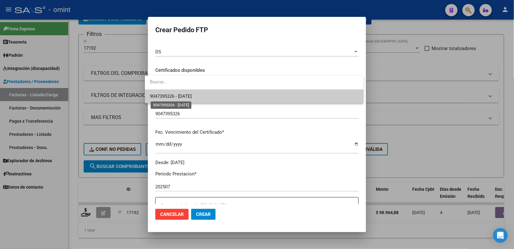
click at [181, 97] on span "9047395326 - 2030-01-08" at bounding box center [171, 96] width 42 height 6
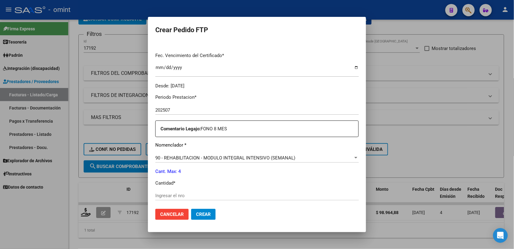
scroll to position [191, 0]
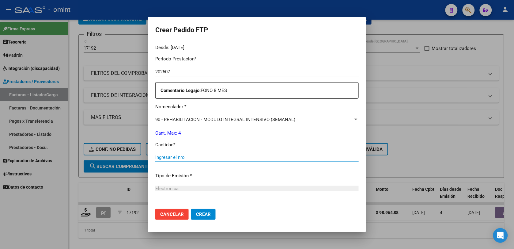
drag, startPoint x: 188, startPoint y: 156, endPoint x: 177, endPoint y: 159, distance: 12.0
click at [188, 156] on input "Ingresar el nro" at bounding box center [256, 157] width 203 height 6
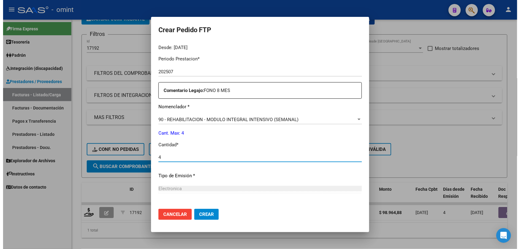
scroll to position [248, 0]
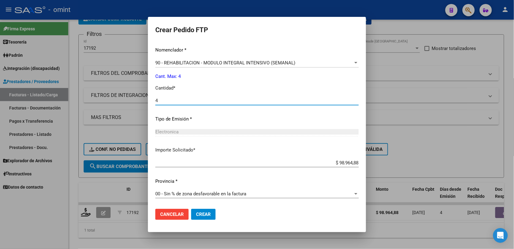
type input "4"
click at [198, 209] on button "Crear" at bounding box center [203, 214] width 24 height 11
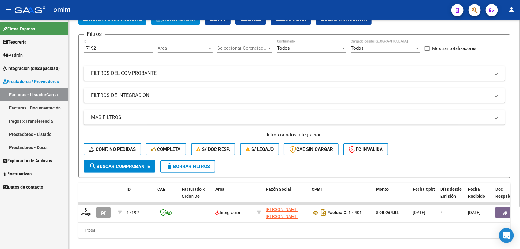
scroll to position [0, 0]
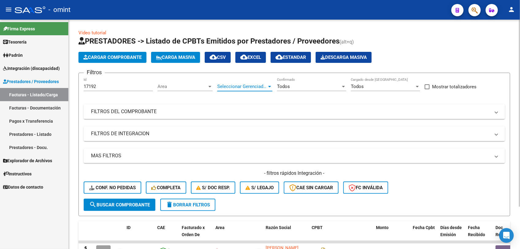
click at [226, 86] on span "Seleccionar Gerenciador" at bounding box center [242, 87] width 50 height 6
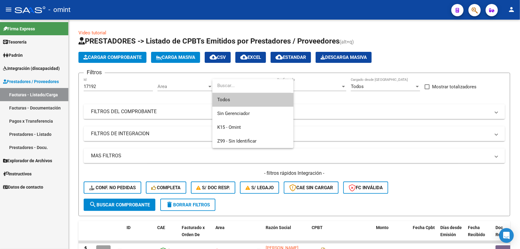
paste input "17498"
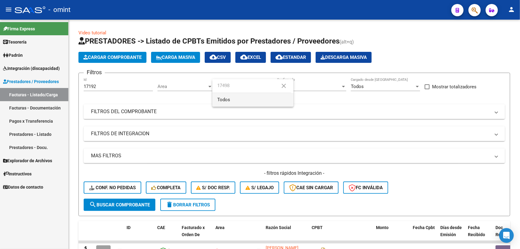
type input "17498"
click at [230, 100] on span "Todos" at bounding box center [252, 100] width 71 height 14
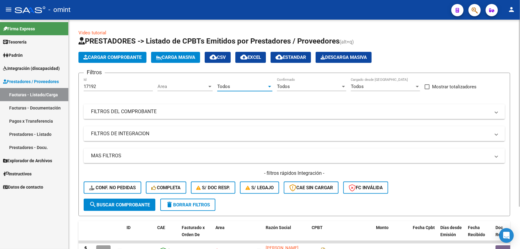
click at [268, 86] on div at bounding box center [269, 87] width 3 height 2
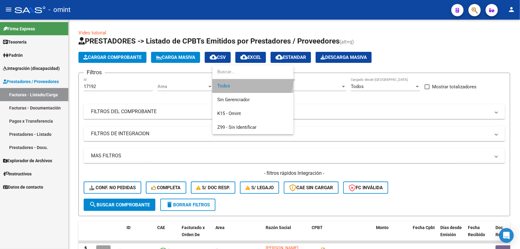
click at [235, 88] on span "Todos" at bounding box center [252, 86] width 71 height 14
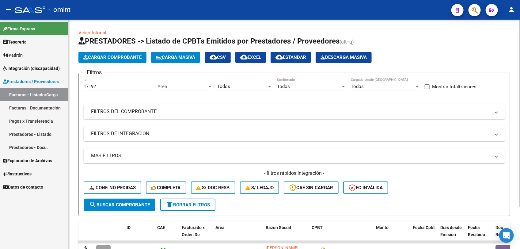
click at [244, 82] on div "Todos Seleccionar Gerenciador" at bounding box center [244, 84] width 55 height 13
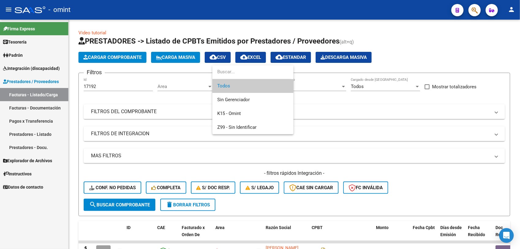
click at [115, 85] on div at bounding box center [260, 124] width 520 height 249
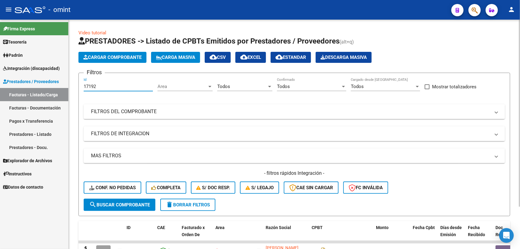
click at [103, 85] on input "17192" at bounding box center [118, 87] width 69 height 6
drag, startPoint x: 103, startPoint y: 85, endPoint x: 81, endPoint y: 86, distance: 21.5
click at [81, 86] on form "Filtros 17192 Id Area Area Todos Seleccionar Gerenciador Todos Confirmado Todos…" at bounding box center [293, 144] width 431 height 143
paste input "498"
type input "17498"
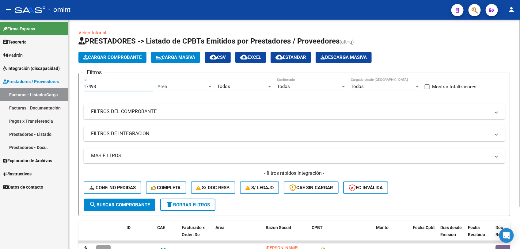
click at [111, 204] on span "search Buscar Comprobante" at bounding box center [119, 205] width 61 height 6
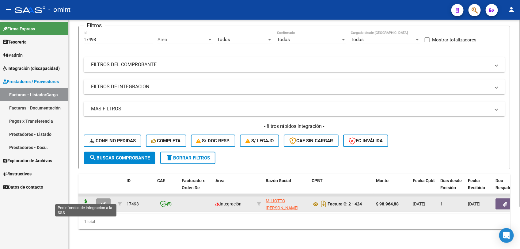
click at [87, 199] on icon at bounding box center [86, 203] width 10 height 9
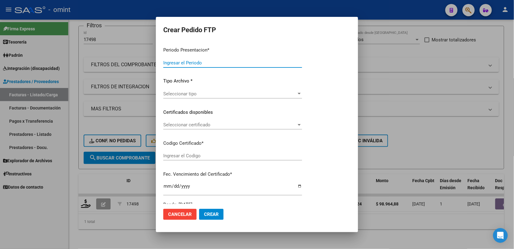
type input "202507"
type input "$ 98.964,88"
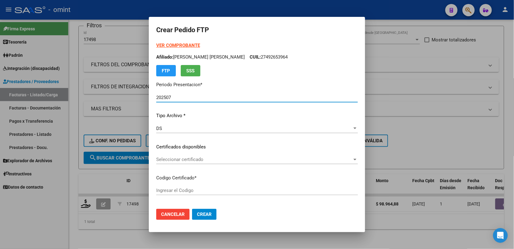
type input "9047395326"
type input "2030-01-08"
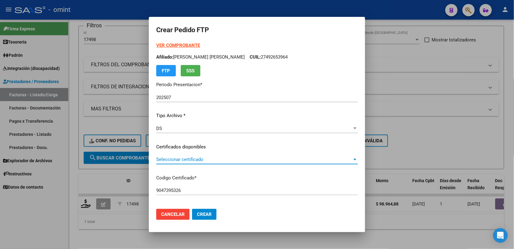
click at [179, 161] on span "Seleccionar certificado" at bounding box center [254, 159] width 196 height 6
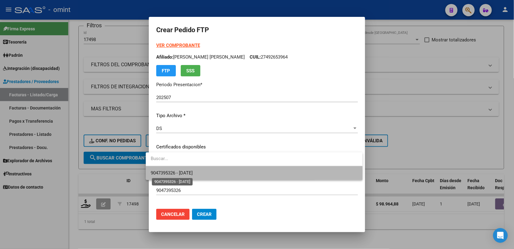
click at [183, 172] on span "9047395326 - 2030-01-08" at bounding box center [172, 173] width 42 height 6
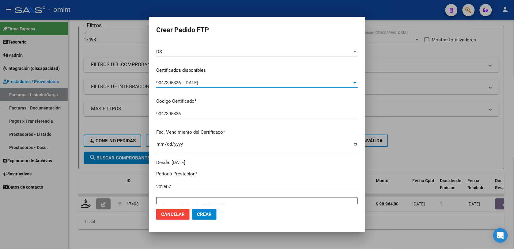
scroll to position [153, 0]
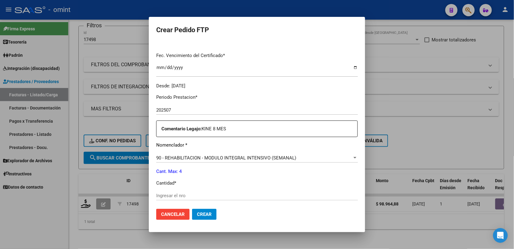
click at [173, 193] on input "Ingresar el nro" at bounding box center [256, 196] width 201 height 6
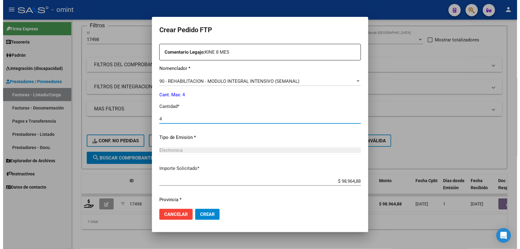
scroll to position [248, 0]
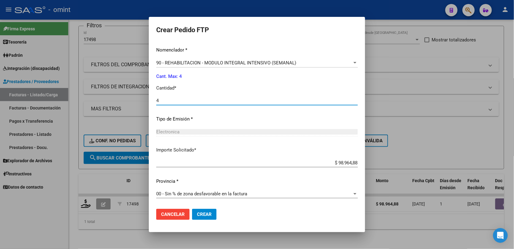
type input "4"
click at [201, 215] on span "Crear" at bounding box center [204, 214] width 15 height 6
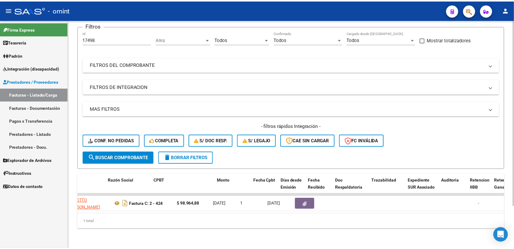
scroll to position [0, 0]
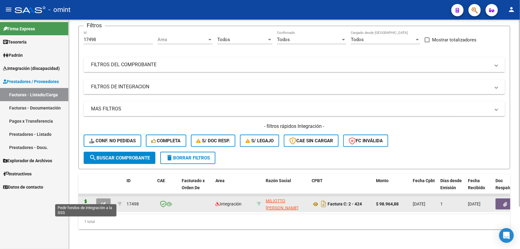
click at [85, 201] on icon at bounding box center [86, 203] width 10 height 9
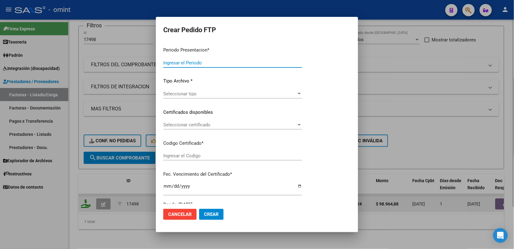
type input "202507"
type input "$ 98.964,88"
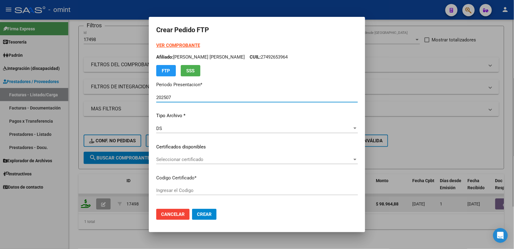
type input "9047395326"
type input "2030-01-08"
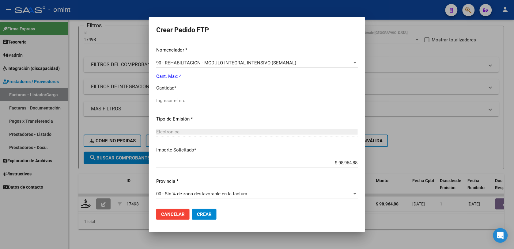
scroll to position [171, 0]
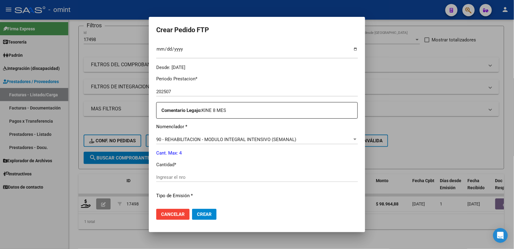
click at [175, 178] on input "Ingresar el nro" at bounding box center [256, 177] width 201 height 6
type input "4"
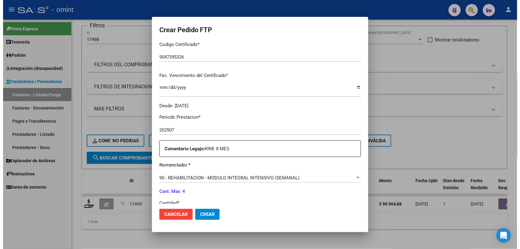
scroll to position [248, 0]
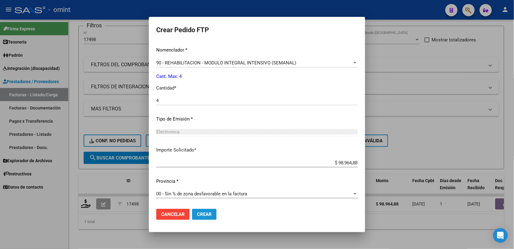
click at [201, 215] on span "Crear" at bounding box center [204, 214] width 15 height 6
click at [259, 5] on div at bounding box center [257, 124] width 514 height 249
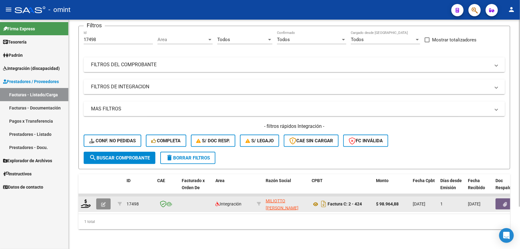
click at [107, 198] on button "button" at bounding box center [103, 203] width 14 height 11
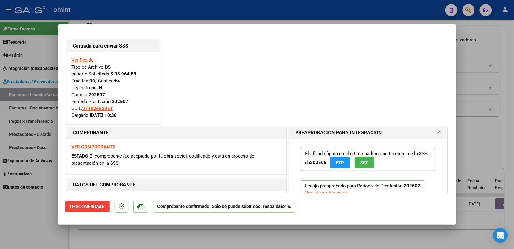
click at [131, 18] on div at bounding box center [257, 124] width 514 height 249
type input "$ 0,00"
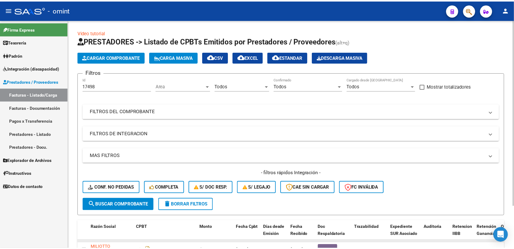
scroll to position [51, 0]
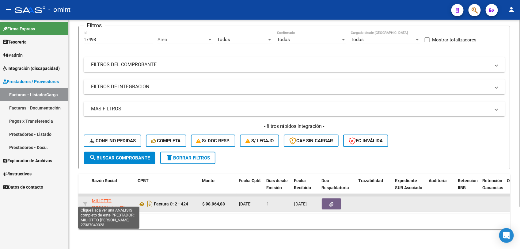
click at [112, 198] on span "MILIOTTO MARIA FERNANDA" at bounding box center [108, 204] width 33 height 12
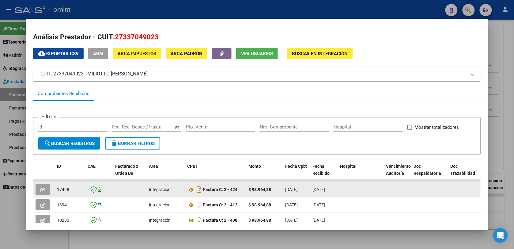
click at [43, 188] on button "button" at bounding box center [43, 189] width 14 height 11
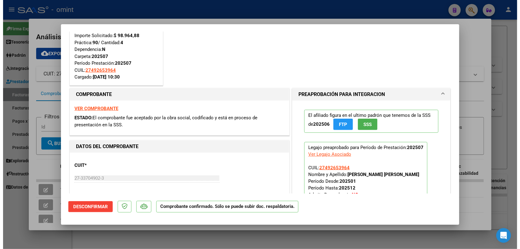
scroll to position [0, 0]
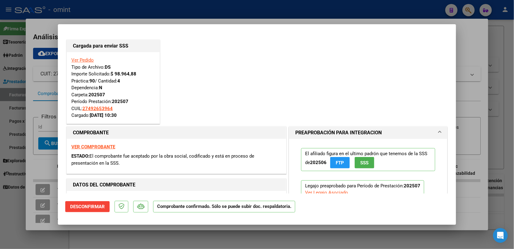
click at [233, 19] on div at bounding box center [257, 124] width 514 height 249
type input "$ 0,00"
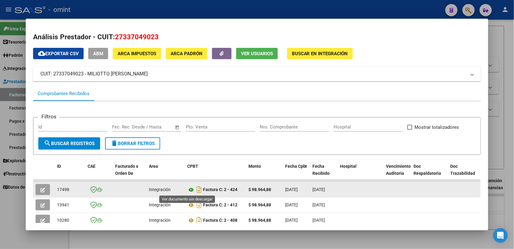
click at [190, 190] on icon at bounding box center [191, 189] width 8 height 7
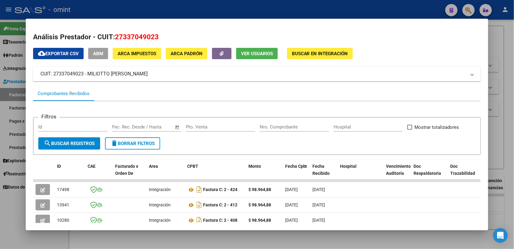
click at [190, 5] on div at bounding box center [257, 124] width 514 height 249
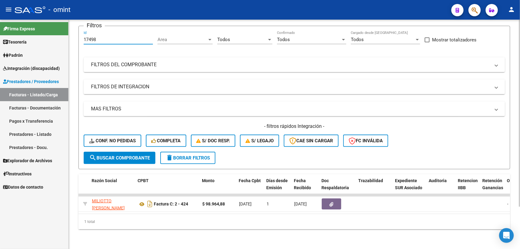
drag, startPoint x: 98, startPoint y: 32, endPoint x: 83, endPoint y: 33, distance: 14.7
click at [84, 37] on input "17498" at bounding box center [118, 40] width 69 height 6
paste input "42"
type input "17442"
click at [113, 155] on span "search Buscar Comprobante" at bounding box center [119, 158] width 61 height 6
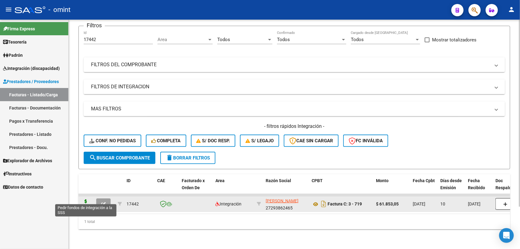
click at [86, 199] on icon at bounding box center [86, 203] width 10 height 9
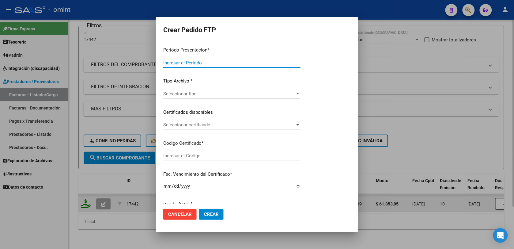
type input "202507"
type input "$ 61.853,05"
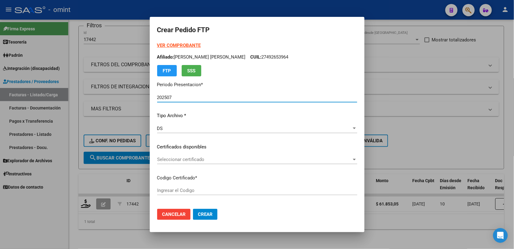
type input "9047395326"
type input "2030-01-08"
click at [201, 161] on span "Seleccionar certificado" at bounding box center [254, 159] width 194 height 6
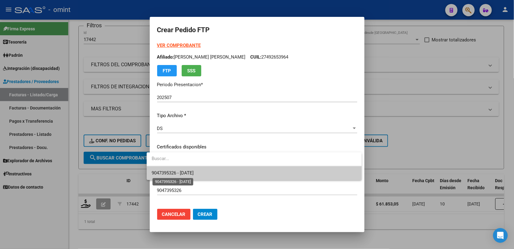
click at [167, 171] on span "9047395326 - 2030-01-08" at bounding box center [173, 173] width 42 height 6
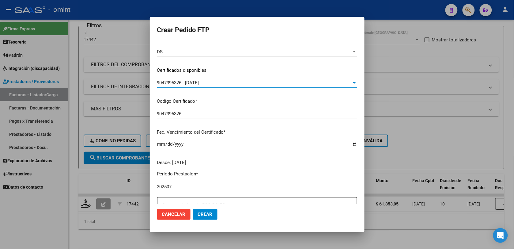
scroll to position [153, 0]
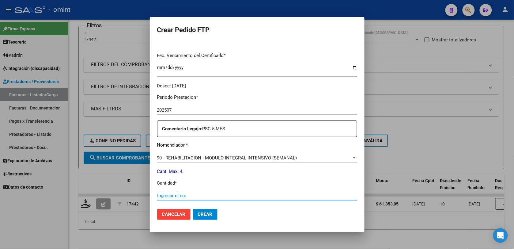
click at [178, 194] on input "Ingresar el nro" at bounding box center [257, 196] width 200 height 6
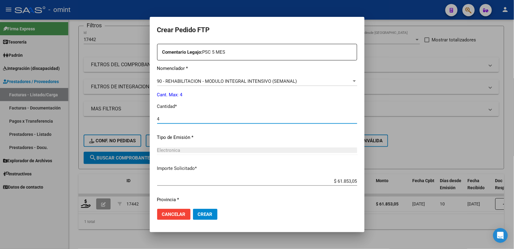
scroll to position [248, 0]
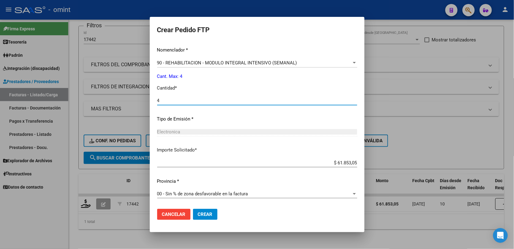
type input "4"
click at [198, 215] on span "Crear" at bounding box center [205, 214] width 15 height 6
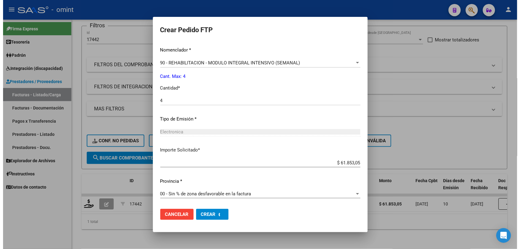
scroll to position [213, 0]
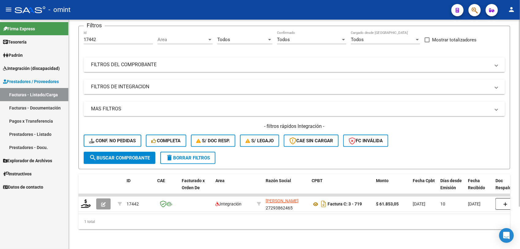
scroll to position [13, 0]
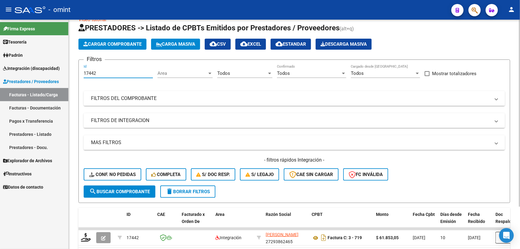
drag, startPoint x: 98, startPoint y: 72, endPoint x: 83, endPoint y: 71, distance: 15.0
click at [80, 74] on form "Filtros 17442 Id Area Area Todos Seleccionar Gerenciador Todos Confirmado Todos…" at bounding box center [293, 130] width 431 height 143
paste input "6244"
type input "16244"
click at [125, 190] on span "search Buscar Comprobante" at bounding box center [119, 192] width 61 height 6
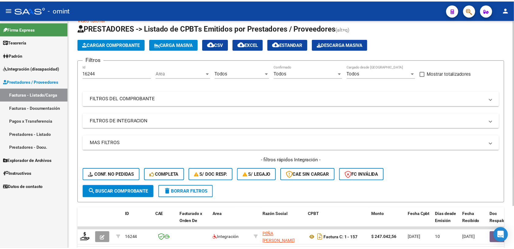
scroll to position [51, 0]
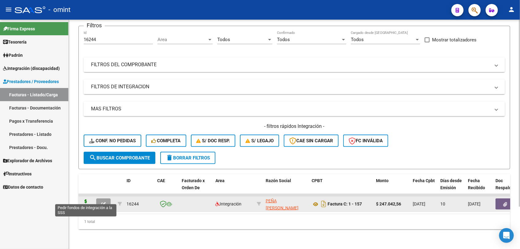
click at [85, 199] on icon at bounding box center [86, 203] width 10 height 9
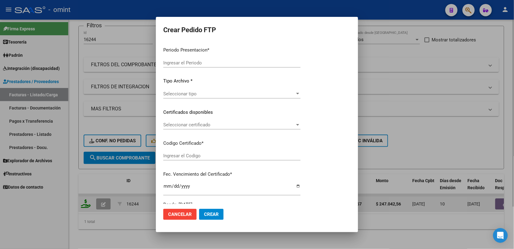
type input "202507"
type input "$ 247.042,56"
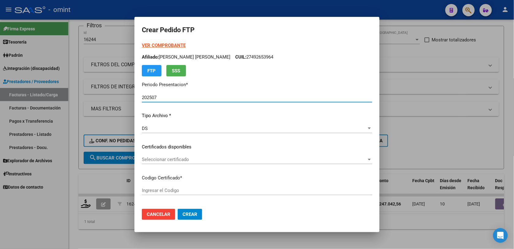
type input "9047395326"
type input "2030-01-08"
click at [184, 159] on span "Seleccionar certificado" at bounding box center [254, 159] width 225 height 6
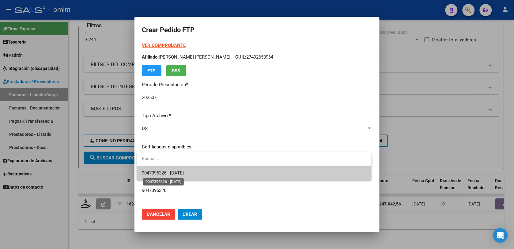
click at [183, 175] on span "9047395326 - 2030-01-08" at bounding box center [163, 173] width 42 height 6
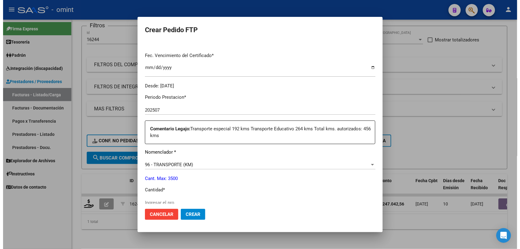
scroll to position [191, 0]
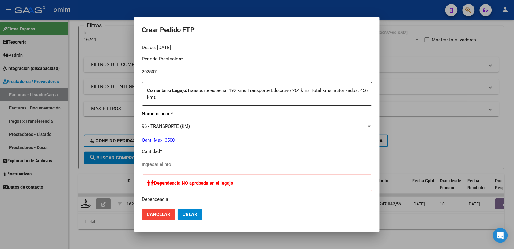
click at [160, 163] on input "Ingresar el nro" at bounding box center [257, 164] width 230 height 6
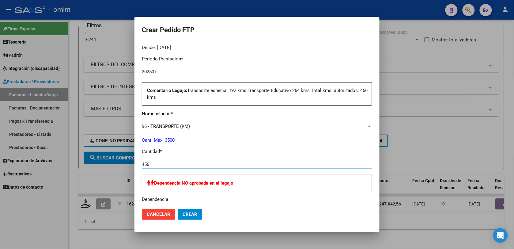
type input "456"
click at [189, 213] on span "Crear" at bounding box center [190, 214] width 15 height 6
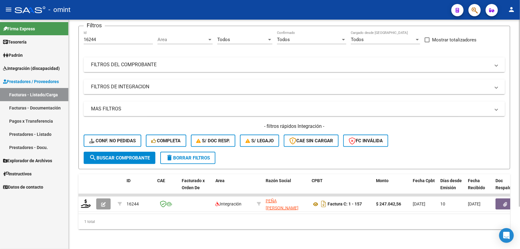
scroll to position [0, 0]
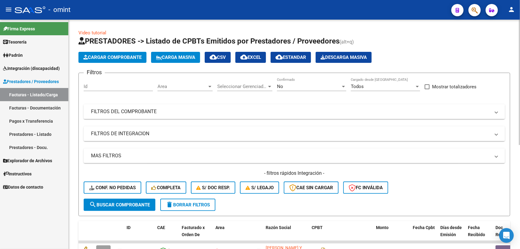
click at [115, 88] on input "Id" at bounding box center [118, 87] width 69 height 6
paste input "16322"
type input "16322"
click at [280, 88] on span "No" at bounding box center [280, 87] width 6 height 6
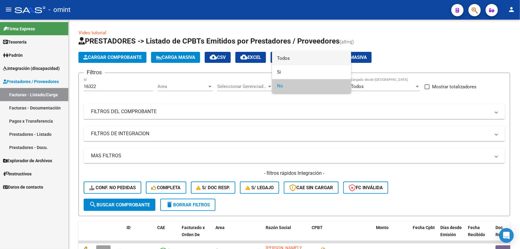
click at [285, 58] on span "Todos" at bounding box center [311, 58] width 69 height 14
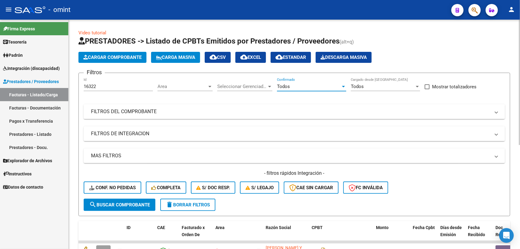
click at [125, 204] on span "search Buscar Comprobante" at bounding box center [119, 205] width 61 height 6
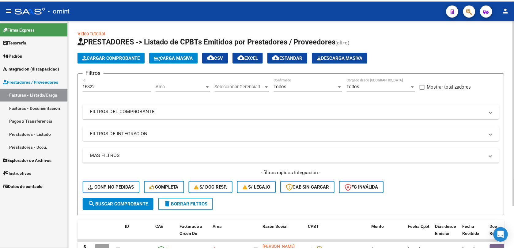
scroll to position [38, 0]
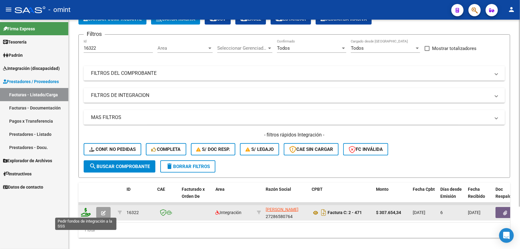
click at [86, 209] on icon at bounding box center [86, 212] width 10 height 9
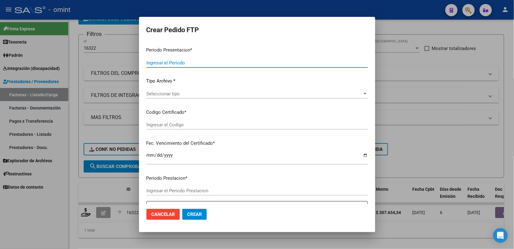
type input "202507"
type input "$ 307.654,34"
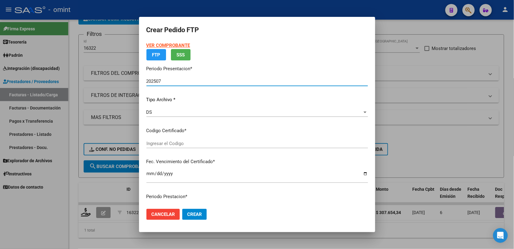
type input "768588641"
type input "[DATE]"
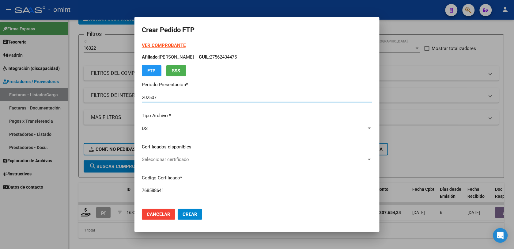
click at [182, 160] on span "Seleccionar certificado" at bounding box center [254, 159] width 225 height 6
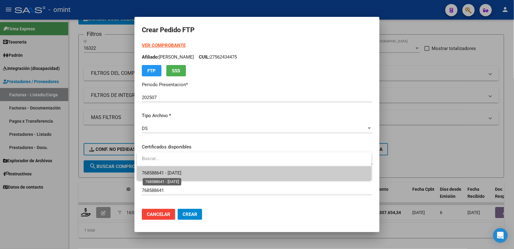
click at [181, 174] on span "768588641 - [DATE]" at bounding box center [162, 173] width 40 height 6
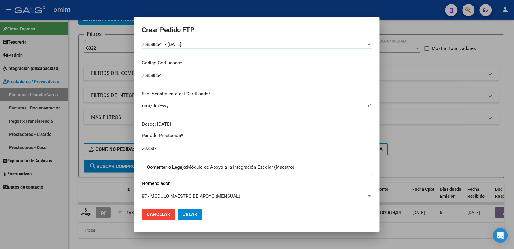
scroll to position [191, 0]
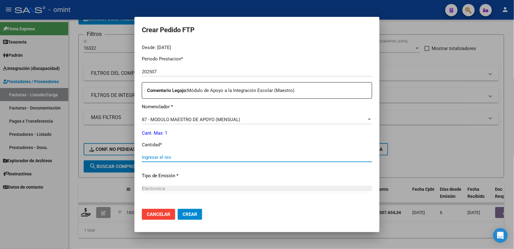
click at [163, 157] on input "Ingresar el nro" at bounding box center [257, 157] width 230 height 6
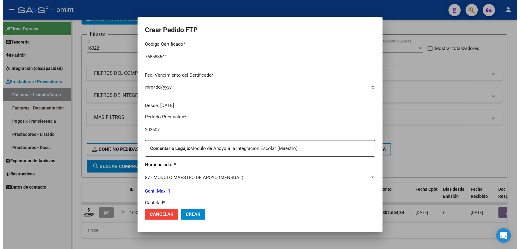
scroll to position [57, 0]
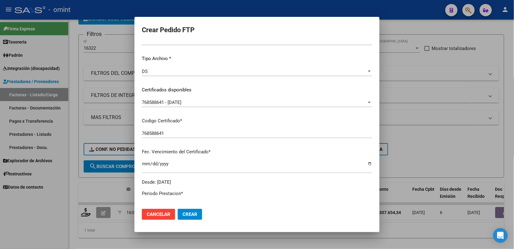
type input "1"
click at [187, 215] on span "Crear" at bounding box center [190, 214] width 15 height 6
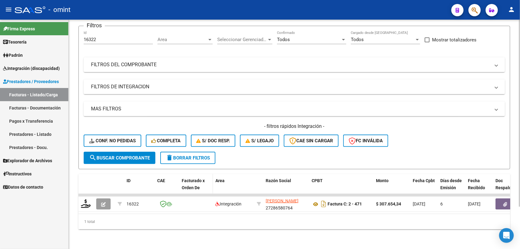
scroll to position [0, 0]
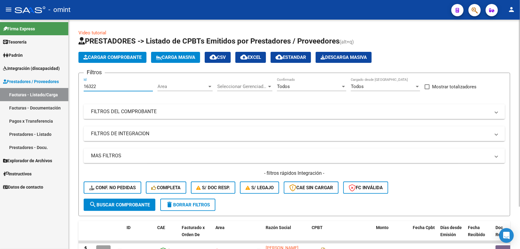
drag, startPoint x: 102, startPoint y: 86, endPoint x: 83, endPoint y: 88, distance: 19.4
click at [83, 88] on form "Filtros 16322 Id Area Area Seleccionar Gerenciador Seleccionar Gerenciador Todo…" at bounding box center [293, 144] width 431 height 143
paste input "560"
type input "16560"
click at [119, 203] on span "search Buscar Comprobante" at bounding box center [119, 205] width 61 height 6
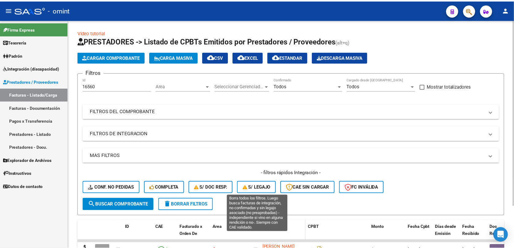
scroll to position [38, 0]
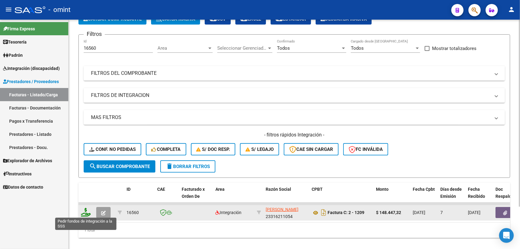
click at [87, 212] on icon at bounding box center [86, 212] width 10 height 9
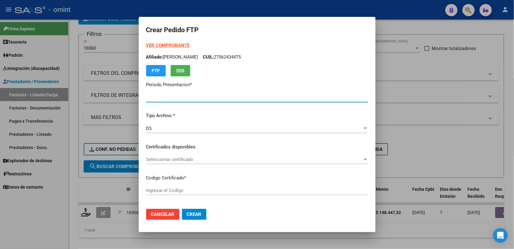
type input "202507"
type input "$ 148.447,32"
type input "768588641"
type input "2026-09-28"
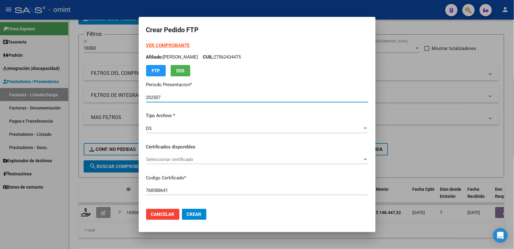
click at [177, 156] on span "Seleccionar certificado" at bounding box center [254, 159] width 217 height 6
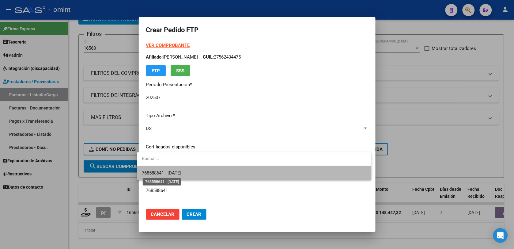
click at [179, 172] on span "768588641 - 2026-09-28" at bounding box center [162, 173] width 40 height 6
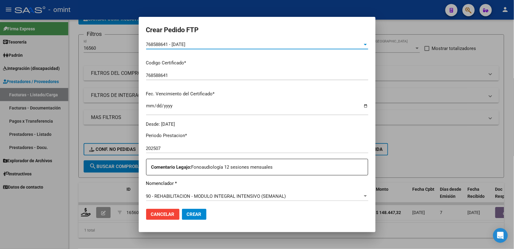
scroll to position [153, 0]
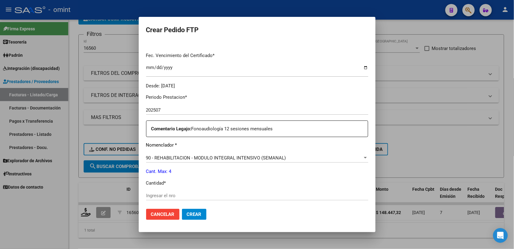
click at [158, 194] on input "Ingresar el nro" at bounding box center [257, 196] width 222 height 6
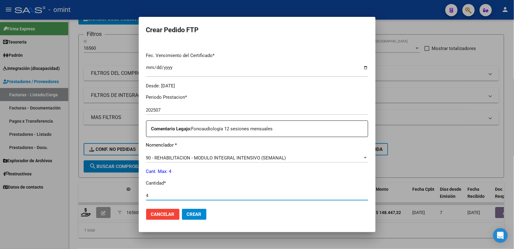
type input "4"
click at [184, 209] on button "Crear" at bounding box center [194, 214] width 24 height 11
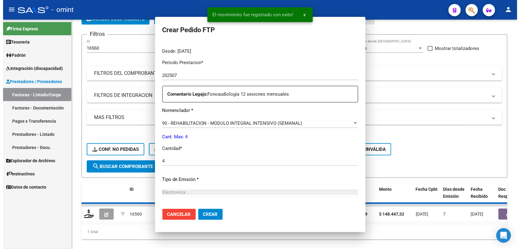
scroll to position [119, 0]
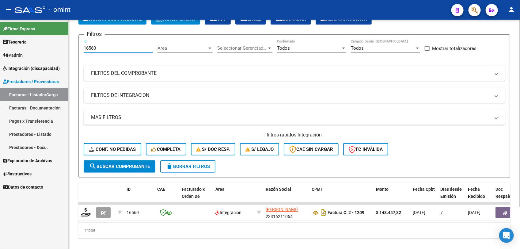
drag, startPoint x: 99, startPoint y: 47, endPoint x: 81, endPoint y: 51, distance: 18.4
click at [81, 51] on form "Filtros 16560 Id Area Area Seleccionar Gerenciador Seleccionar Gerenciador Todo…" at bounding box center [293, 105] width 431 height 143
paste input "196"
type input "16196"
click at [126, 164] on span "search Buscar Comprobante" at bounding box center [119, 167] width 61 height 6
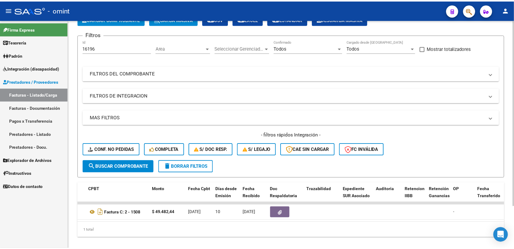
scroll to position [0, 0]
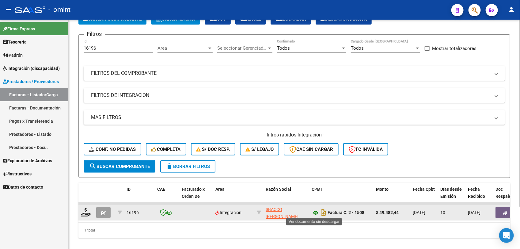
click at [315, 211] on icon at bounding box center [315, 212] width 8 height 7
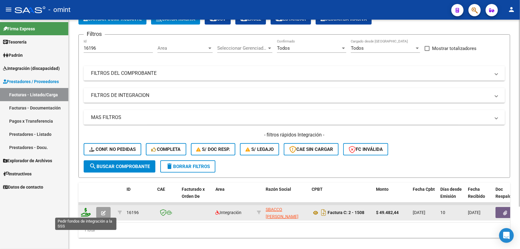
click at [83, 210] on icon at bounding box center [86, 212] width 10 height 9
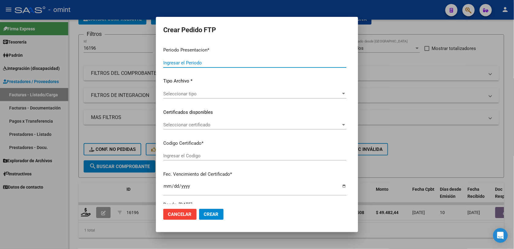
type input "202507"
type input "$ 49.482,44"
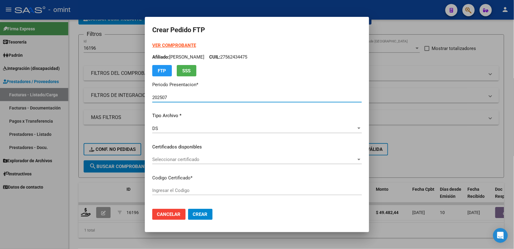
type input "768588641"
type input "2026-09-28"
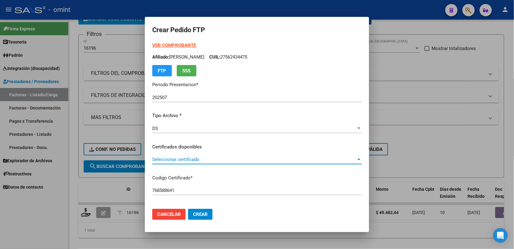
click at [179, 157] on span "Seleccionar certificado" at bounding box center [254, 159] width 204 height 6
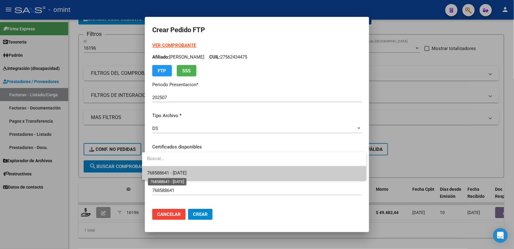
click at [182, 172] on span "768588641 - 2026-09-28" at bounding box center [167, 173] width 40 height 6
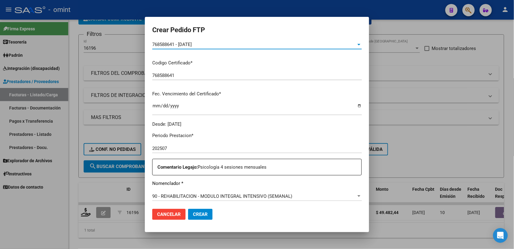
scroll to position [153, 0]
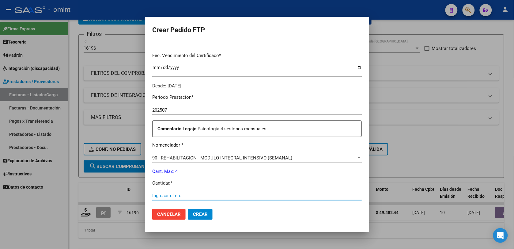
click at [178, 193] on input "Ingresar el nro" at bounding box center [256, 196] width 209 height 6
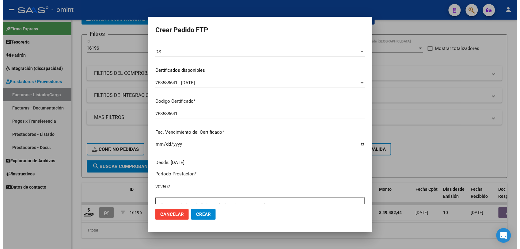
scroll to position [191, 0]
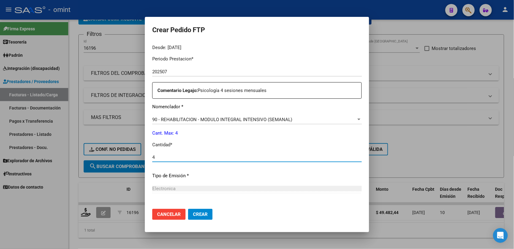
type input "4"
click at [205, 212] on button "Crear" at bounding box center [200, 214] width 24 height 11
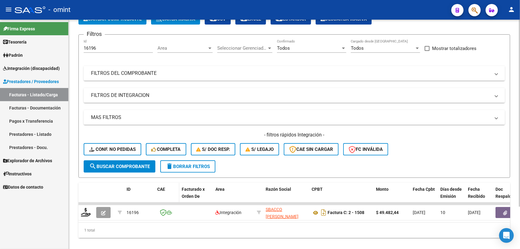
scroll to position [0, 0]
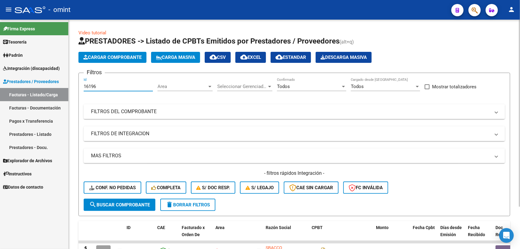
drag, startPoint x: 101, startPoint y: 87, endPoint x: 81, endPoint y: 85, distance: 20.4
click at [81, 85] on form "Filtros 16196 Id Area Area Seleccionar Gerenciador Seleccionar Gerenciador Todo…" at bounding box center [293, 144] width 431 height 143
paste input "753"
type input "16753"
click at [117, 205] on span "search Buscar Comprobante" at bounding box center [119, 205] width 61 height 6
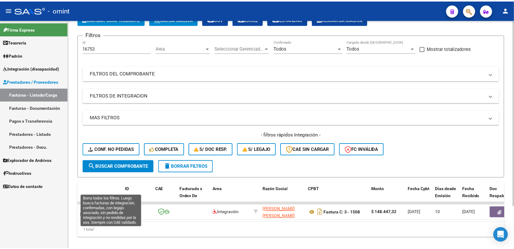
scroll to position [51, 0]
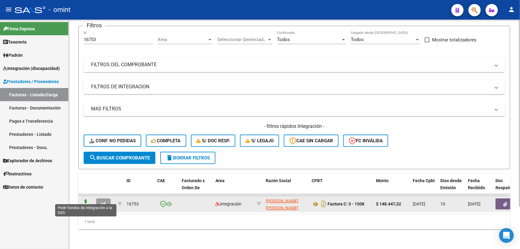
click at [85, 199] on icon at bounding box center [86, 203] width 10 height 9
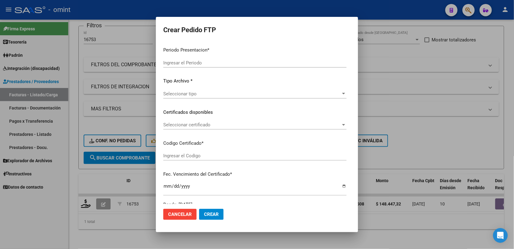
type input "202507"
type input "$ 148.447,32"
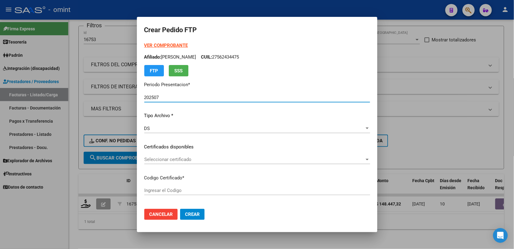
type input "768588641"
type input "2026-09-28"
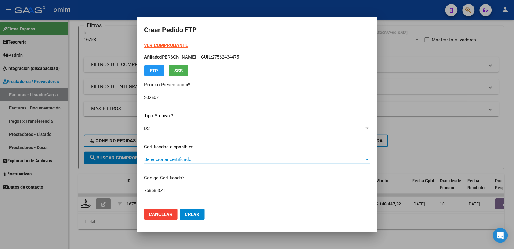
click at [161, 160] on span "Seleccionar certificado" at bounding box center [254, 159] width 220 height 6
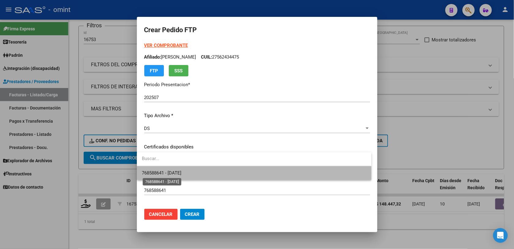
click at [166, 173] on span "768588641 - 2026-09-28" at bounding box center [162, 173] width 40 height 6
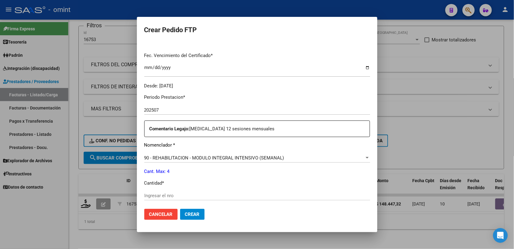
scroll to position [191, 0]
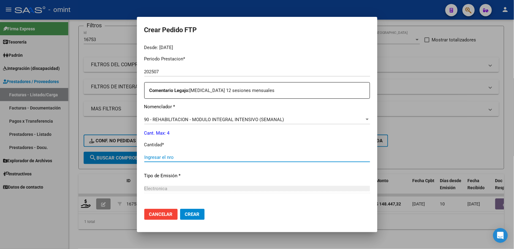
click at [156, 156] on input "Ingresar el nro" at bounding box center [257, 157] width 226 height 6
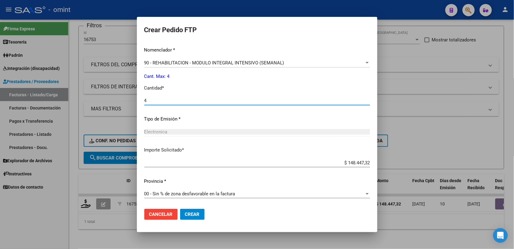
type input "4"
click at [196, 218] on button "Crear" at bounding box center [192, 214] width 24 height 11
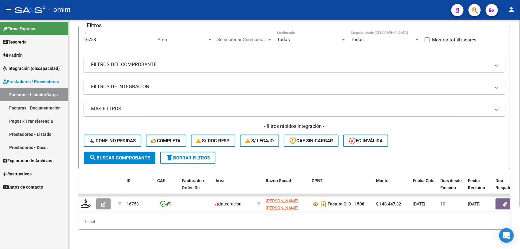
scroll to position [0, 0]
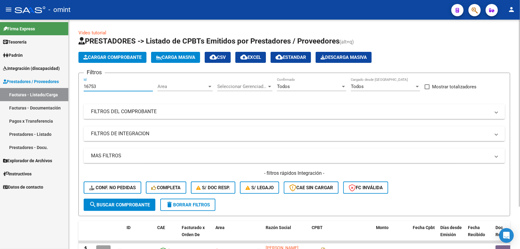
drag, startPoint x: 97, startPoint y: 86, endPoint x: 81, endPoint y: 85, distance: 16.3
click at [81, 85] on form "Filtros 16753 Id Area Area Seleccionar Gerenciador Seleccionar Gerenciador Todo…" at bounding box center [293, 144] width 431 height 143
paste input "4964"
type input "14964"
click at [126, 203] on span "search Buscar Comprobante" at bounding box center [119, 205] width 61 height 6
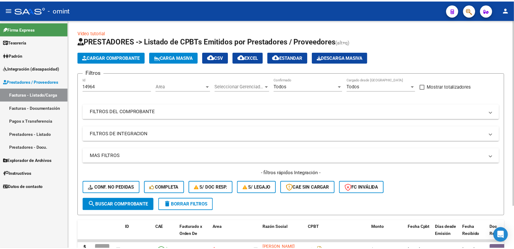
scroll to position [51, 0]
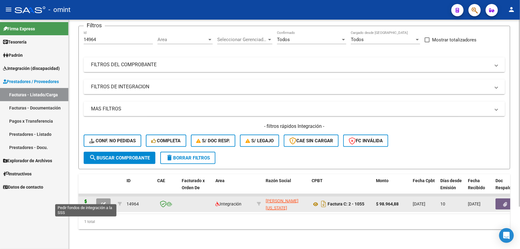
click at [86, 199] on icon at bounding box center [86, 203] width 10 height 9
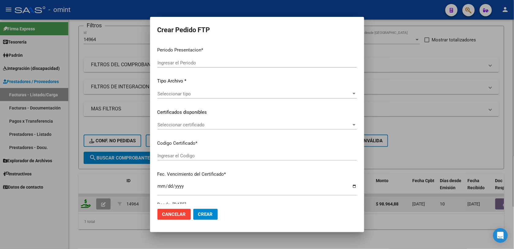
type input "202507"
type input "$ 98.964,88"
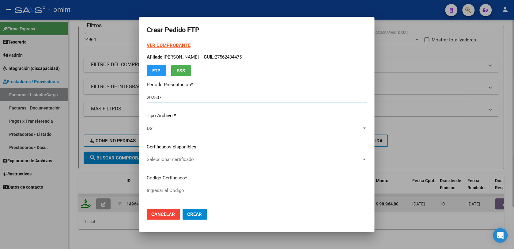
type input "768588641"
type input "2026-09-28"
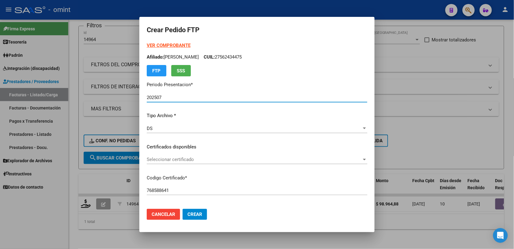
click at [154, 156] on span "Seleccionar certificado" at bounding box center [254, 159] width 215 height 6
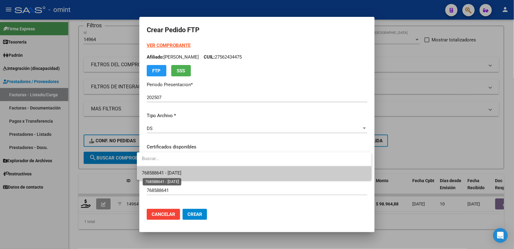
click at [158, 172] on span "768588641 - 2026-09-28" at bounding box center [162, 173] width 40 height 6
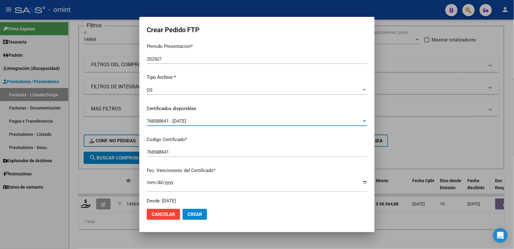
scroll to position [153, 0]
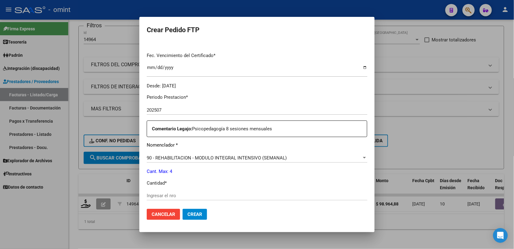
click at [166, 190] on div "Periodo Prestacion * 202507 Ingresar el Periodo Prestacion Comentario Legajo: P…" at bounding box center [257, 194] width 220 height 210
click at [168, 191] on div "Ingresar el nro" at bounding box center [257, 195] width 220 height 9
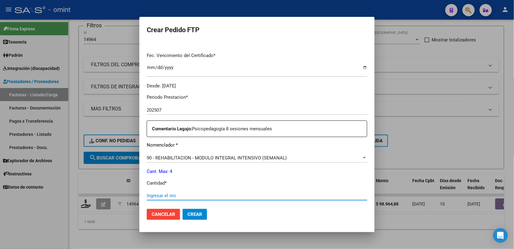
drag, startPoint x: 169, startPoint y: 195, endPoint x: 158, endPoint y: 192, distance: 11.4
click at [169, 195] on input "Ingresar el nro" at bounding box center [257, 196] width 220 height 6
type input "4"
click at [157, 192] on div "4 Ingresar el nro" at bounding box center [257, 195] width 220 height 9
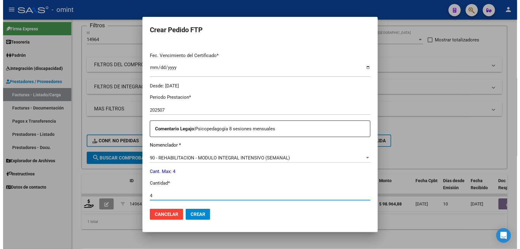
scroll to position [248, 0]
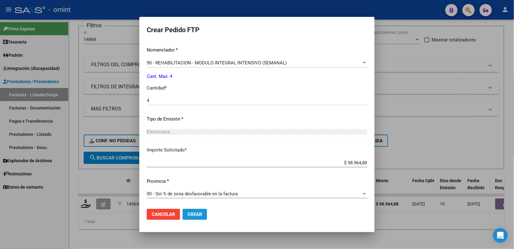
click at [191, 213] on span "Crear" at bounding box center [194, 214] width 15 height 6
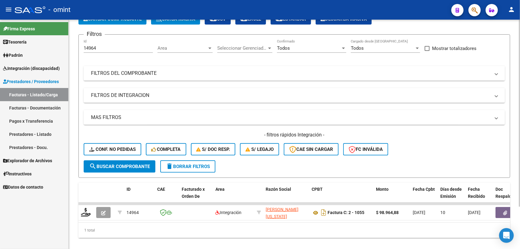
scroll to position [51, 0]
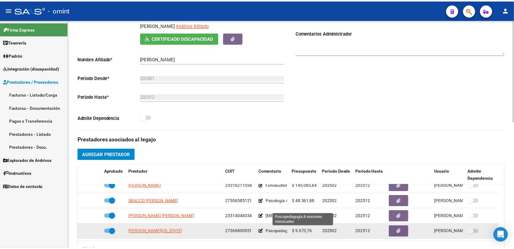
scroll to position [153, 0]
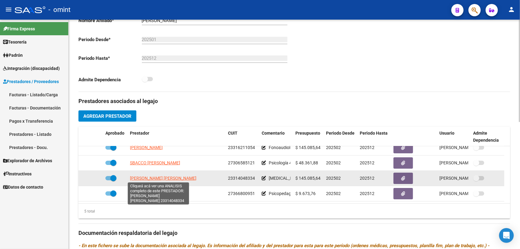
click at [178, 178] on span "[PERSON_NAME] [PERSON_NAME]" at bounding box center [163, 177] width 66 height 5
type textarea "23314048334"
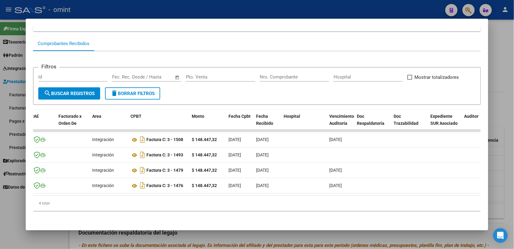
scroll to position [0, 0]
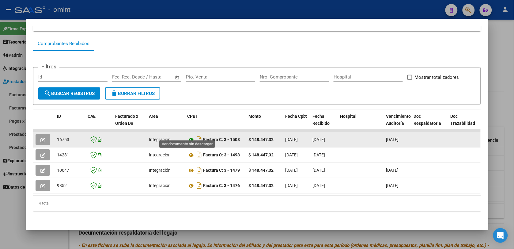
click at [192, 136] on icon at bounding box center [191, 139] width 8 height 7
click at [43, 134] on button "button" at bounding box center [43, 139] width 14 height 11
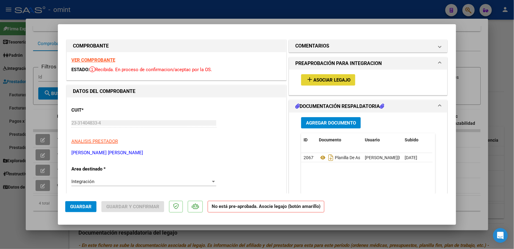
click at [324, 80] on span "Asociar Legajo" at bounding box center [331, 80] width 37 height 6
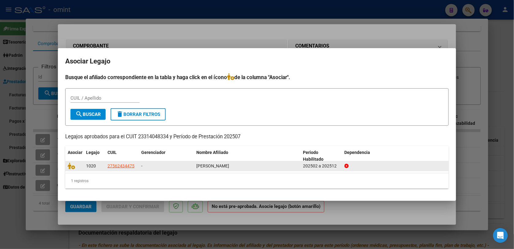
click at [71, 168] on div at bounding box center [74, 165] width 13 height 7
click at [71, 164] on icon at bounding box center [71, 165] width 7 height 7
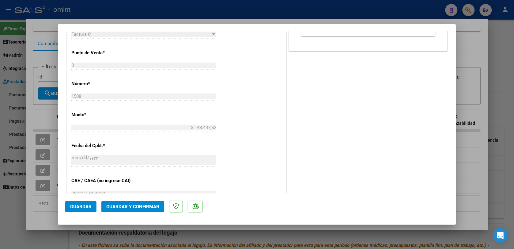
scroll to position [430, 0]
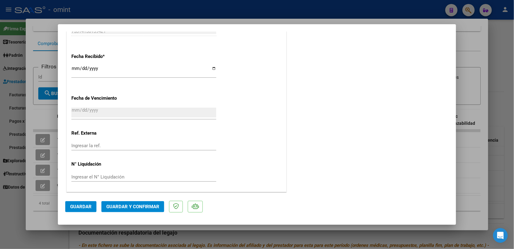
click at [152, 204] on span "Guardar y Confirmar" at bounding box center [132, 207] width 53 height 6
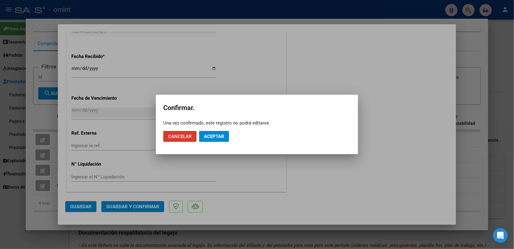
click at [213, 135] on span "Aceptar" at bounding box center [214, 137] width 20 height 6
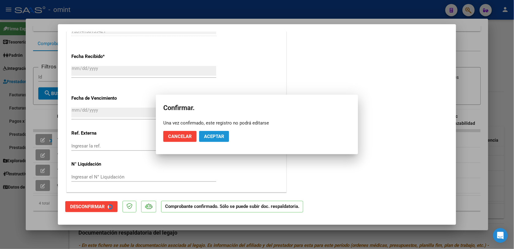
scroll to position [392, 0]
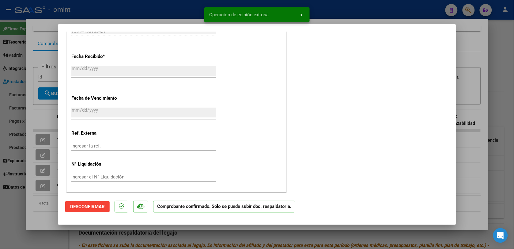
click at [169, 9] on div at bounding box center [257, 124] width 514 height 249
type input "$ 0,00"
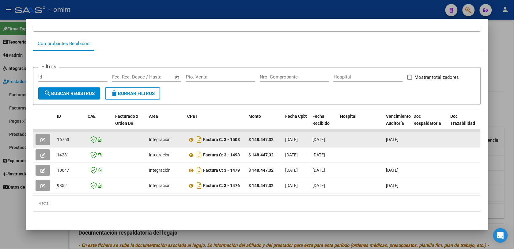
drag, startPoint x: 68, startPoint y: 133, endPoint x: 54, endPoint y: 131, distance: 14.8
click at [55, 132] on datatable-body-cell "16753" at bounding box center [70, 139] width 31 height 15
copy span "16753"
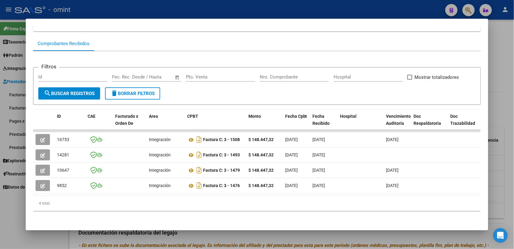
click at [115, 3] on div at bounding box center [257, 124] width 514 height 249
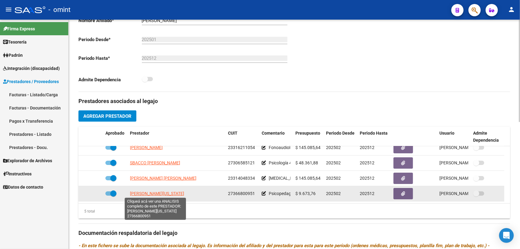
click at [160, 192] on span "[PERSON_NAME][US_STATE]" at bounding box center [157, 193] width 54 height 5
type textarea "27366800951"
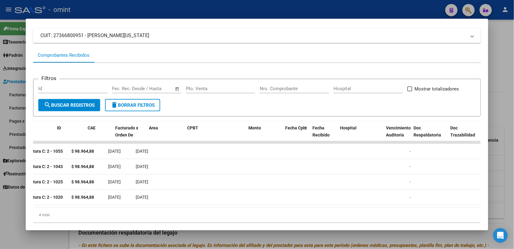
scroll to position [0, 0]
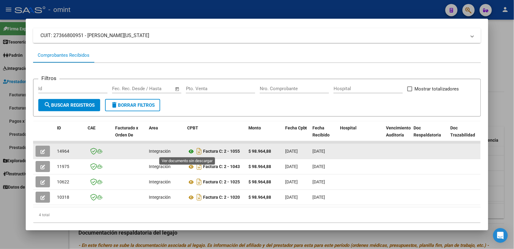
click at [189, 152] on icon at bounding box center [191, 151] width 8 height 7
click at [42, 149] on button "button" at bounding box center [43, 150] width 14 height 11
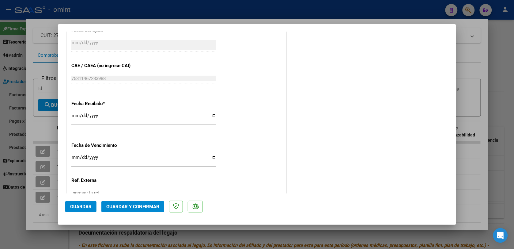
scroll to position [430, 0]
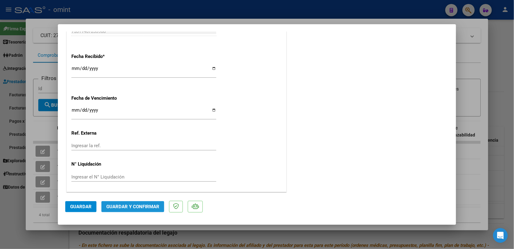
click at [142, 206] on span "Guardar y Confirmar" at bounding box center [132, 207] width 53 height 6
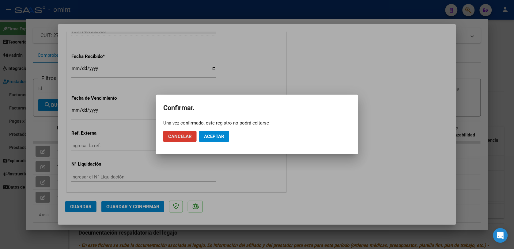
click at [216, 131] on button "Aceptar" at bounding box center [214, 136] width 30 height 11
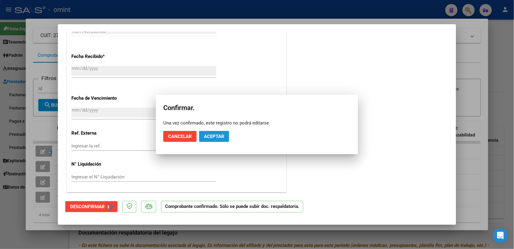
scroll to position [392, 0]
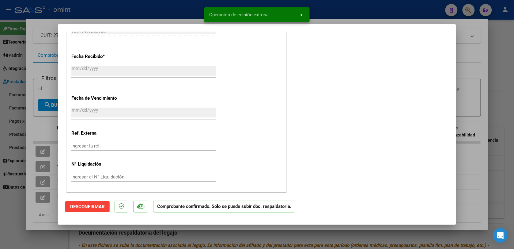
click at [175, 11] on div at bounding box center [257, 124] width 514 height 249
type input "$ 0,00"
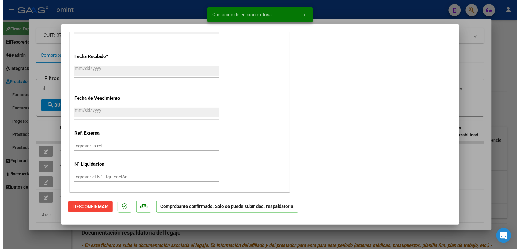
scroll to position [506, 0]
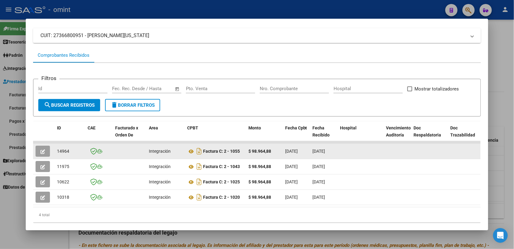
drag, startPoint x: 66, startPoint y: 150, endPoint x: 55, endPoint y: 151, distance: 11.7
click at [57, 151] on div "14964" at bounding box center [70, 151] width 26 height 7
copy span "14964"
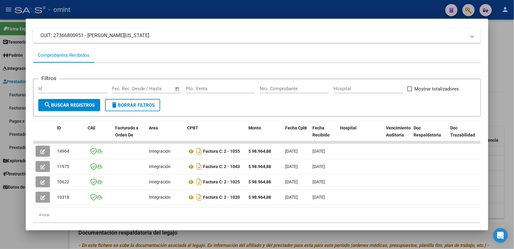
click at [153, 12] on div at bounding box center [257, 124] width 514 height 249
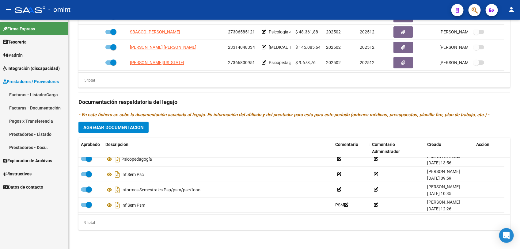
scroll to position [0, 0]
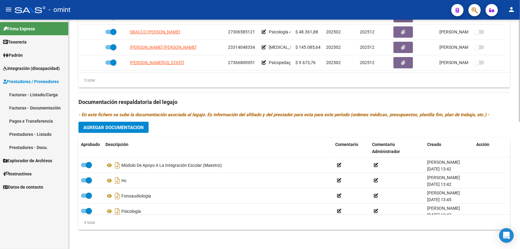
click at [328, 88] on div "Prestadores asociados al legajo Agregar Prestador Aprobado Prestador CUIT Comen…" at bounding box center [293, 97] width 431 height 273
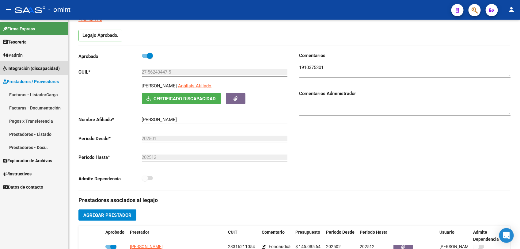
click at [28, 67] on span "Integración (discapacidad)" at bounding box center [31, 68] width 57 height 7
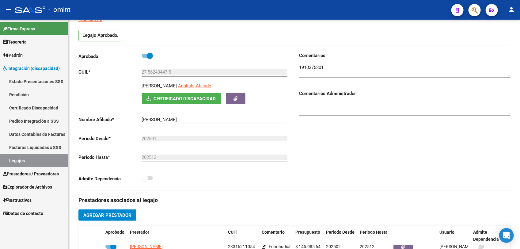
click at [43, 155] on link "Legajos" at bounding box center [34, 160] width 68 height 13
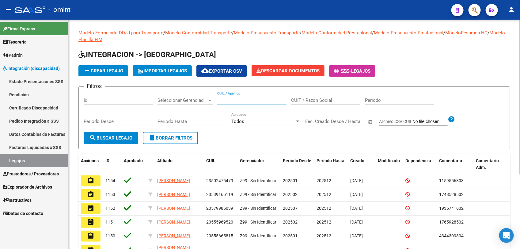
click at [224, 97] on input "CUIL / Apellido" at bounding box center [251, 100] width 69 height 6
paste input "27562434475"
type input "27562434475"
click at [117, 136] on span "search Buscar Legajo" at bounding box center [110, 138] width 43 height 6
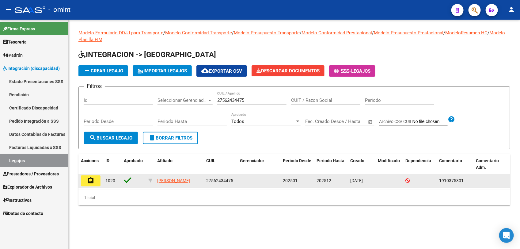
click at [94, 177] on mat-icon "assignment" at bounding box center [90, 180] width 7 height 7
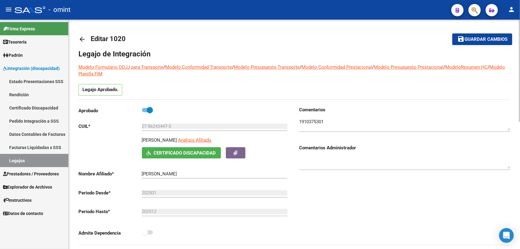
click at [29, 161] on link "Legajos" at bounding box center [34, 160] width 68 height 13
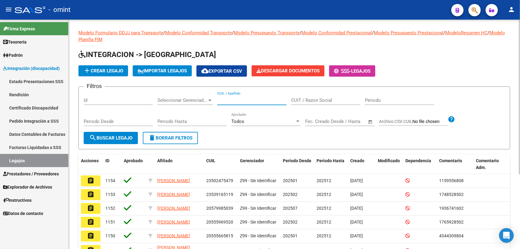
click at [229, 98] on input "CUIL / Apellido" at bounding box center [251, 100] width 69 height 6
paste input "20526382049"
type input "20526382049"
click at [117, 132] on button "search Buscar Legajo" at bounding box center [111, 138] width 54 height 12
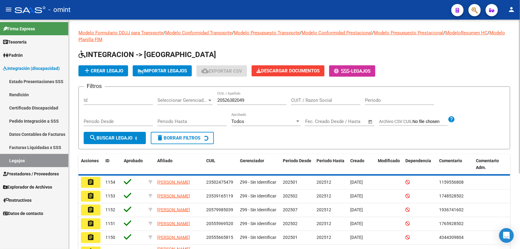
click at [120, 135] on span "search Buscar Legajo" at bounding box center [110, 138] width 43 height 6
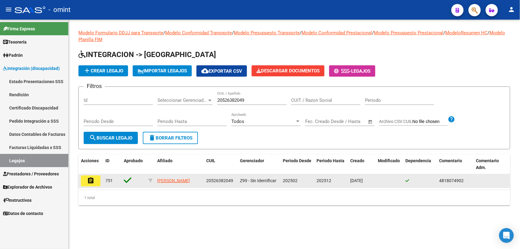
click at [92, 179] on mat-icon "assignment" at bounding box center [90, 180] width 7 height 7
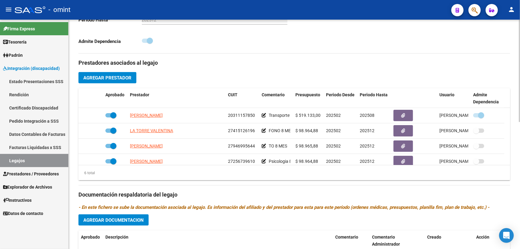
scroll to position [284, 0]
